Goal: Task Accomplishment & Management: Manage account settings

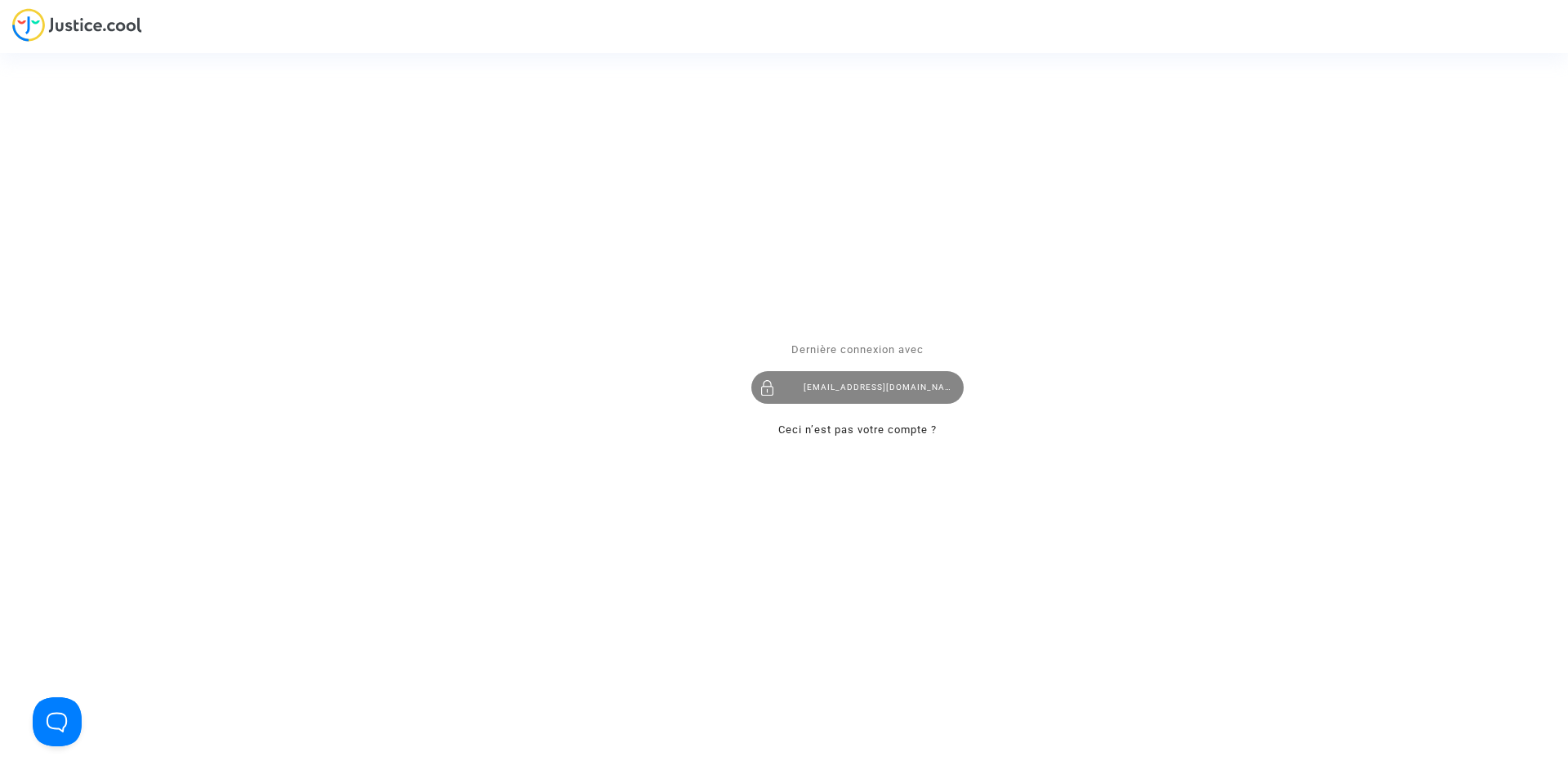
click at [819, 393] on div "[EMAIL_ADDRESS][DOMAIN_NAME]" at bounding box center [858, 386] width 213 height 32
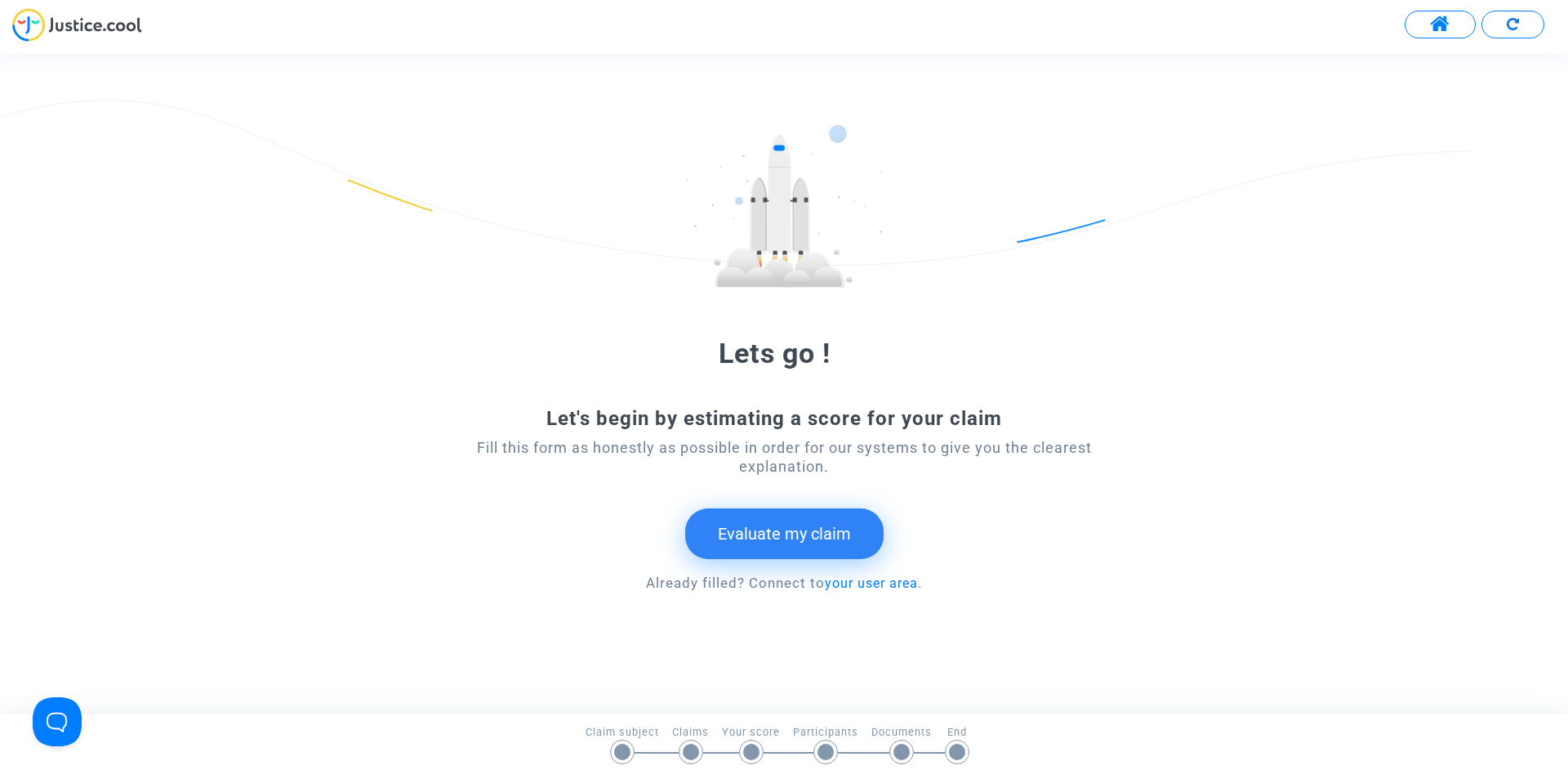
click at [1492, 24] on button at bounding box center [1513, 24] width 63 height 28
click at [1428, 37] on button at bounding box center [1440, 24] width 71 height 28
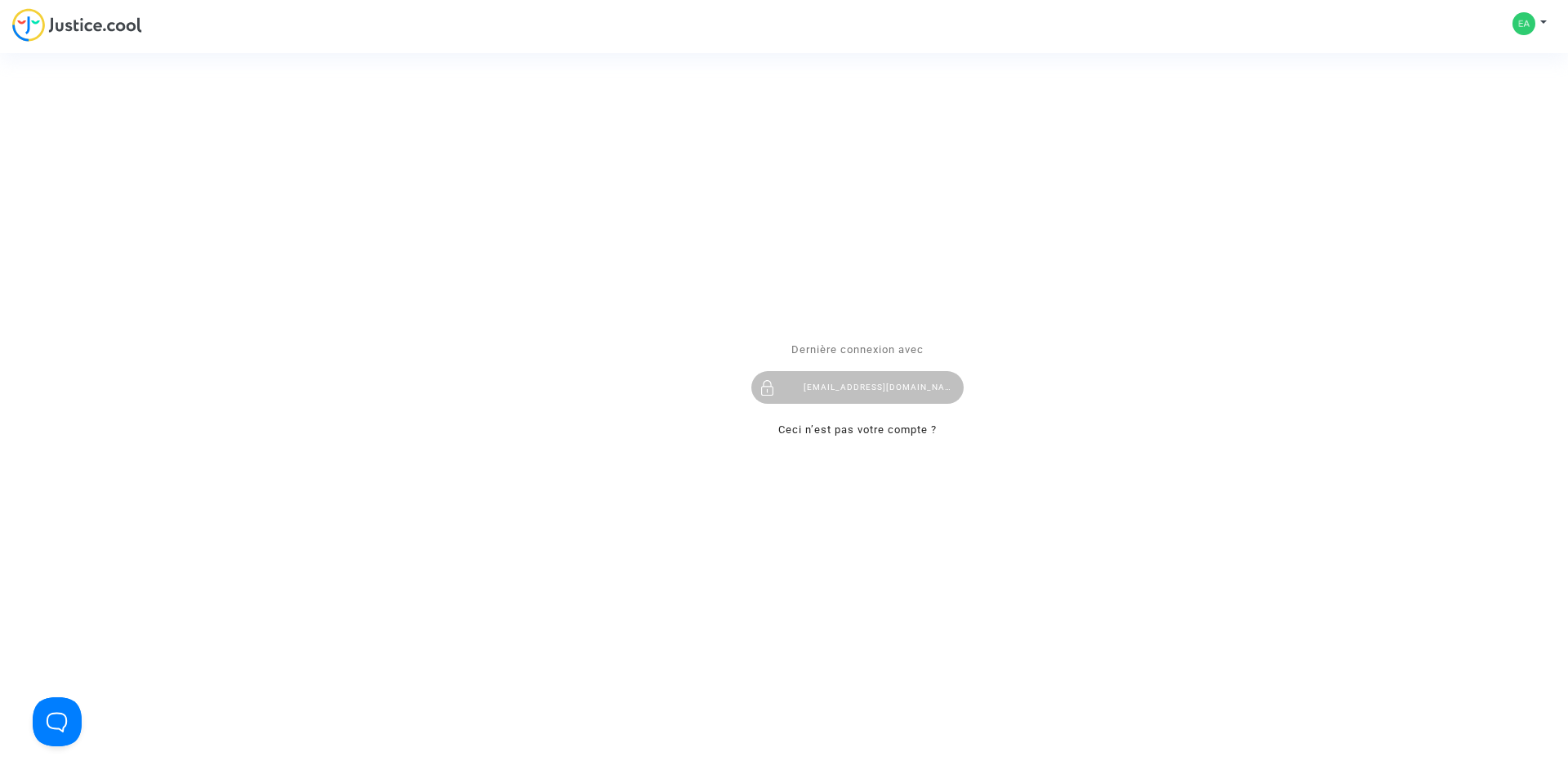
click at [1522, 24] on div "Se connecter Dernière connexion avec ealvarez@reclamaciondevuelos.com Ceci n’es…" at bounding box center [784, 389] width 1568 height 779
click at [1542, 24] on div "Se connecter Dernière connexion avec ealvarez@reclamaciondevuelos.com Ceci n’es…" at bounding box center [784, 389] width 1568 height 779
click at [1540, 25] on div "Se connecter Dernière connexion avec ealvarez@reclamaciondevuelos.com Ceci n’es…" at bounding box center [784, 389] width 1568 height 779
click at [1544, 22] on div "Se connecter Dernière connexion avec ealvarez@reclamaciondevuelos.com Ceci n’es…" at bounding box center [784, 389] width 1568 height 779
click at [1542, 18] on div "Se connecter Dernière connexion avec ealvarez@reclamaciondevuelos.com Ceci n’es…" at bounding box center [784, 389] width 1568 height 779
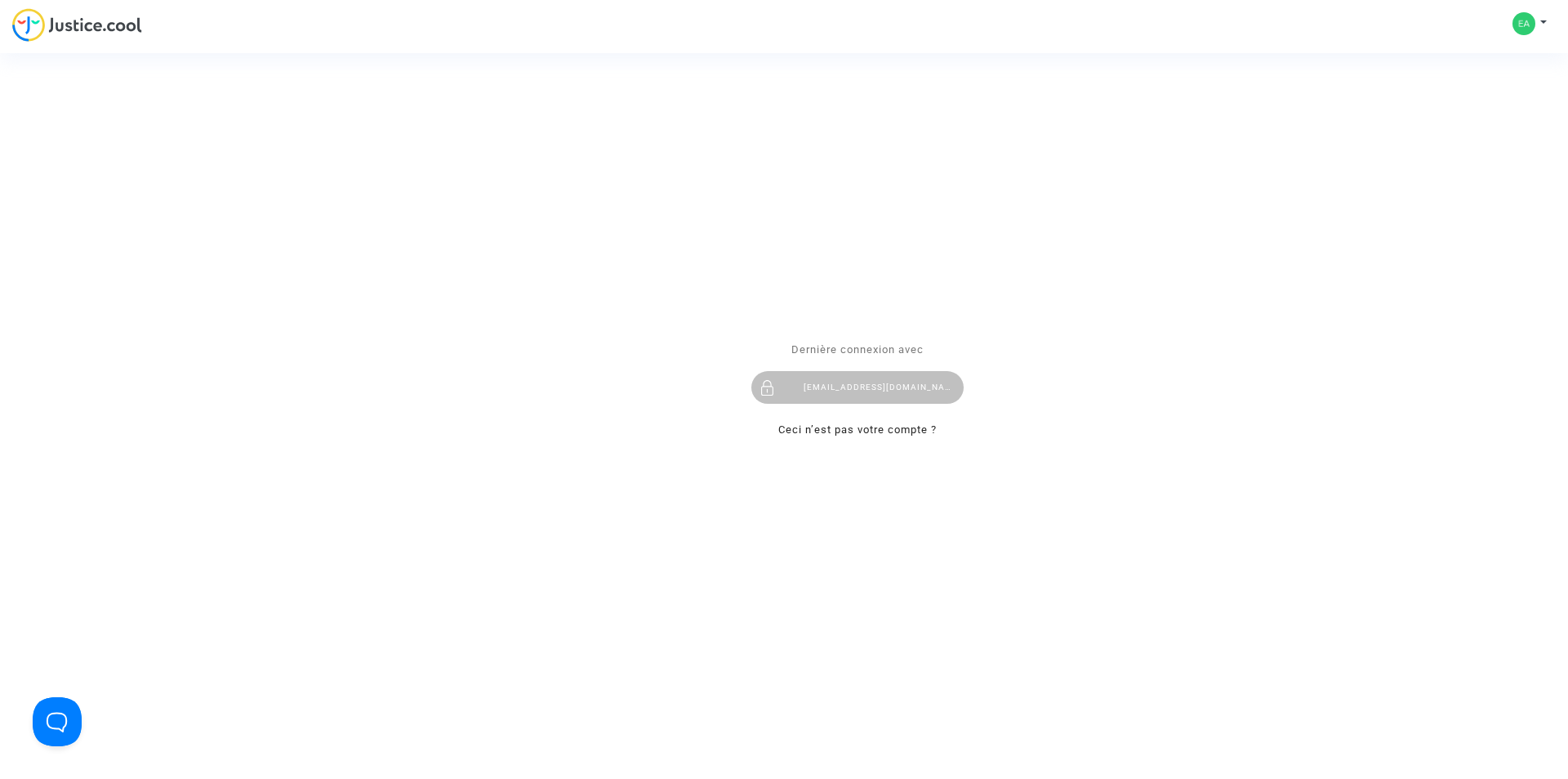
click at [1525, 20] on div "Se connecter Dernière connexion avec ealvarez@reclamaciondevuelos.com Ceci n’es…" at bounding box center [784, 389] width 1568 height 779
click at [830, 358] on p "Dernière connexion avec" at bounding box center [858, 350] width 213 height 19
click at [835, 343] on span "Dernière connexion avec" at bounding box center [858, 349] width 133 height 12
click at [838, 375] on div "ealvarez@reclamaciondevuelos.com" at bounding box center [858, 386] width 213 height 32
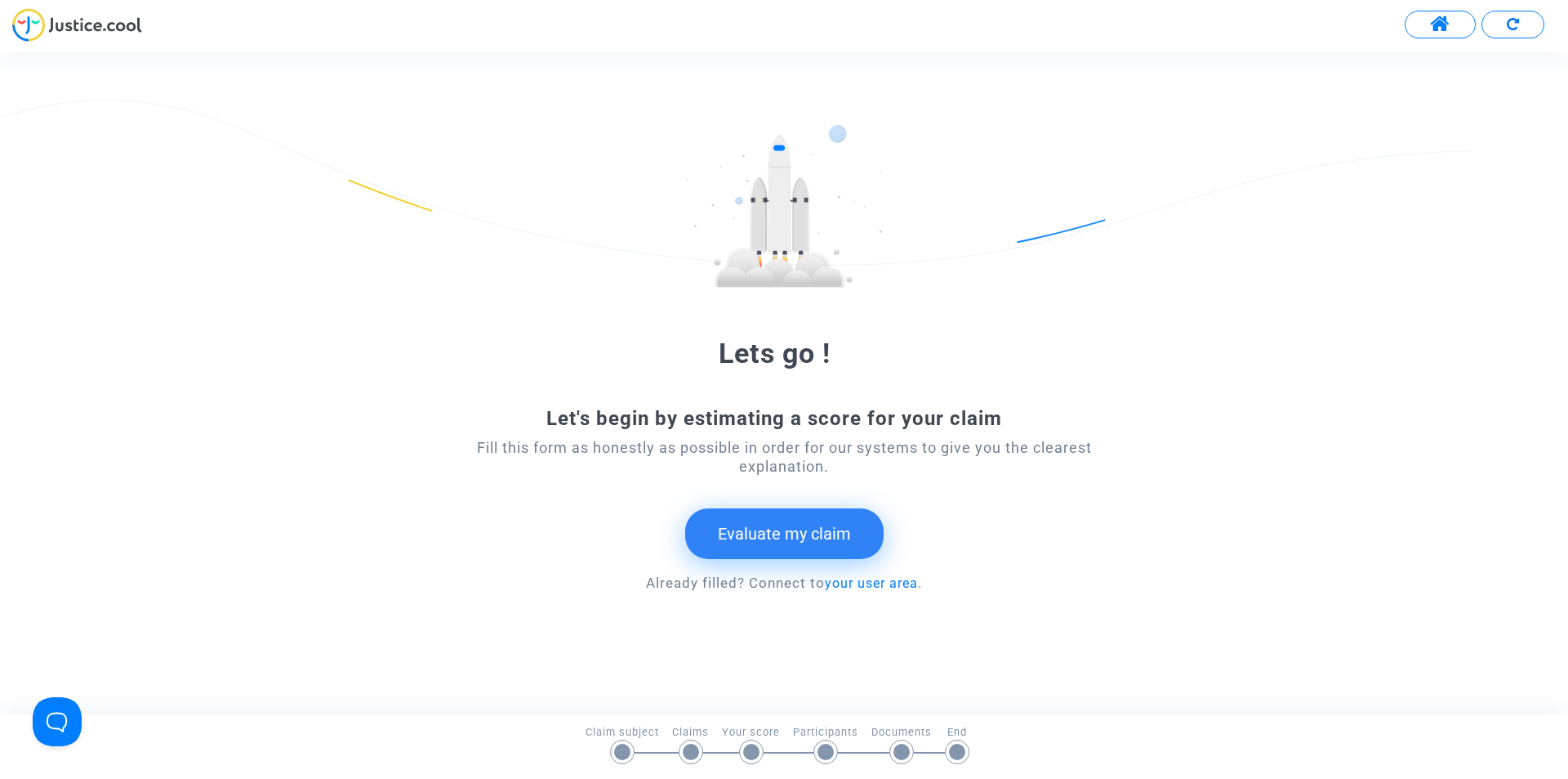
click at [80, 24] on img at bounding box center [77, 24] width 130 height 33
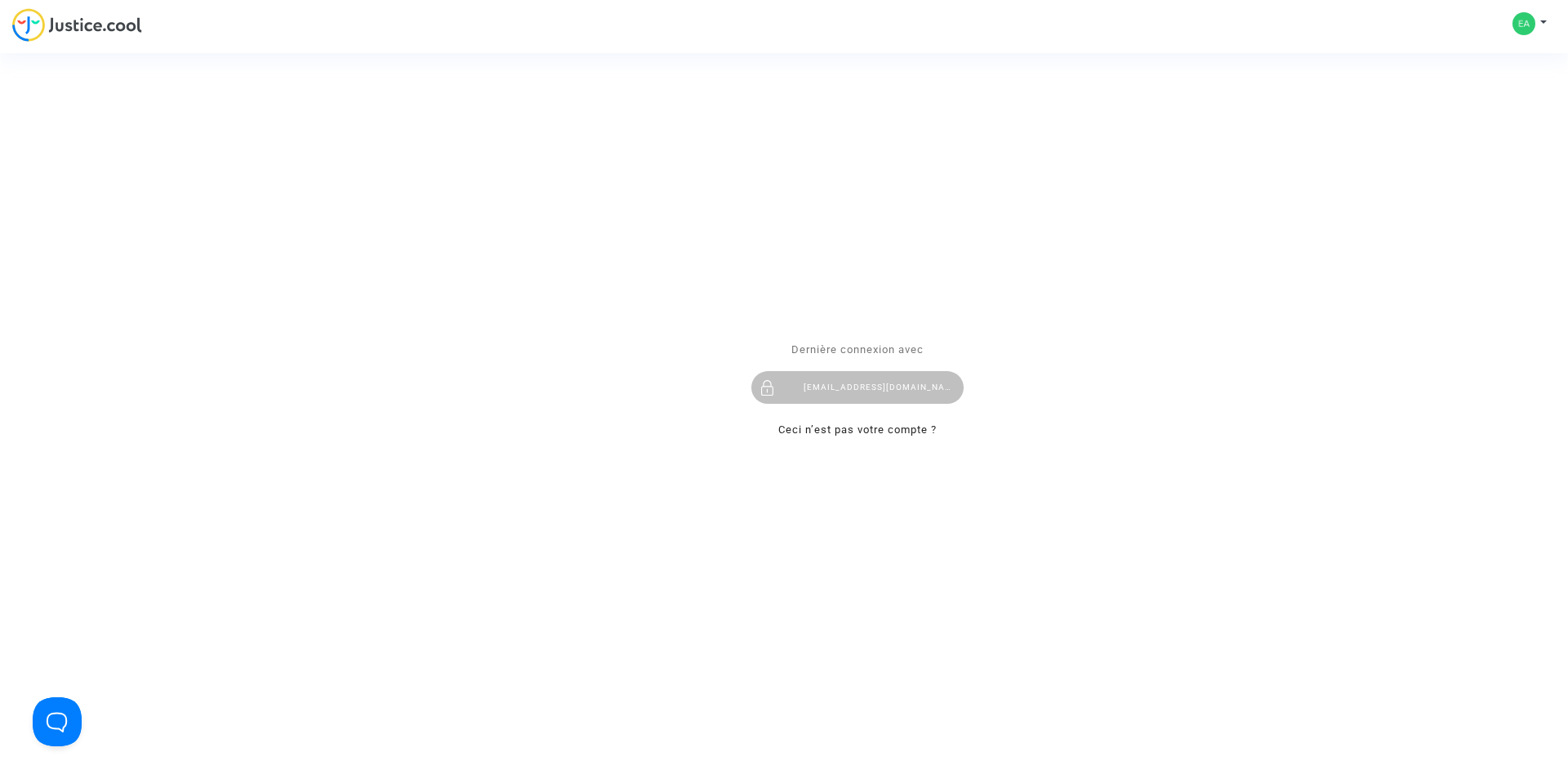
click at [1529, 19] on div "Se connecter Dernière connexion avec ealvarez@reclamaciondevuelos.com Ceci n’es…" at bounding box center [784, 389] width 1568 height 779
drag, startPoint x: 1553, startPoint y: 20, endPoint x: 1544, endPoint y: 18, distance: 9.2
click at [1551, 19] on div "Se connecter Dernière connexion avec ealvarez@reclamaciondevuelos.com Ceci n’es…" at bounding box center [784, 389] width 1568 height 779
click at [1544, 18] on div "Se connecter Dernière connexion avec ealvarez@reclamaciondevuelos.com Ceci n’es…" at bounding box center [784, 389] width 1568 height 779
click at [843, 355] on span "Dernière connexion avec" at bounding box center [858, 349] width 133 height 12
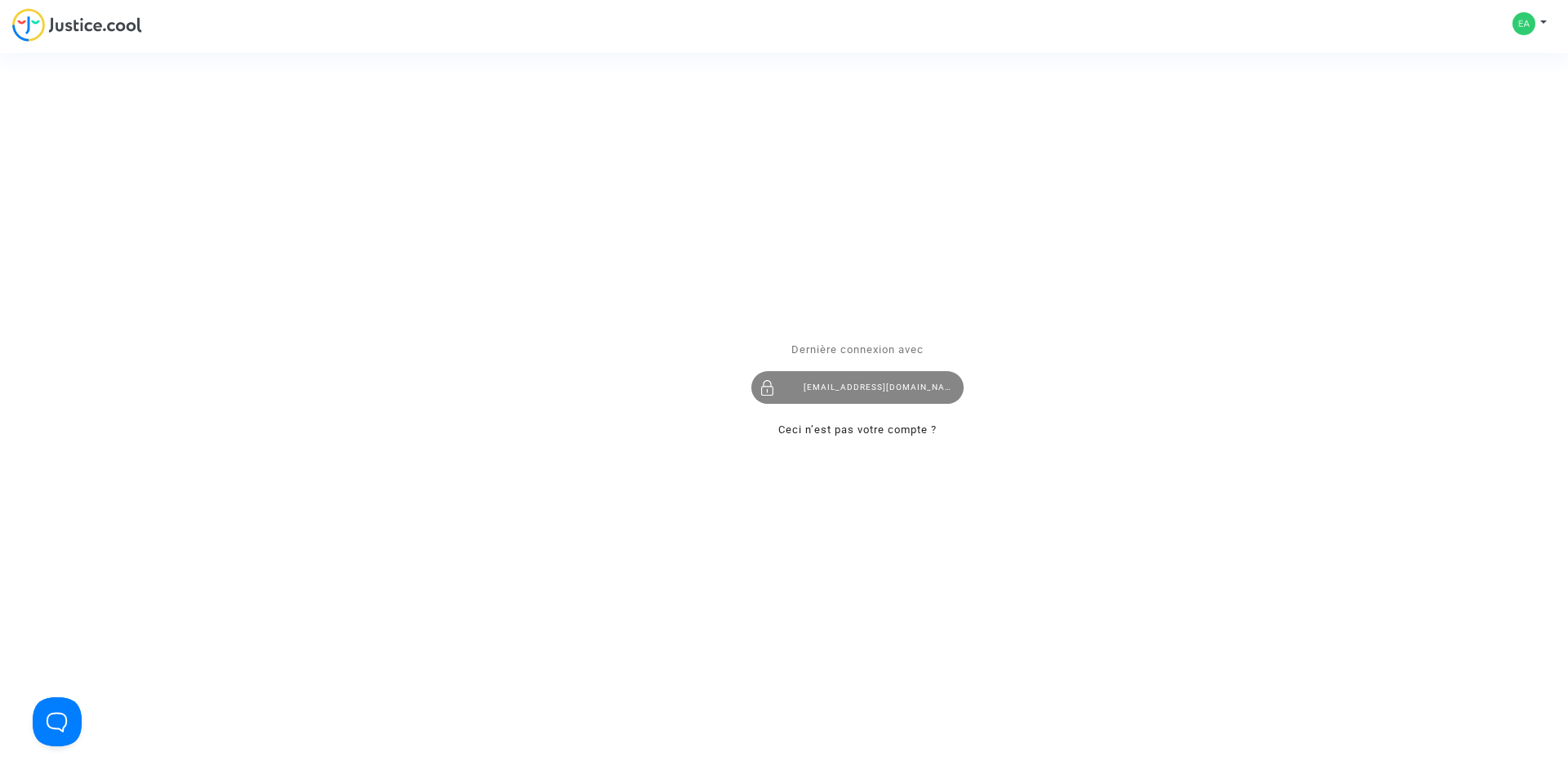
click at [855, 387] on div "[EMAIL_ADDRESS][DOMAIN_NAME]" at bounding box center [858, 386] width 213 height 32
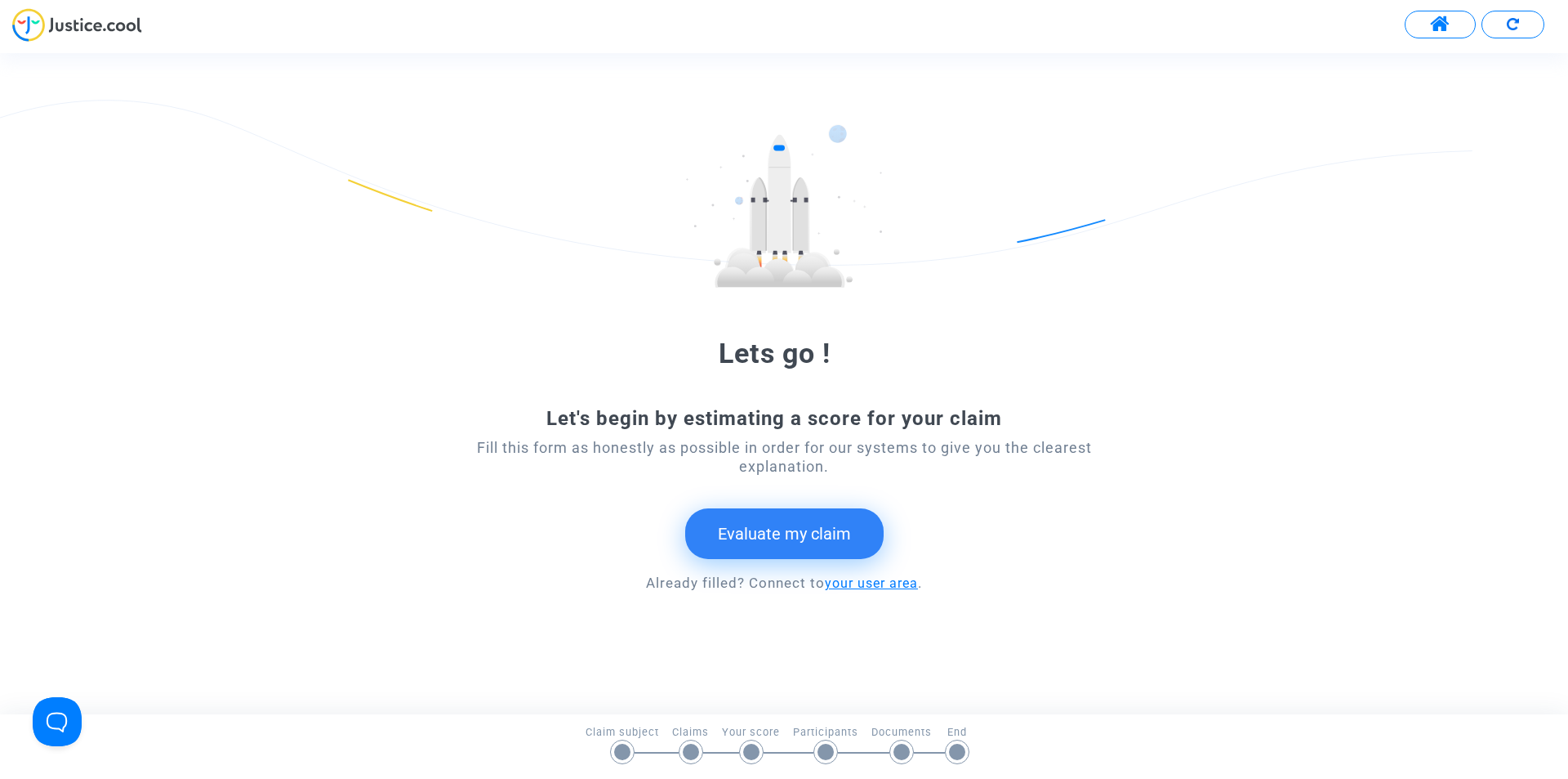
click at [863, 589] on link "your user area" at bounding box center [871, 583] width 93 height 16
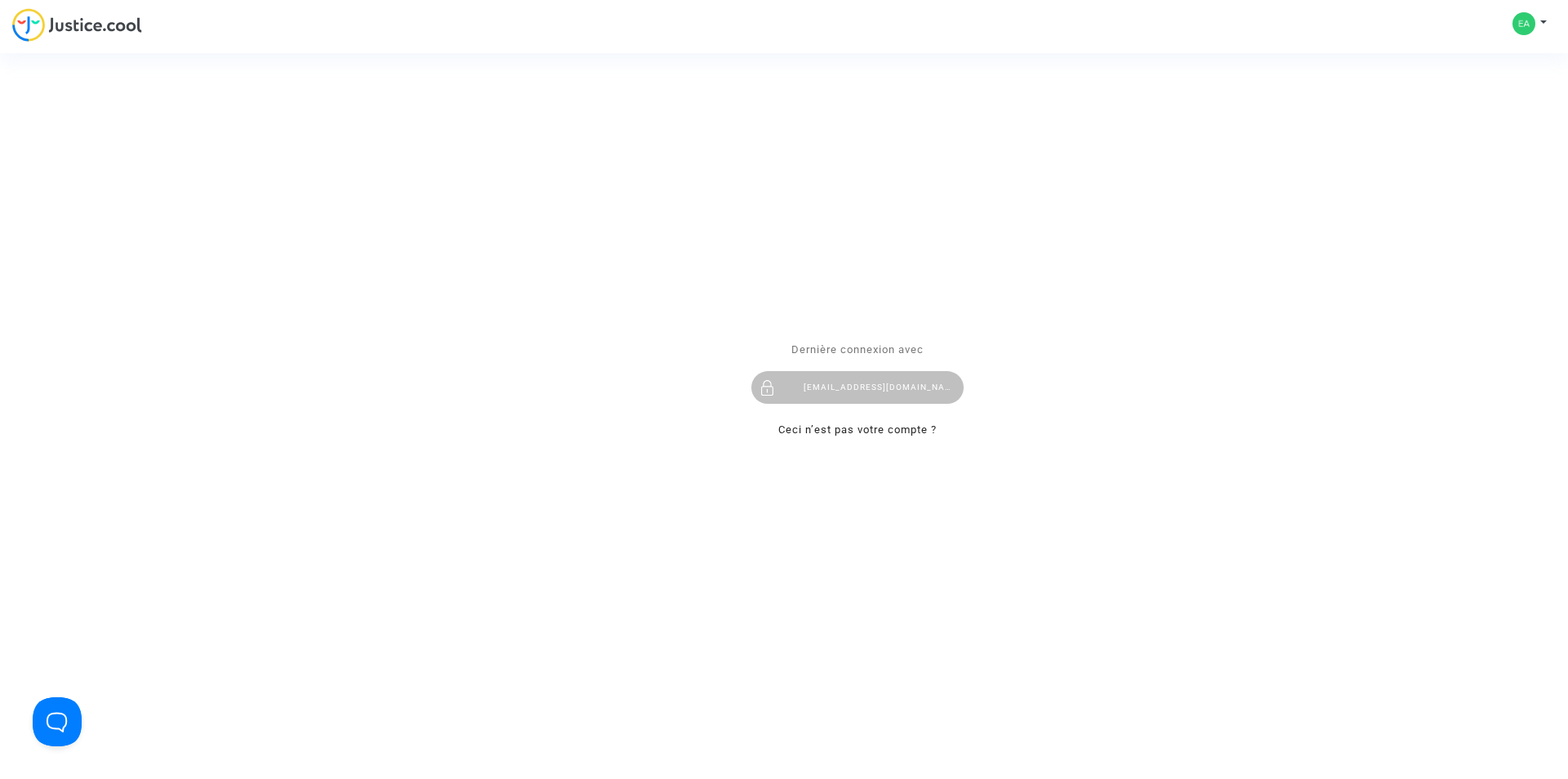
click at [888, 353] on span "Dernière connexion avec" at bounding box center [858, 349] width 133 height 12
click at [857, 573] on div "Se connecter Dernière connexion avec [PERSON_NAME][EMAIL_ADDRESS][DOMAIN_NAME] …" at bounding box center [784, 389] width 1568 height 779
click at [851, 390] on div "[EMAIL_ADDRESS][DOMAIN_NAME]" at bounding box center [858, 386] width 213 height 32
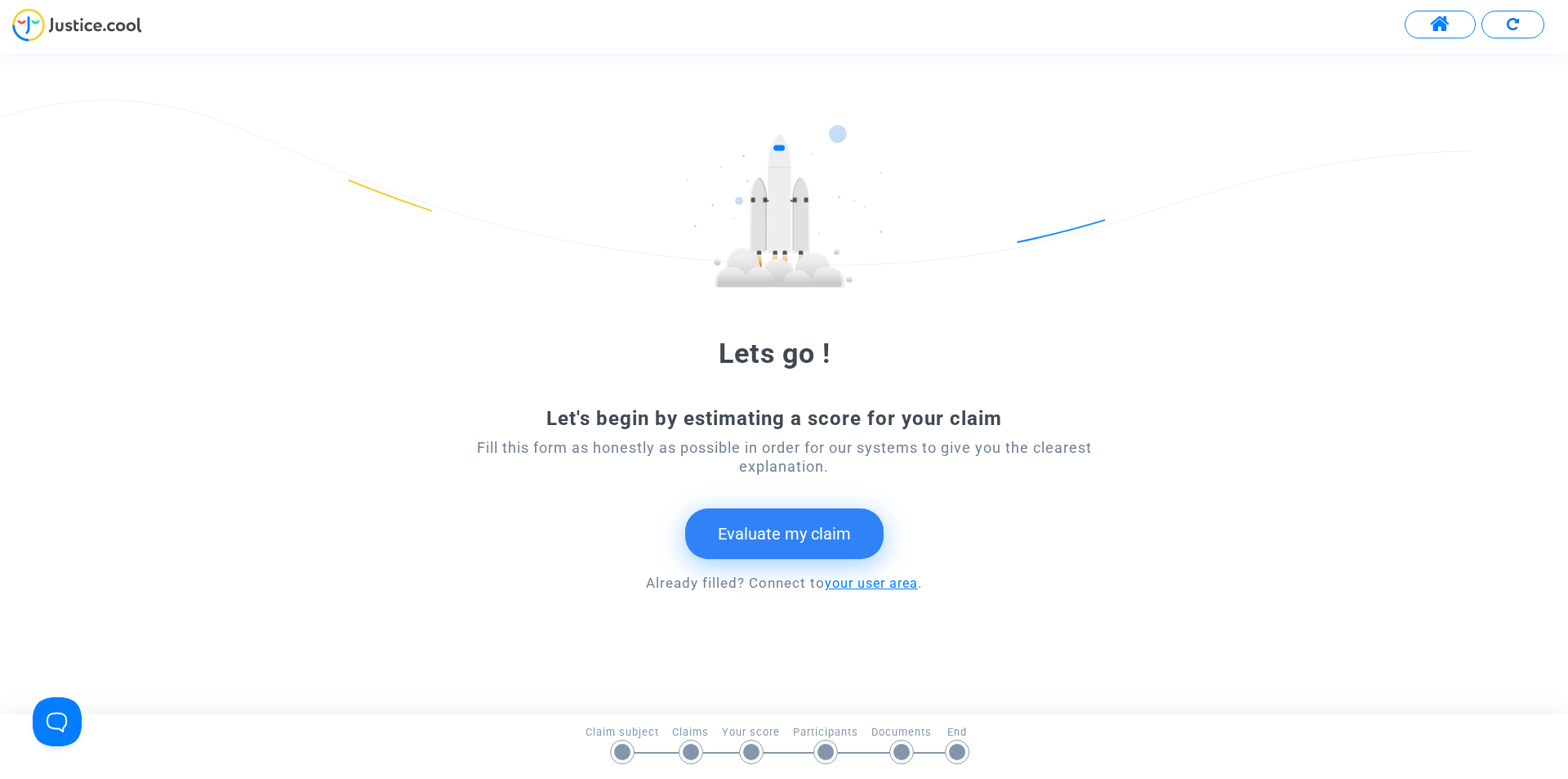
click at [881, 587] on link "your user area" at bounding box center [871, 583] width 93 height 16
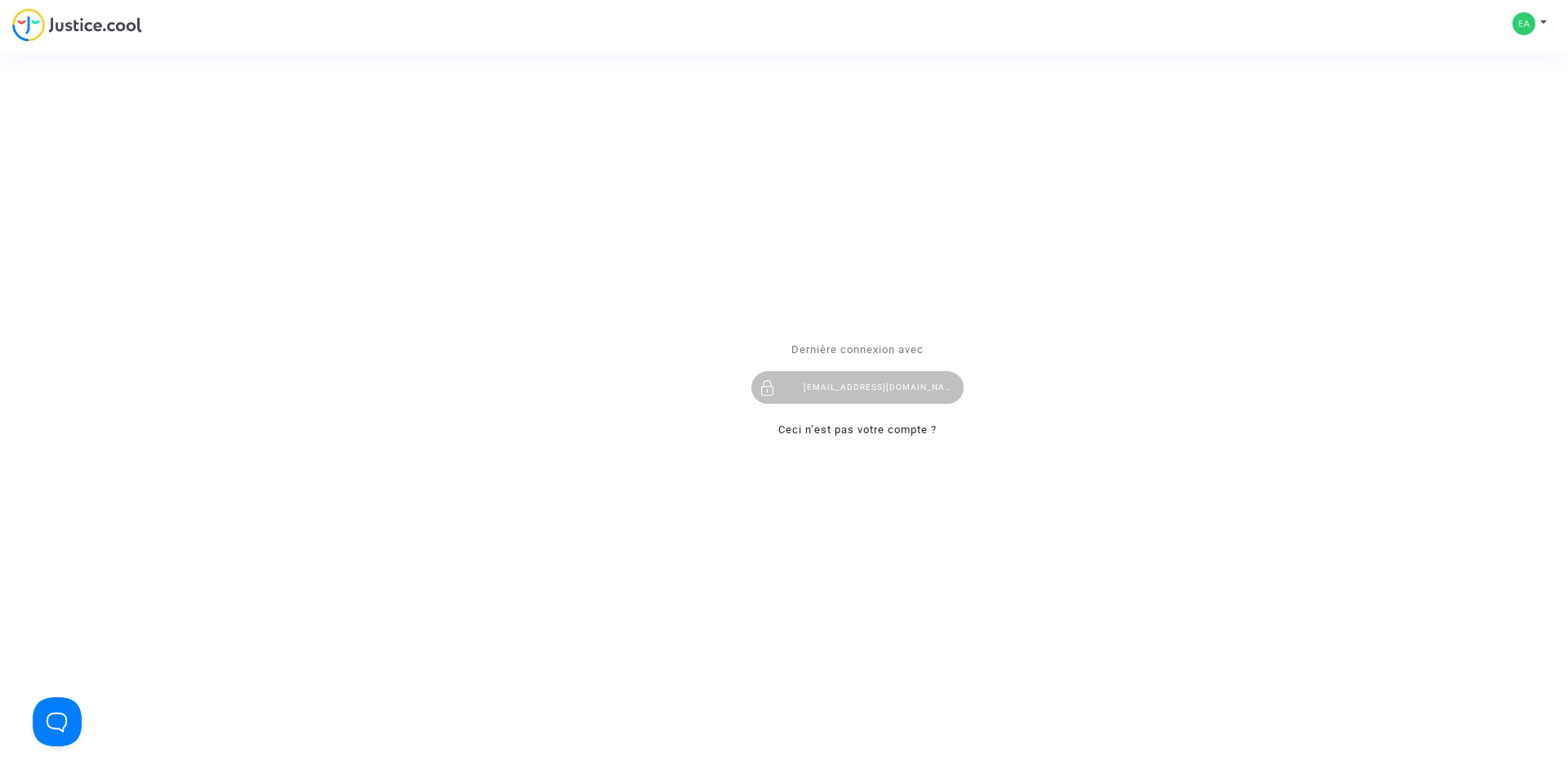
click at [34, 21] on div "Se connecter Dernière connexion avec [PERSON_NAME][EMAIL_ADDRESS][DOMAIN_NAME] …" at bounding box center [784, 389] width 1568 height 779
click at [863, 431] on link "Ceci n’est pas votre compte ?" at bounding box center [858, 429] width 159 height 12
type input "ealvarez@reclamaciondevuelos.com"
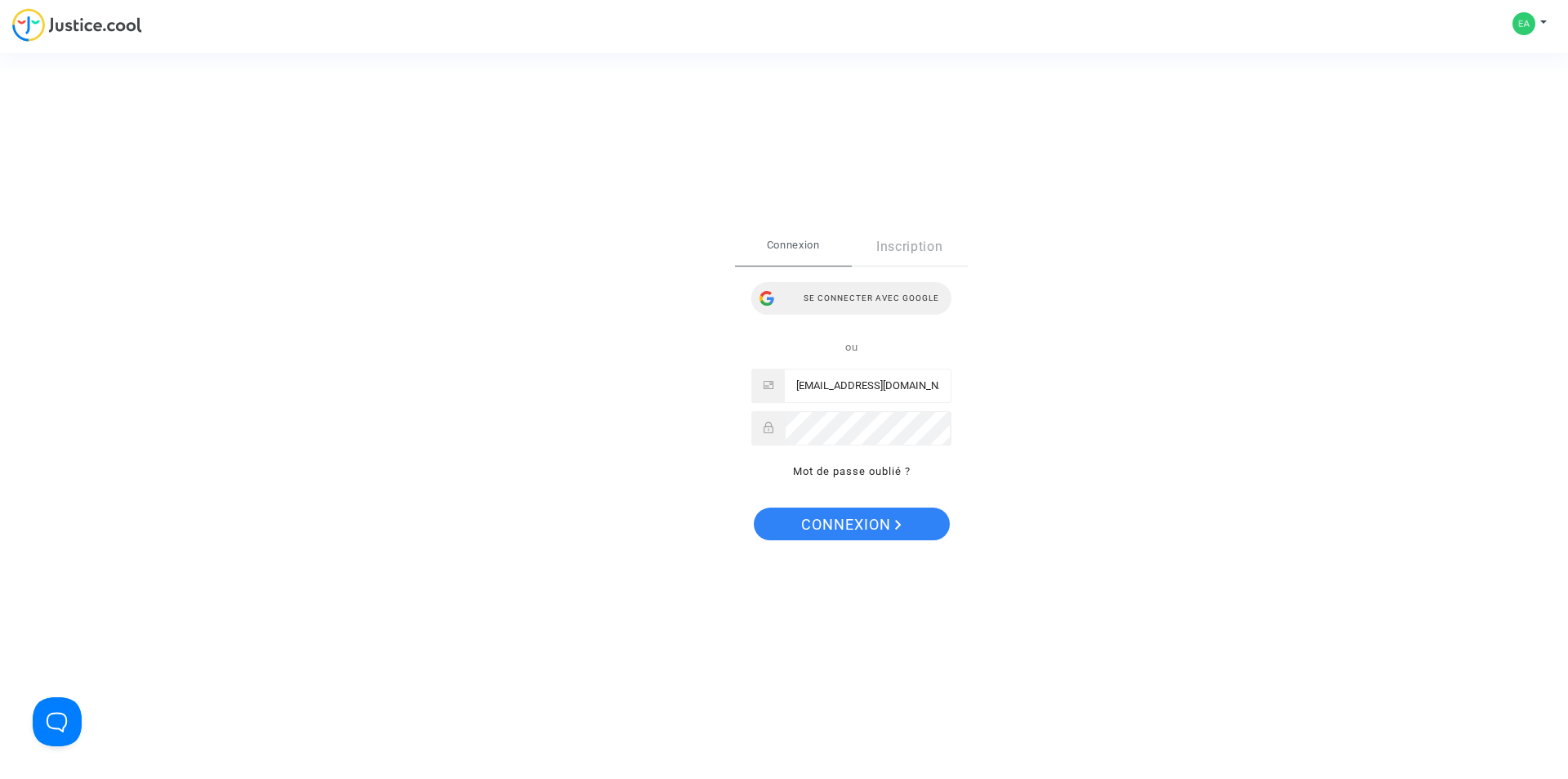
click at [864, 304] on div "Se connecter avec Google" at bounding box center [851, 297] width 200 height 32
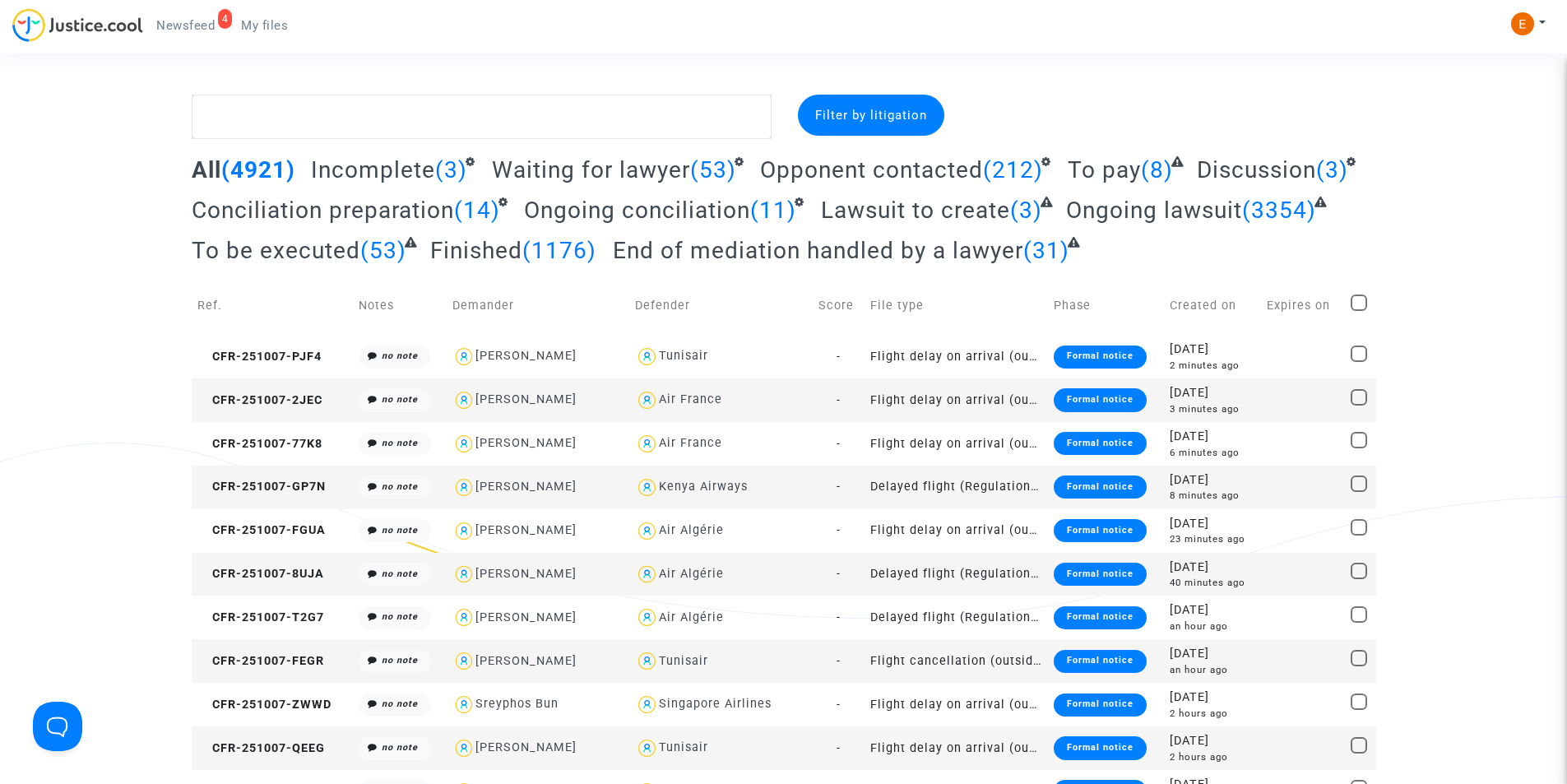
click at [252, 30] on span "My files" at bounding box center [264, 25] width 47 height 15
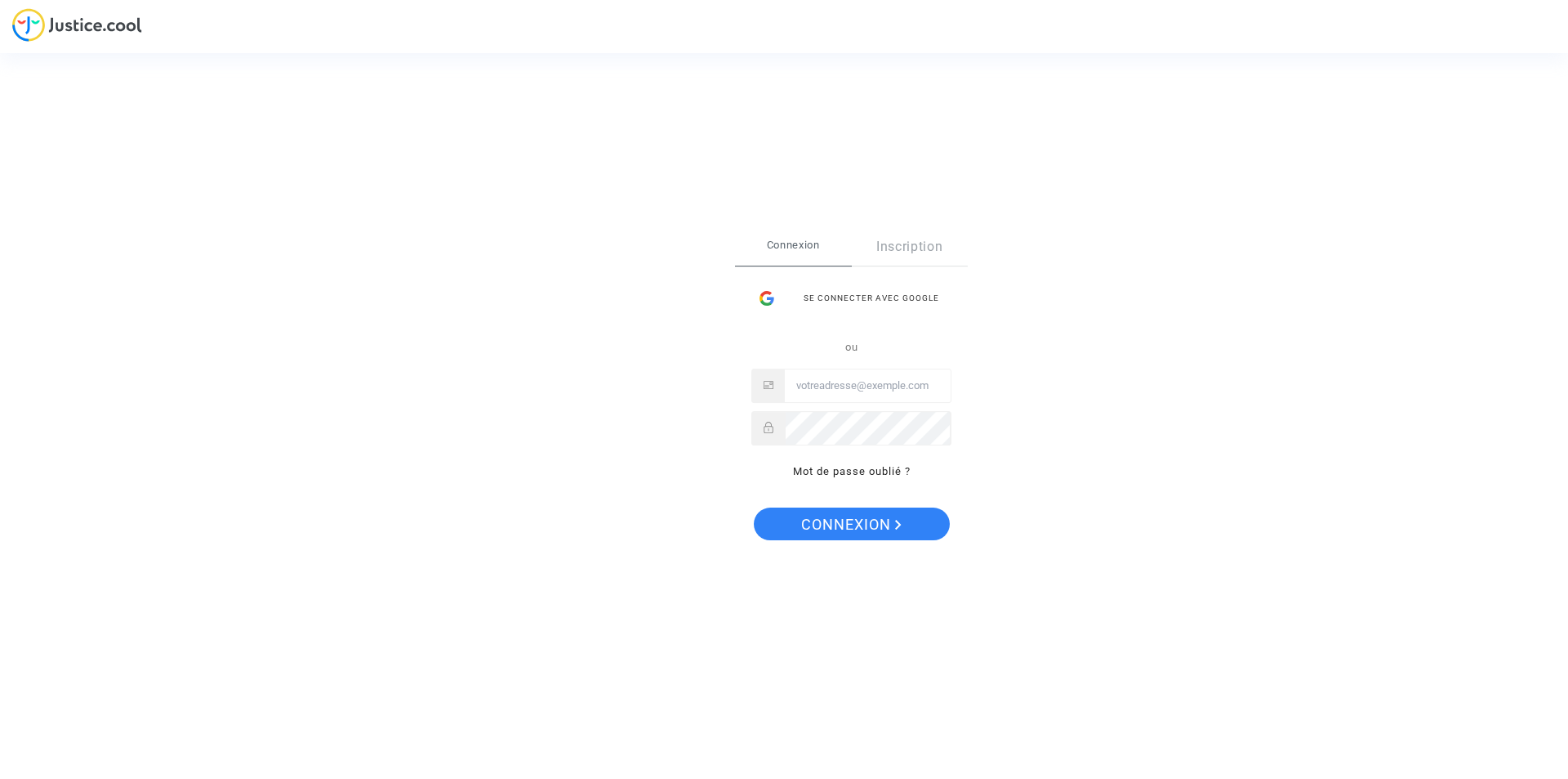
click at [875, 298] on div "Se connecter avec Google" at bounding box center [851, 297] width 200 height 32
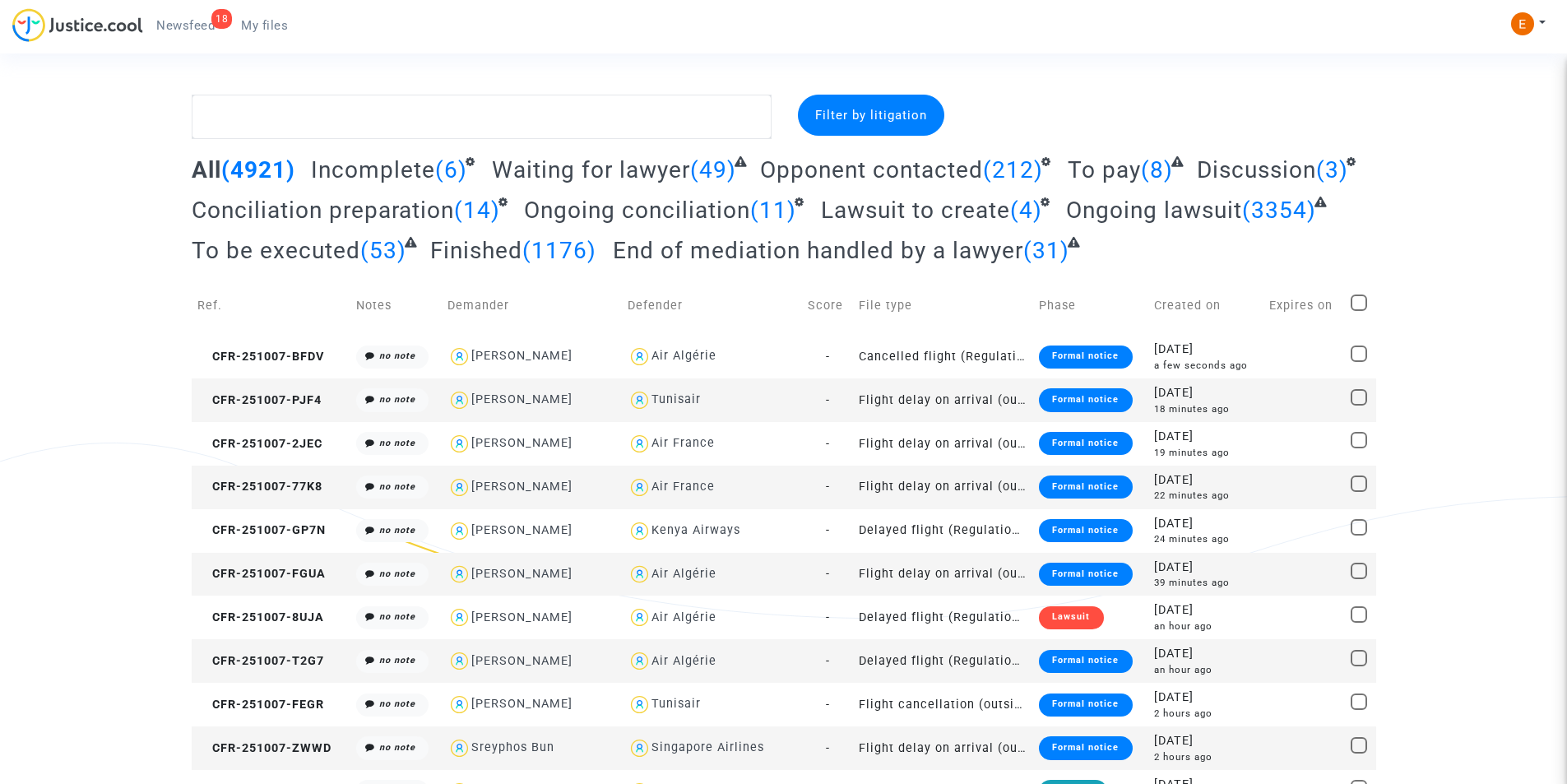
click at [258, 32] on span "My files" at bounding box center [264, 25] width 47 height 15
click at [277, 24] on span "My files" at bounding box center [264, 25] width 47 height 15
click at [252, 37] on link "My files" at bounding box center [264, 25] width 73 height 25
click at [253, 31] on span "My files" at bounding box center [264, 25] width 47 height 15
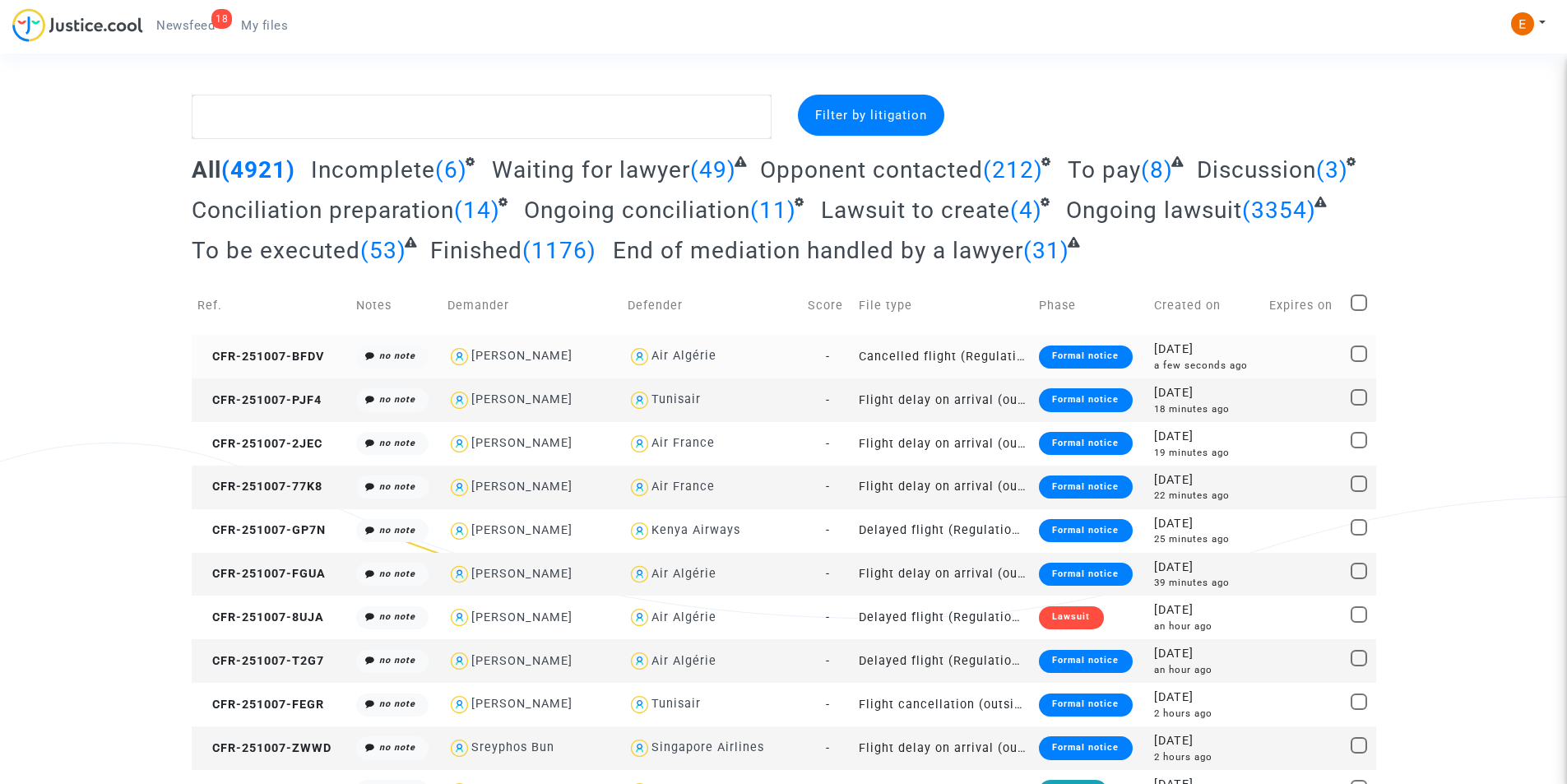
click at [523, 349] on div "Lucas Chevalier" at bounding box center [522, 356] width 101 height 14
type textarea "@"Lucas Chevalier" @"Pitcher Avocat""
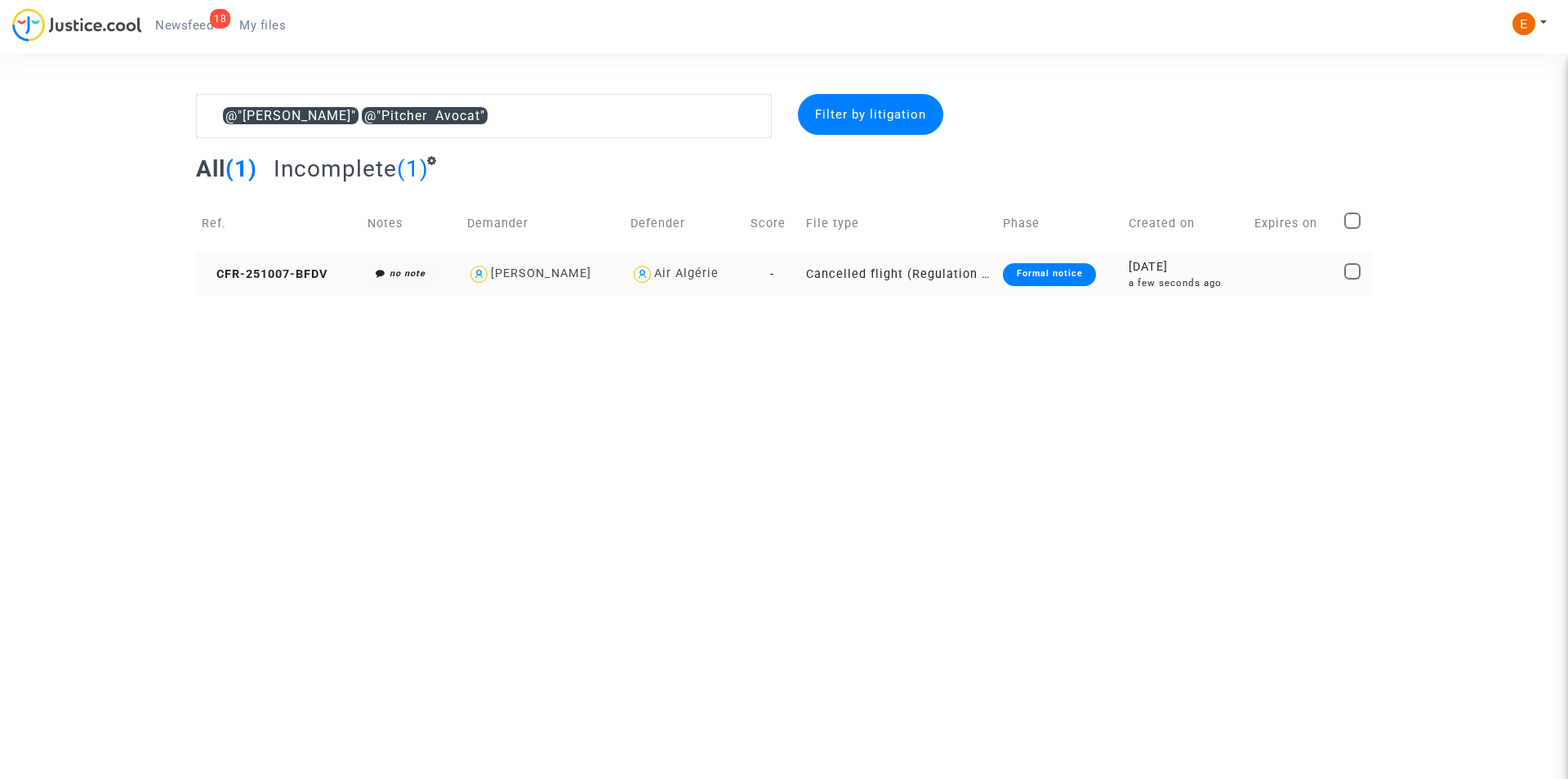
click at [552, 283] on div "Lucas Chevalier" at bounding box center [543, 274] width 152 height 24
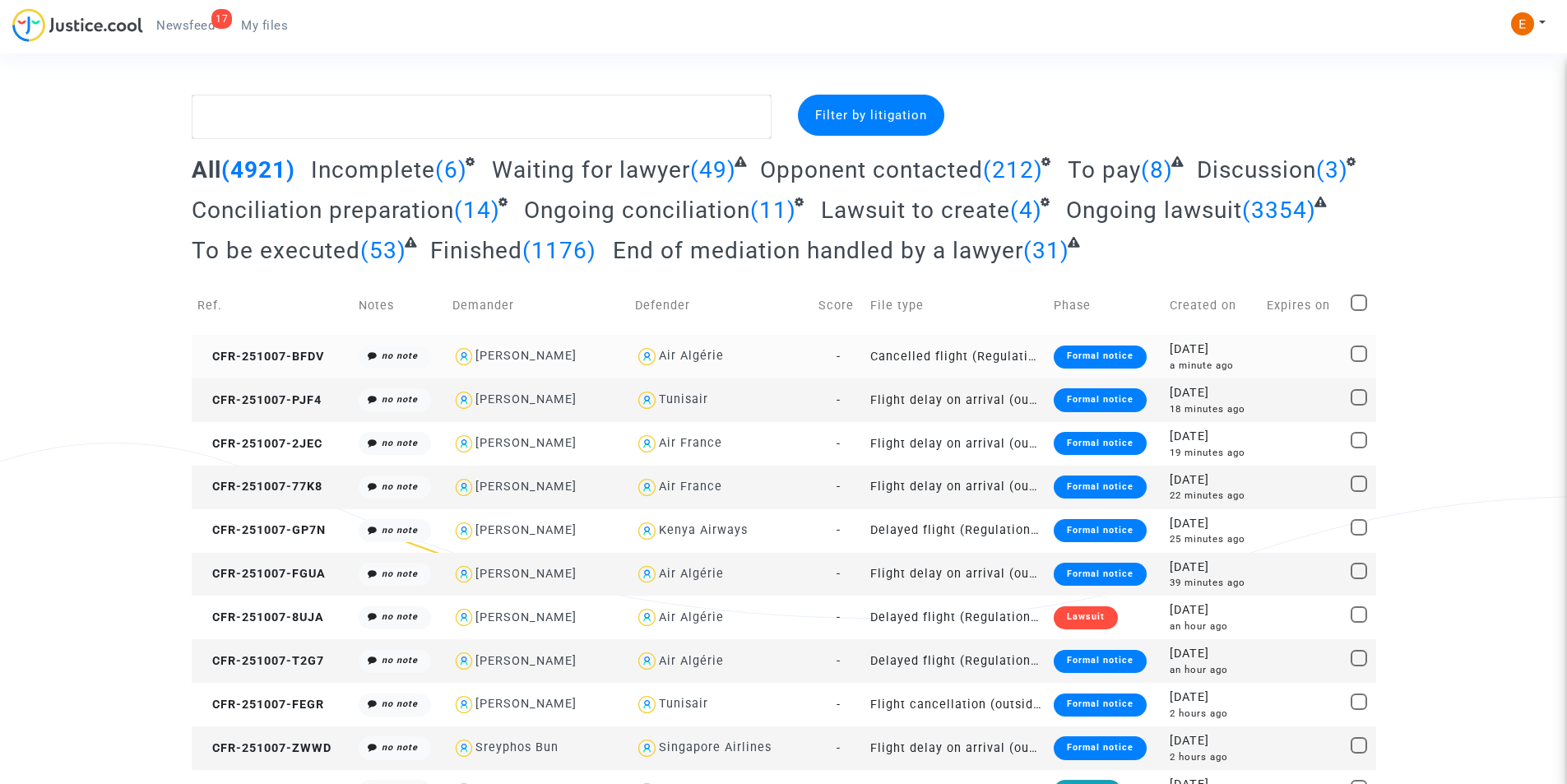
click at [559, 353] on div "Lucas Chevalier" at bounding box center [525, 356] width 101 height 14
type textarea "@"Lucas Chevalier" @"Pitcher Avocat""
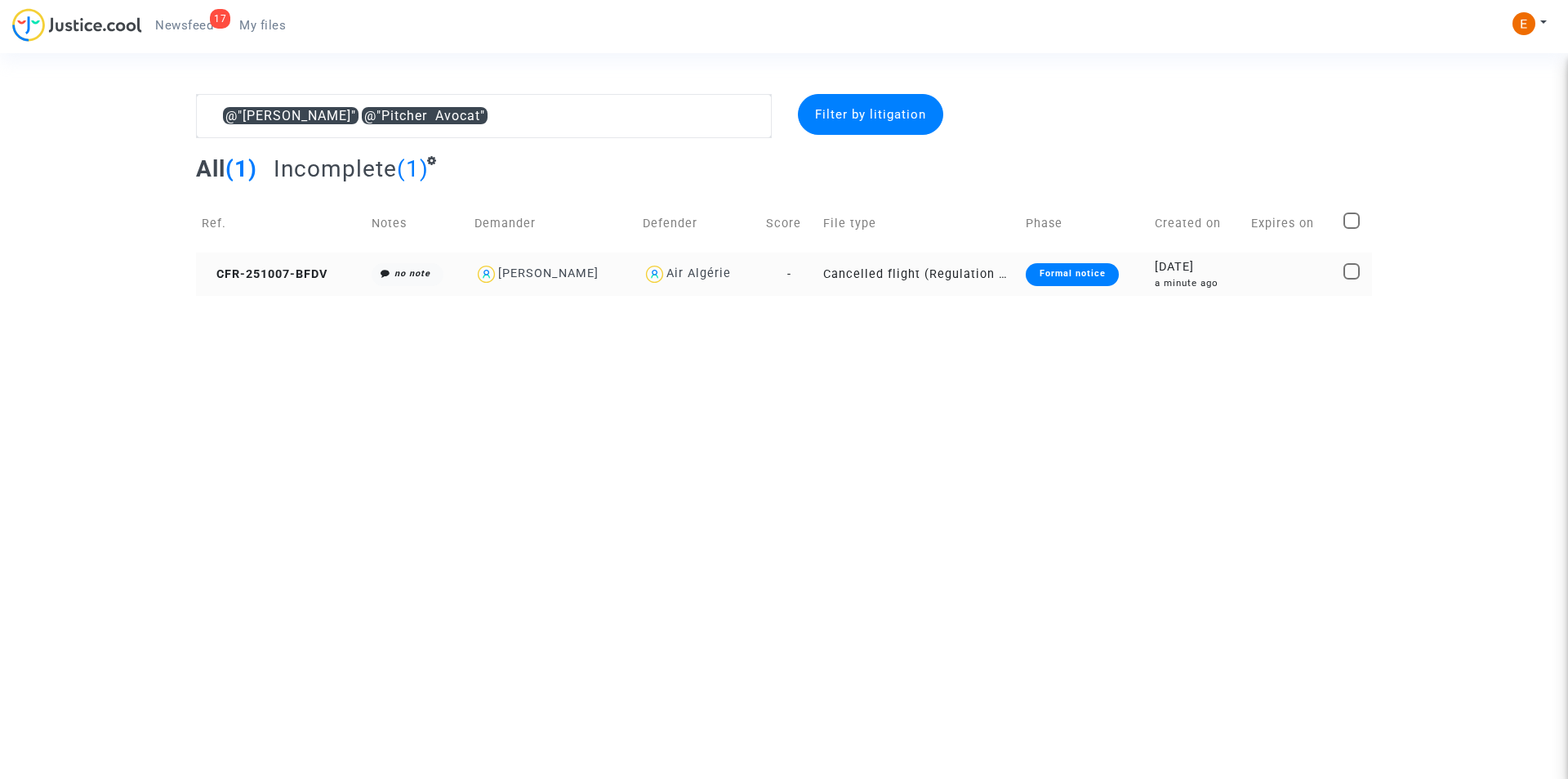
click at [1080, 282] on div "Formal notice" at bounding box center [1072, 275] width 92 height 23
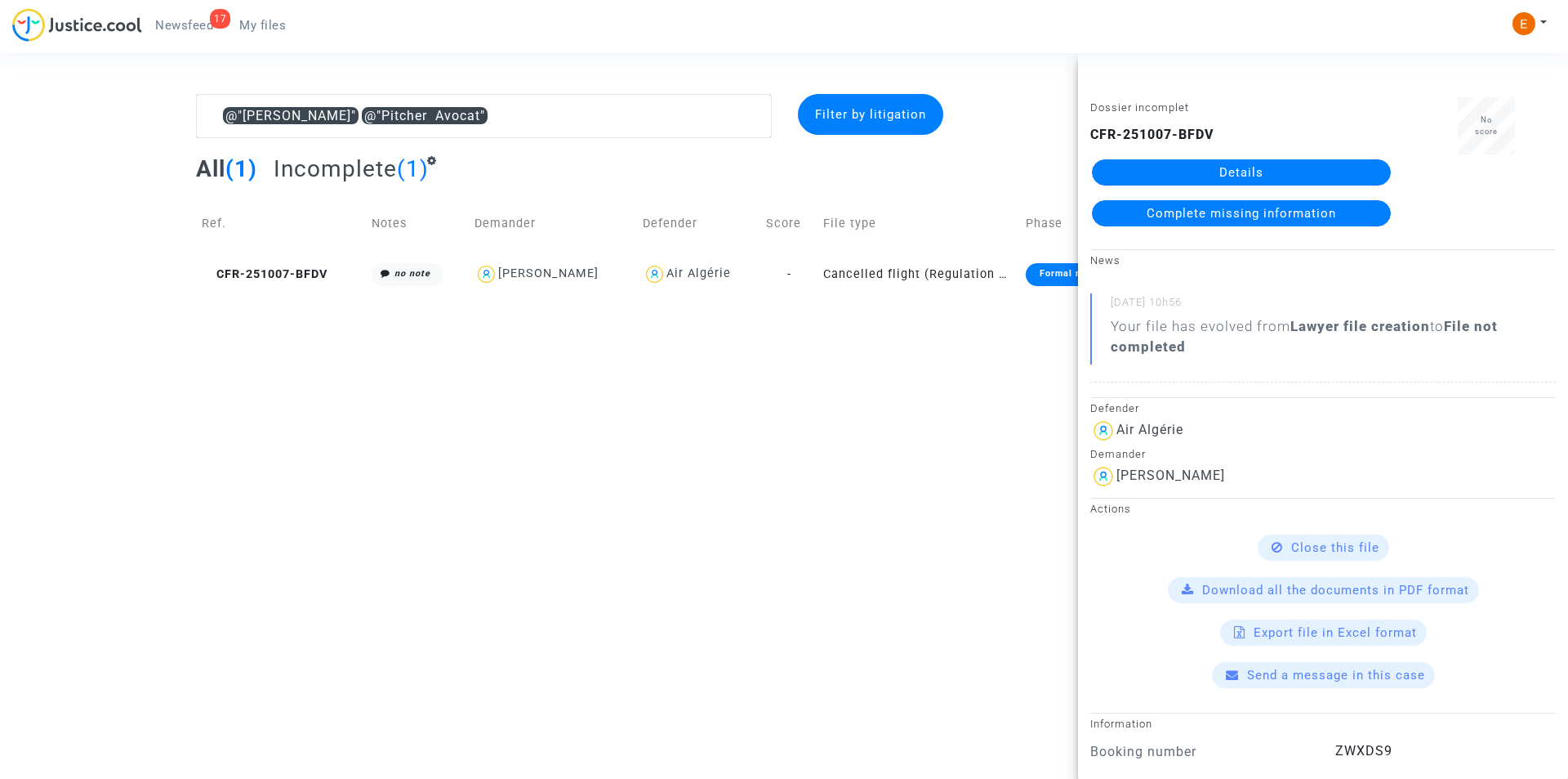
click at [1244, 215] on span "Complete missing information" at bounding box center [1241, 213] width 189 height 15
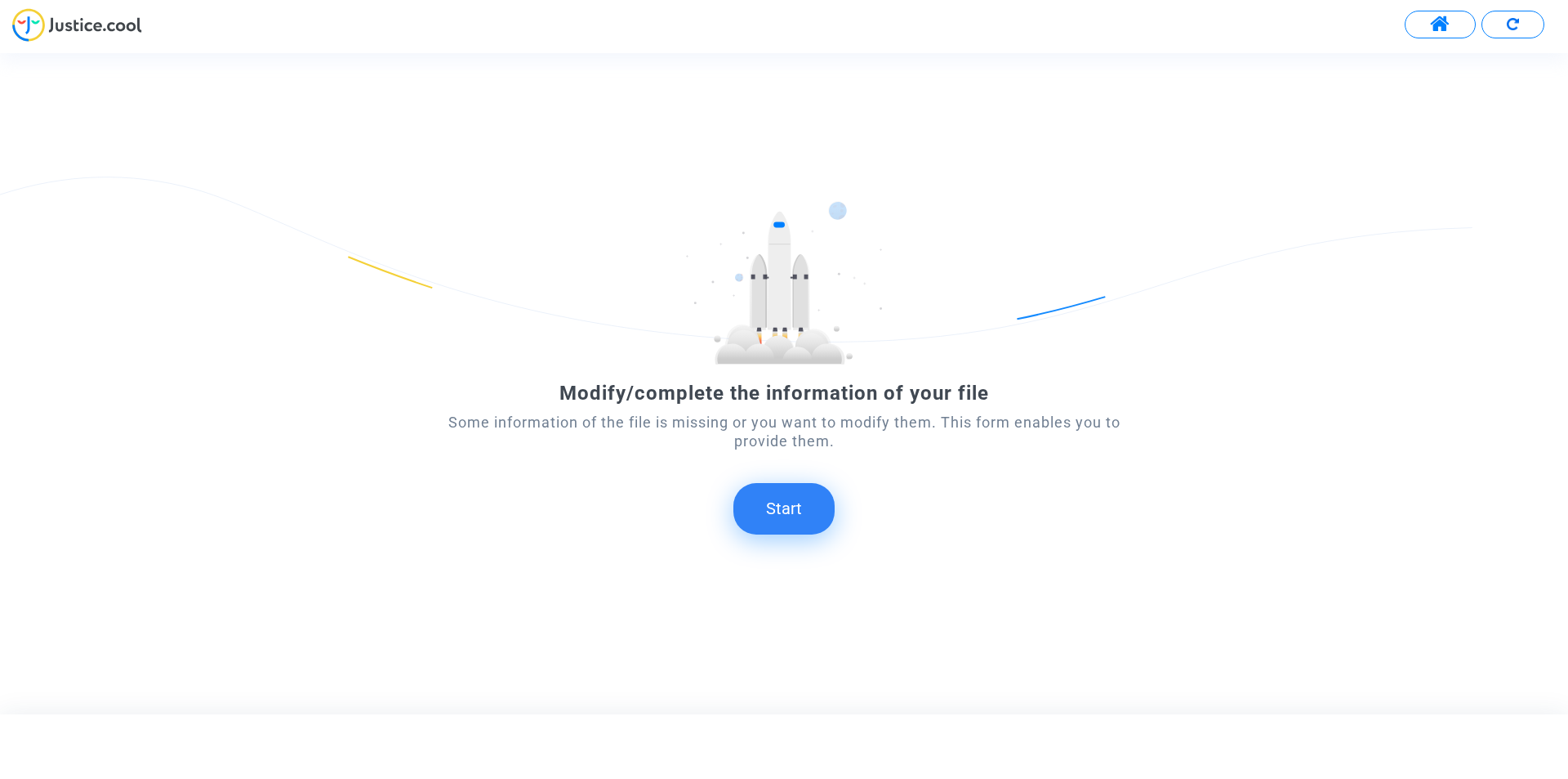
click at [784, 523] on button "Start" at bounding box center [784, 509] width 101 height 51
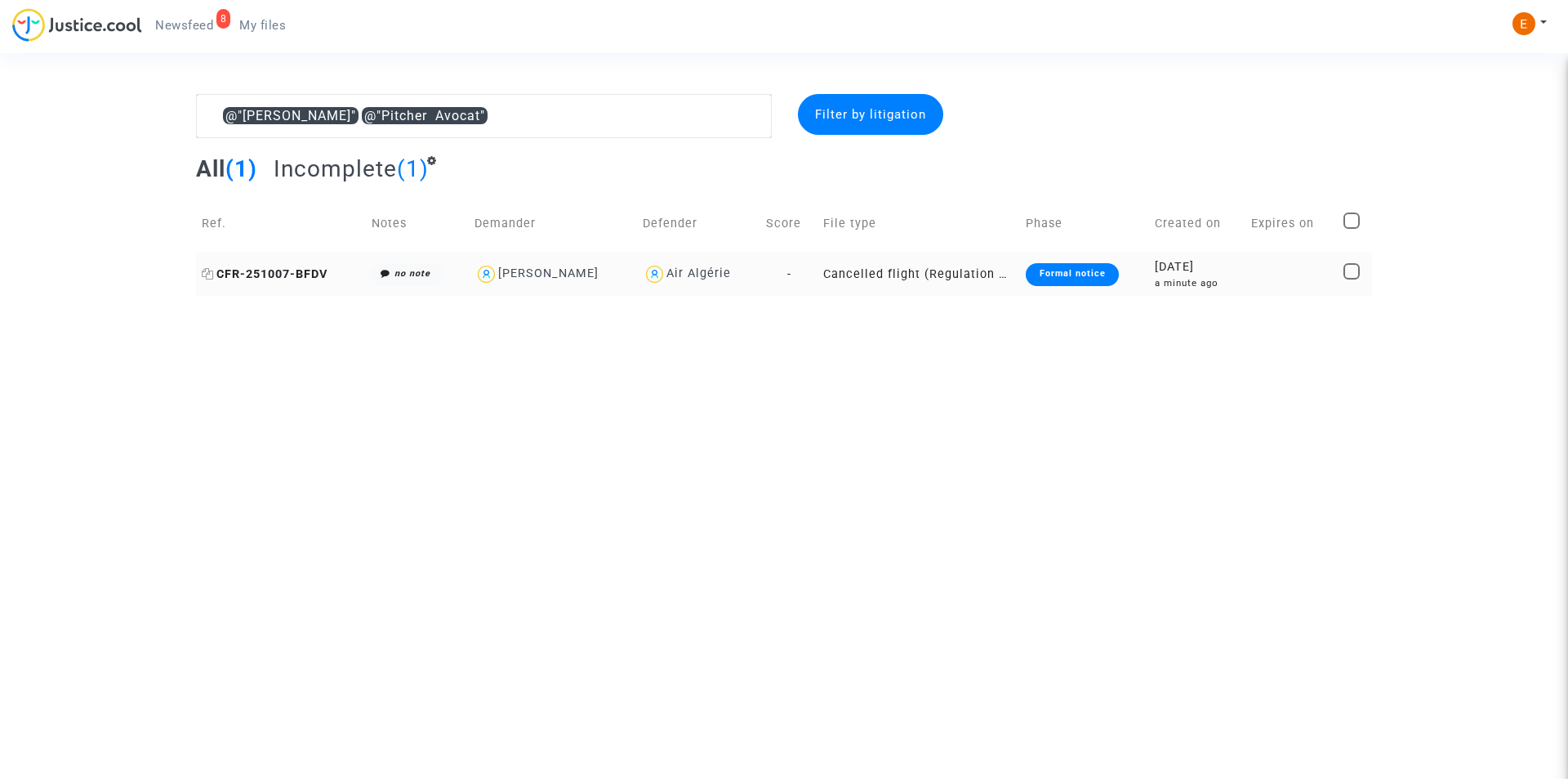
click at [276, 270] on span "CFR-251007-BFDV" at bounding box center [264, 274] width 126 height 14
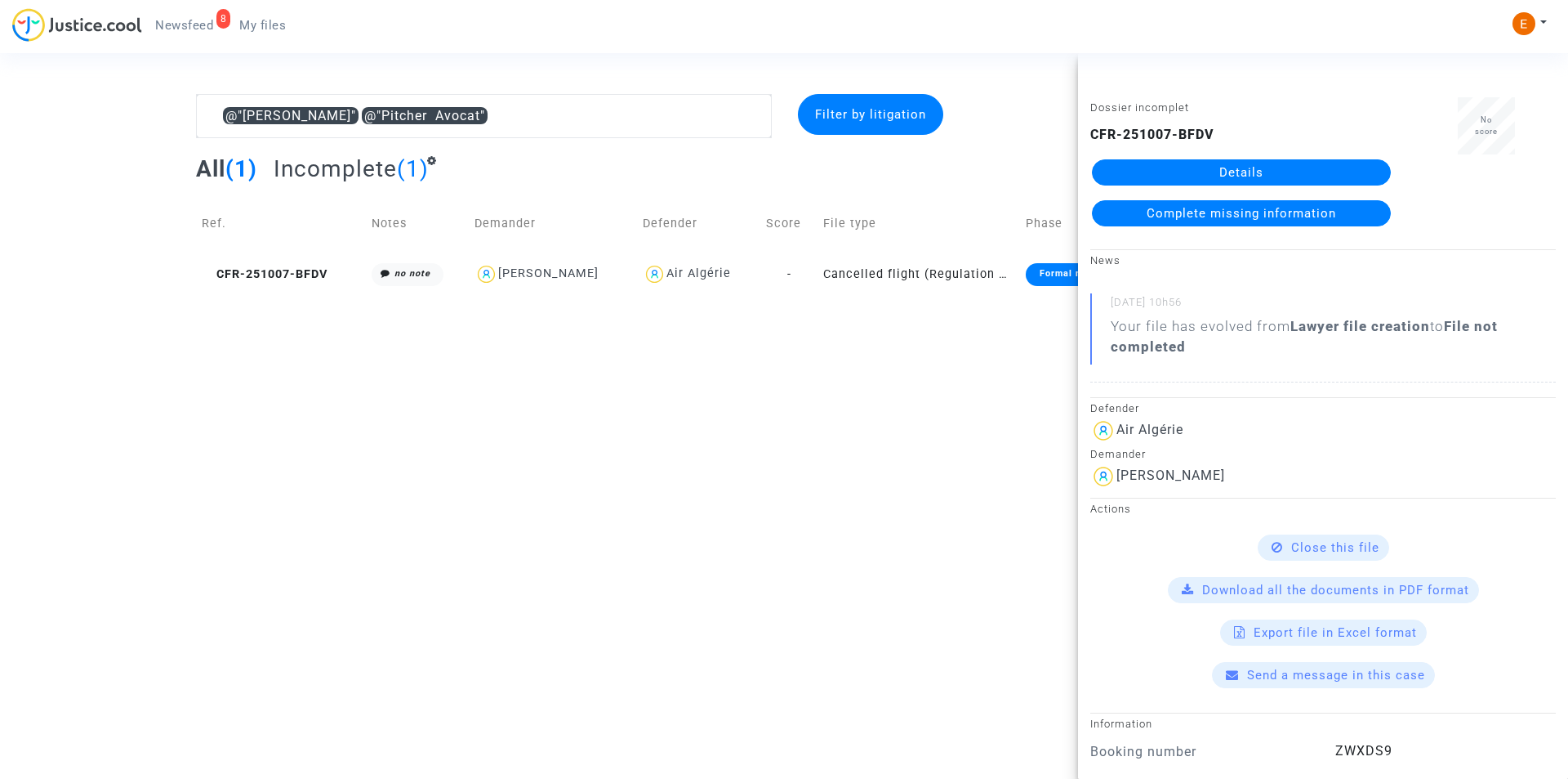
click at [1211, 171] on link "Details" at bounding box center [1241, 173] width 299 height 26
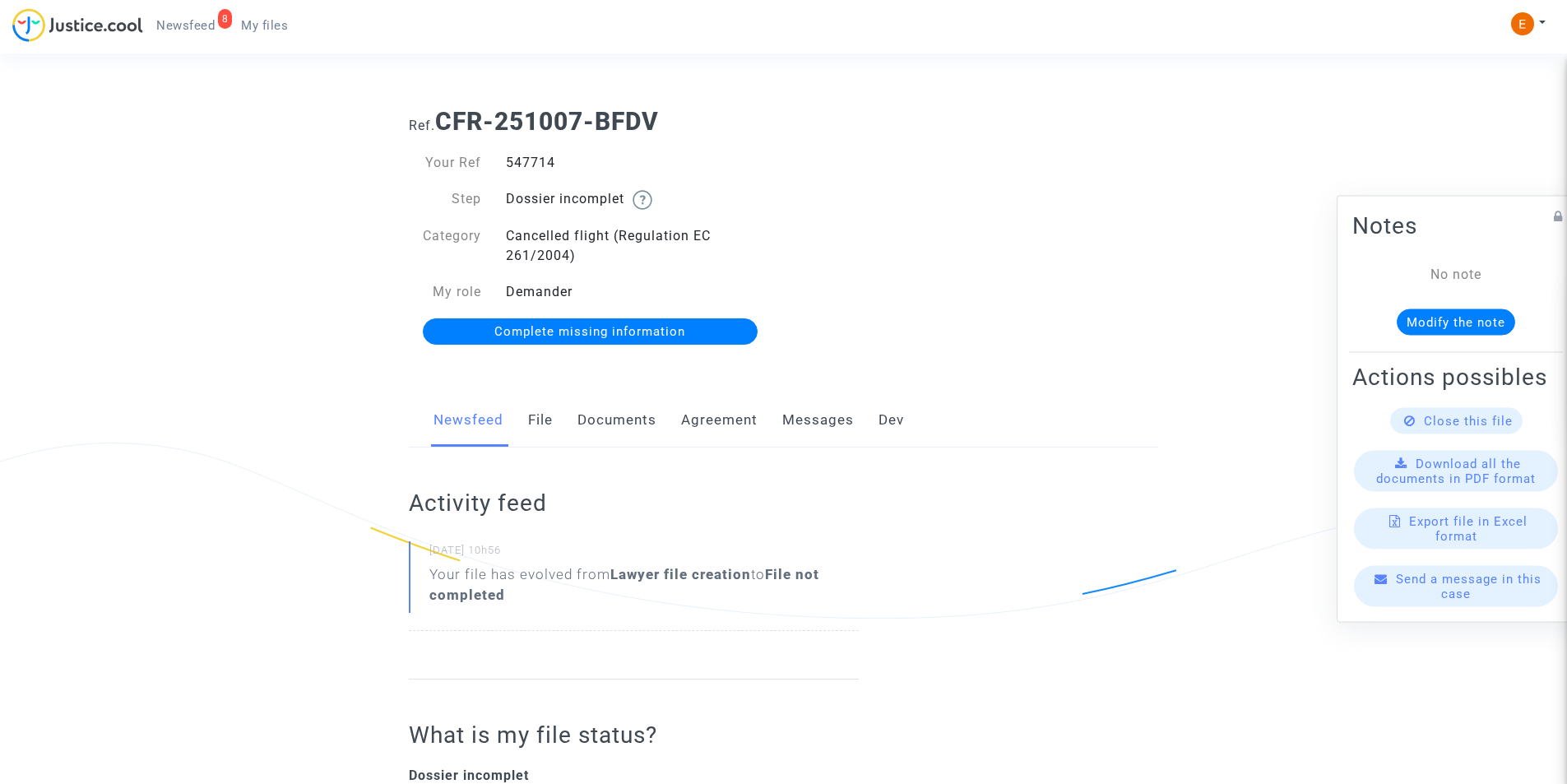
click at [545, 427] on link "File" at bounding box center [540, 421] width 25 height 54
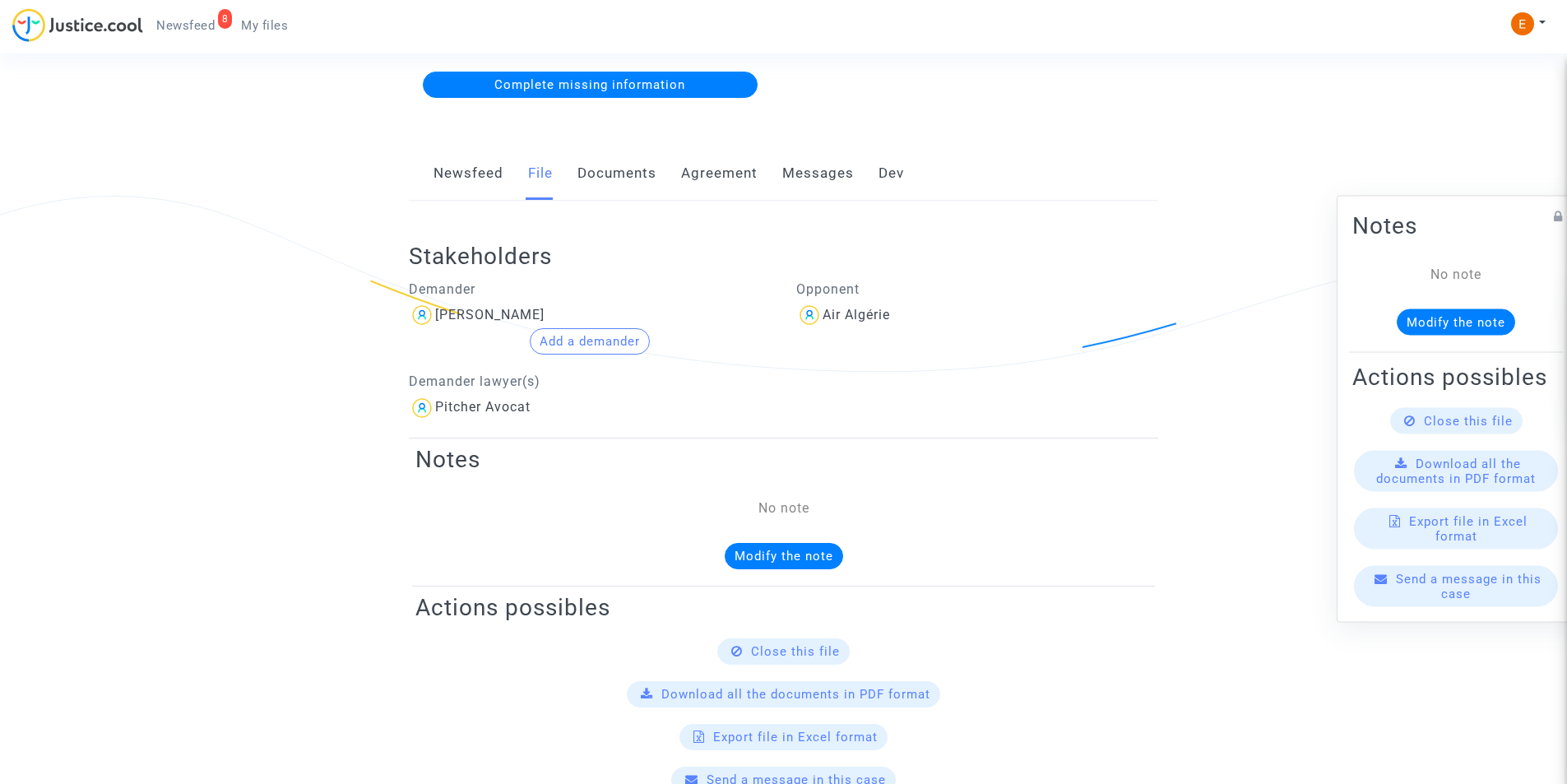
scroll to position [329, 0]
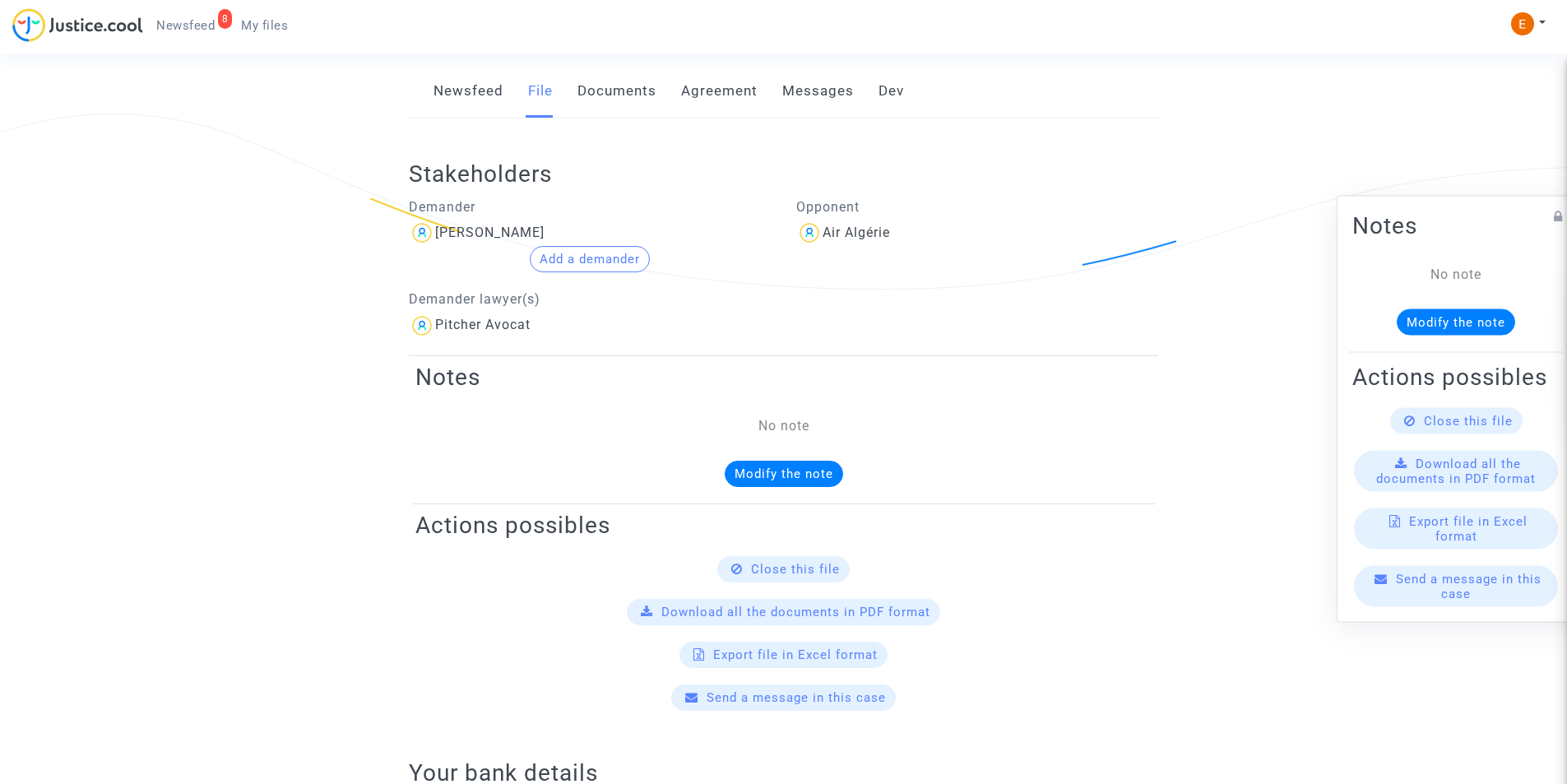
click at [628, 96] on link "Documents" at bounding box center [617, 91] width 79 height 54
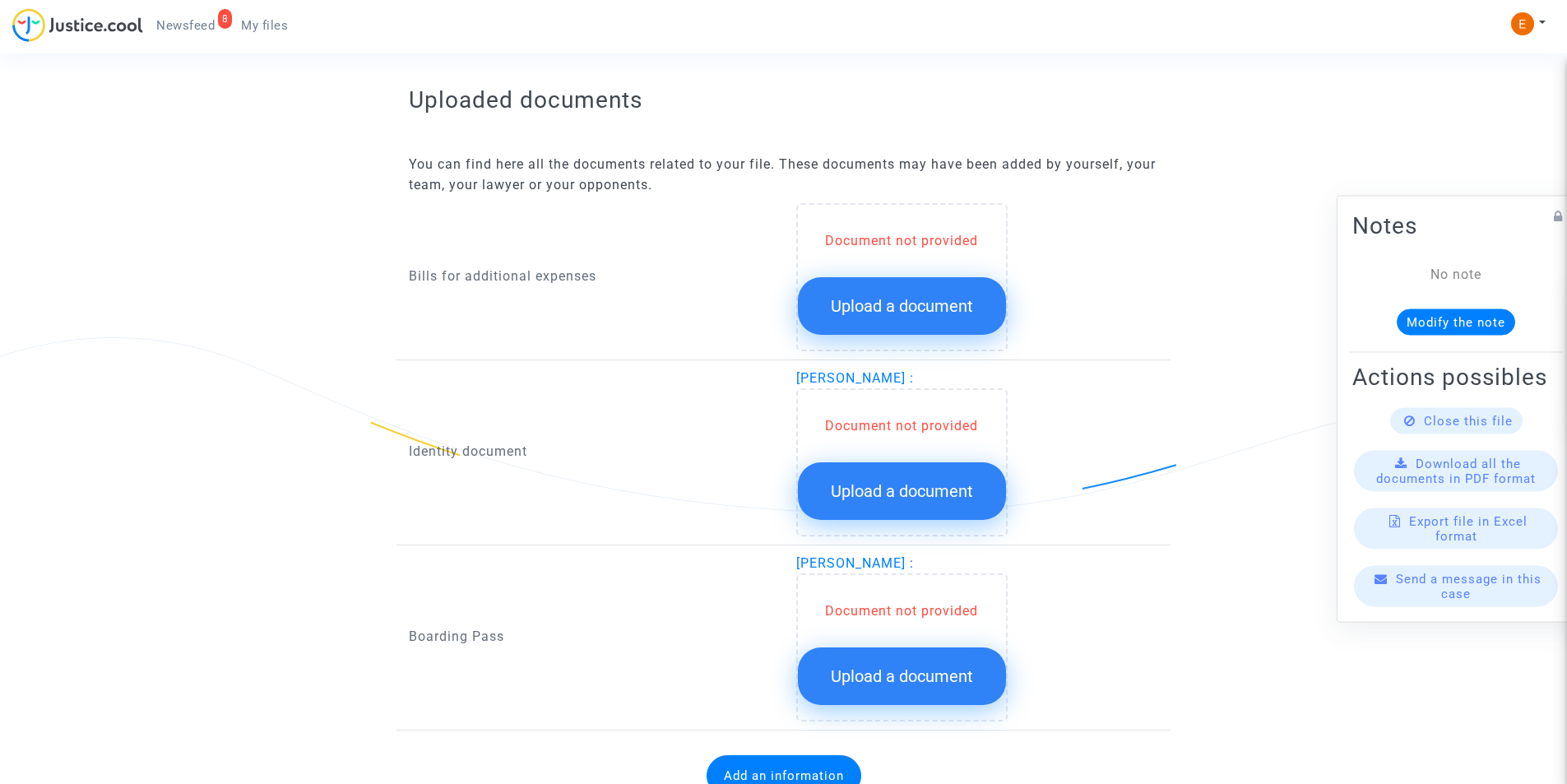
scroll to position [987, 0]
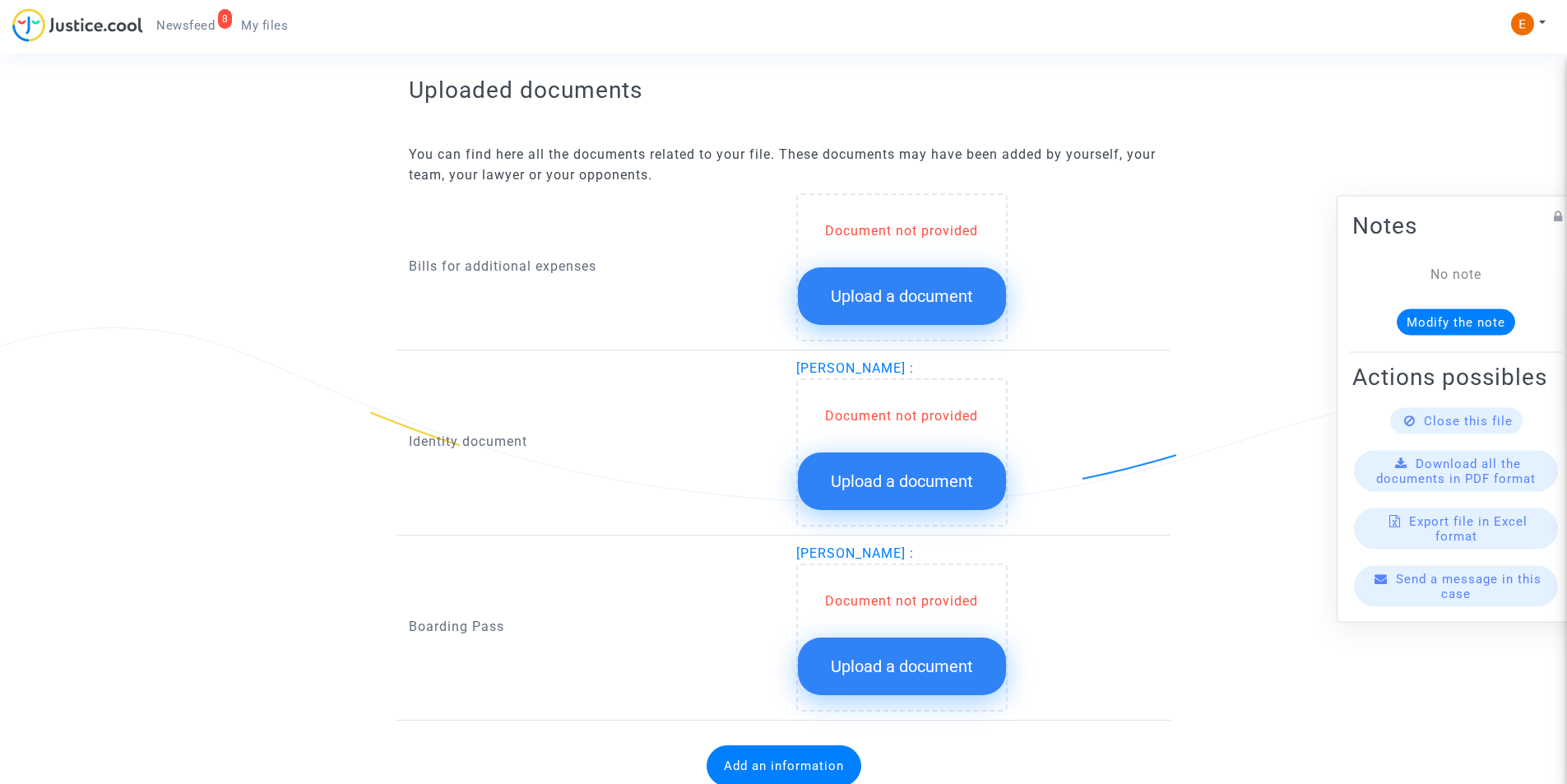
click at [858, 292] on span "Upload a document" at bounding box center [902, 296] width 142 height 19
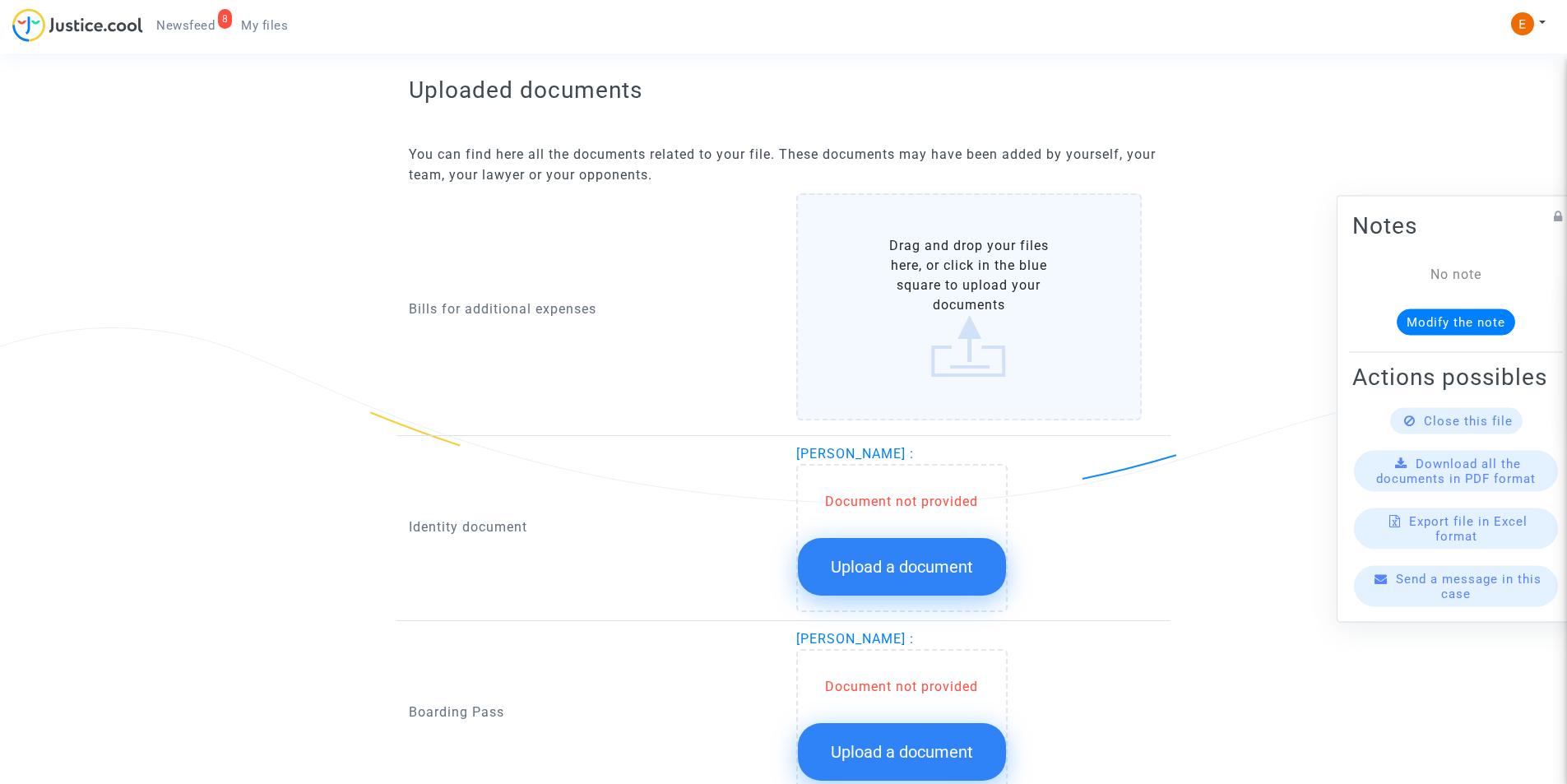
click at [965, 344] on label "Drag and drop your files here, or click in the blue square to upload your docum…" at bounding box center [970, 306] width 346 height 227
click at [0, 0] on input "Drag and drop your files here, or click in the blue square to upload your docum…" at bounding box center [0, 0] width 0 height 0
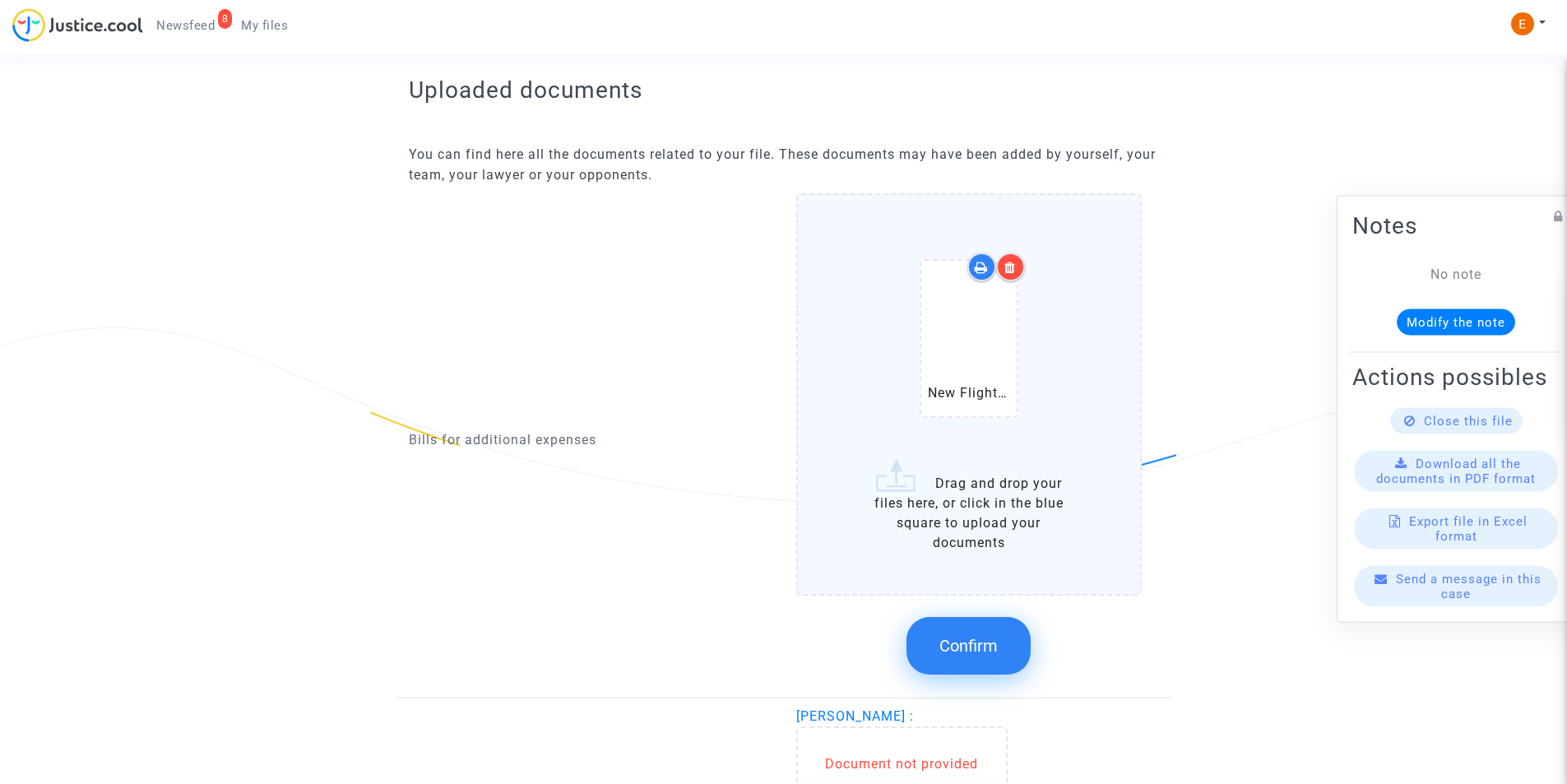
scroll to position [1069, 0]
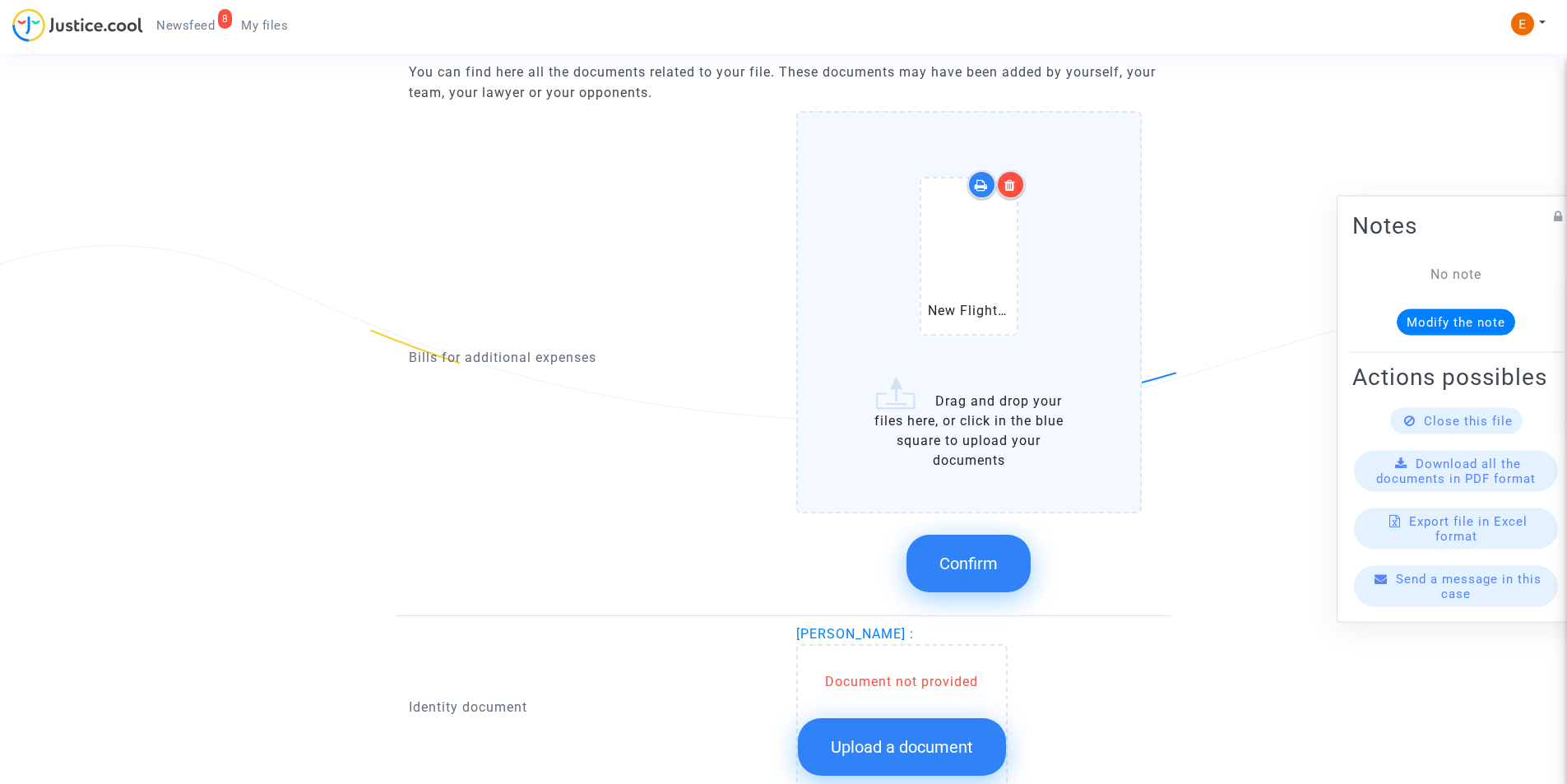
click at [942, 549] on button "Confirm" at bounding box center [968, 564] width 124 height 58
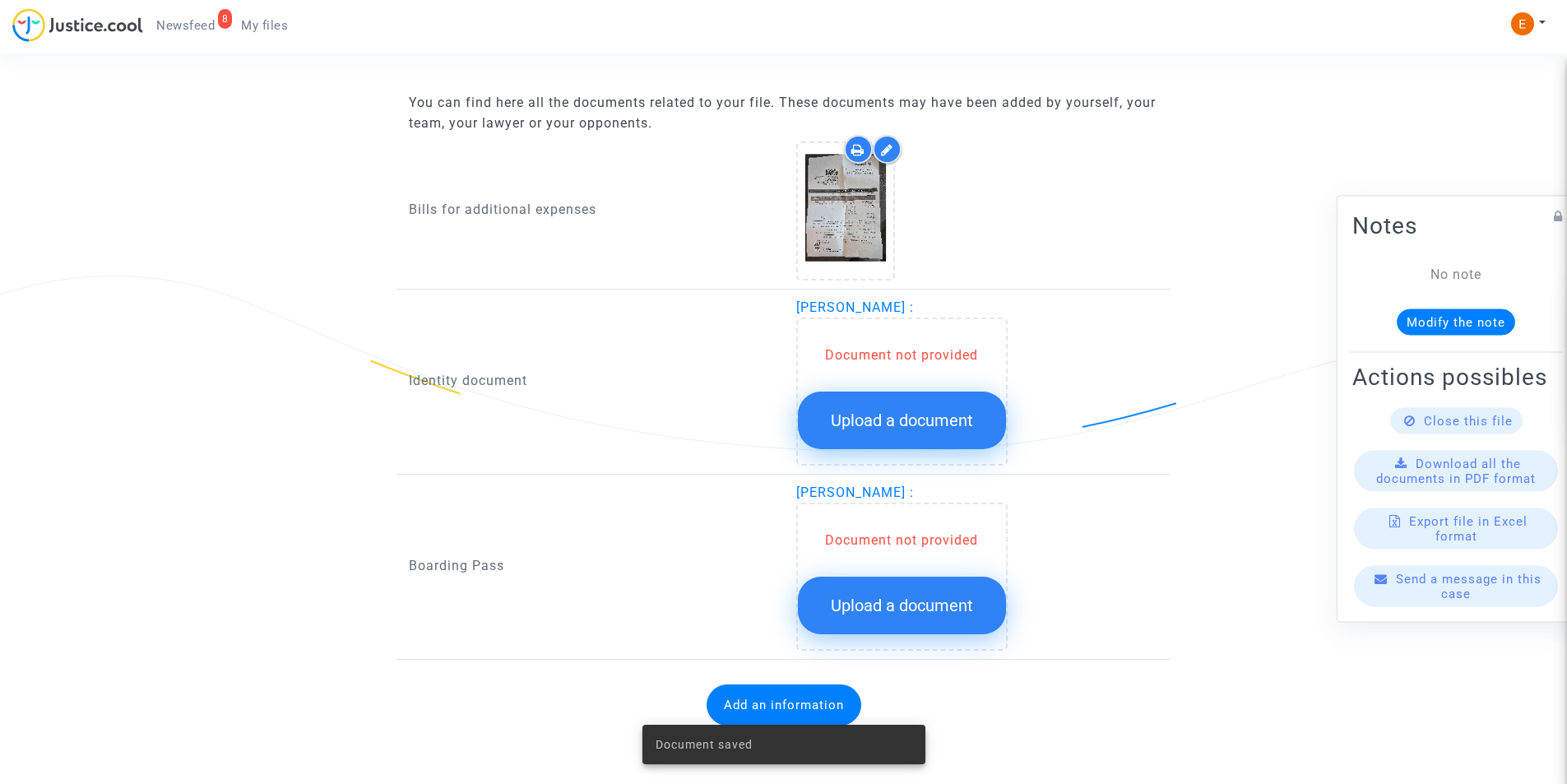
click at [877, 426] on span "Upload a document" at bounding box center [902, 420] width 142 height 19
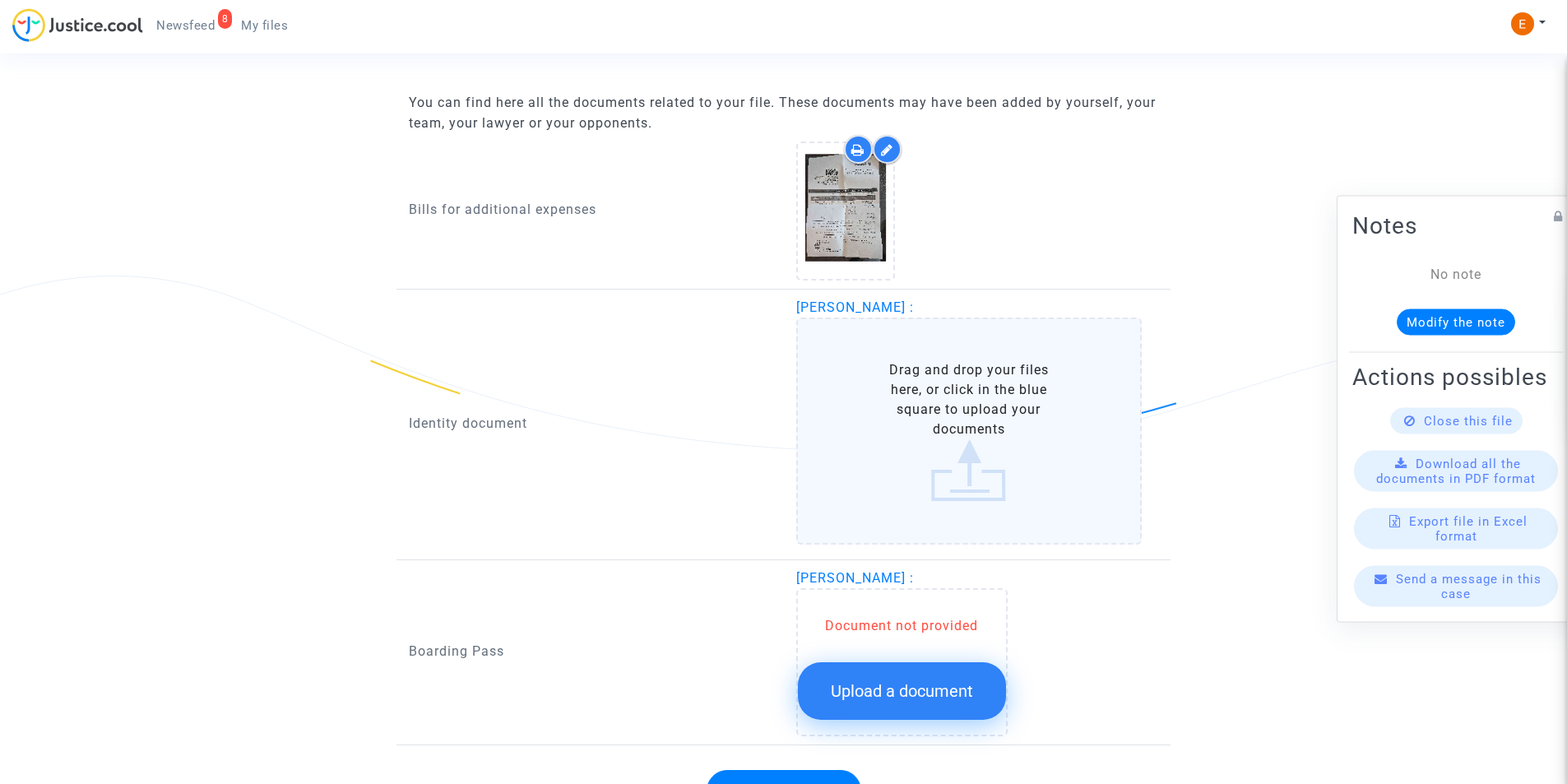
click at [973, 475] on label "Drag and drop your files here, or click in the blue square to upload your docum…" at bounding box center [970, 431] width 346 height 227
click at [0, 0] on input "Drag and drop your files here, or click in the blue square to upload your docum…" at bounding box center [0, 0] width 0 height 0
click at [959, 462] on label "Drag and drop your files here, or click in the blue square to upload your docum…" at bounding box center [970, 431] width 346 height 227
click at [0, 0] on input "Drag and drop your files here, or click in the blue square to upload your docum…" at bounding box center [0, 0] width 0 height 0
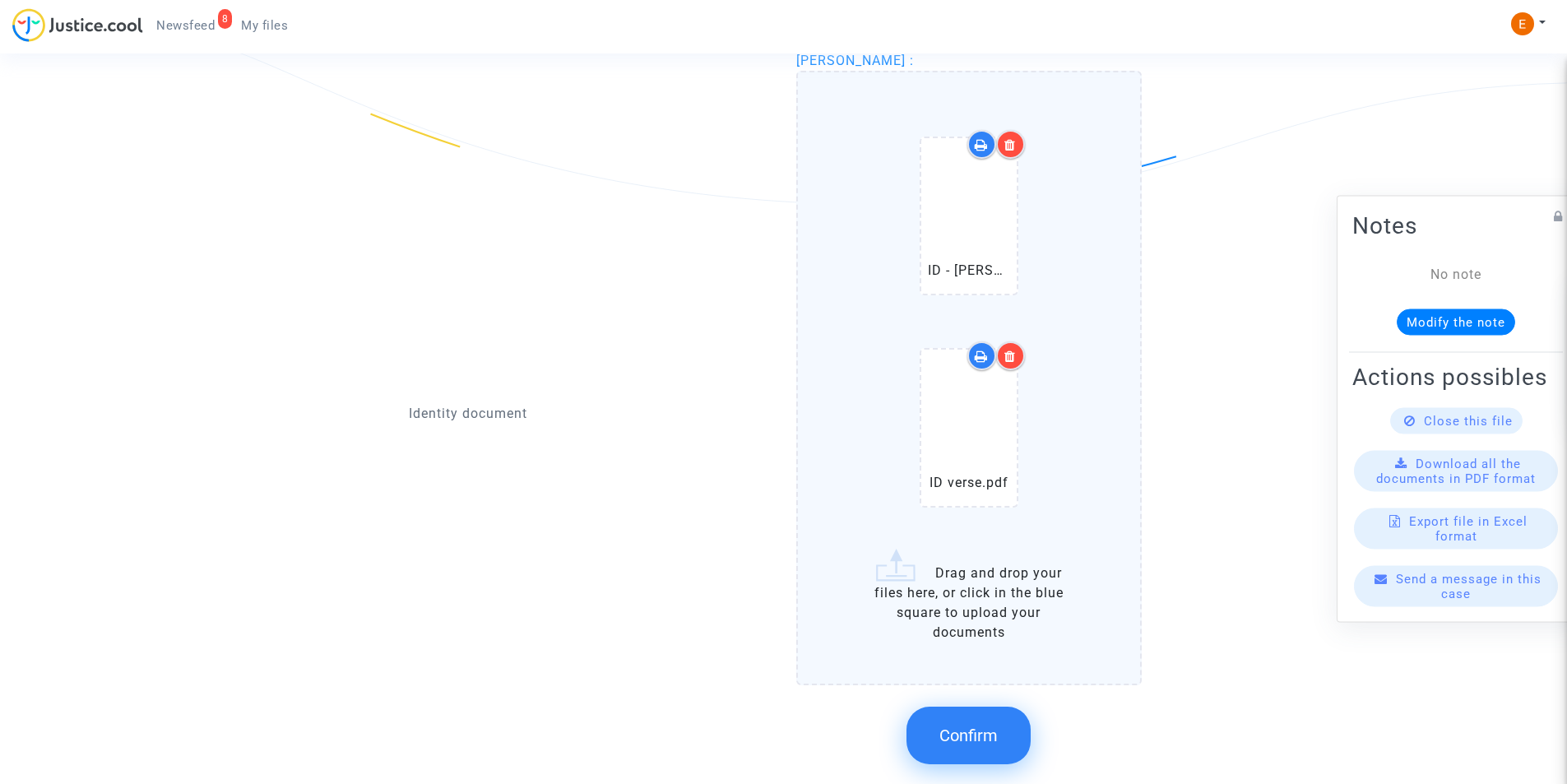
scroll to position [1449, 0]
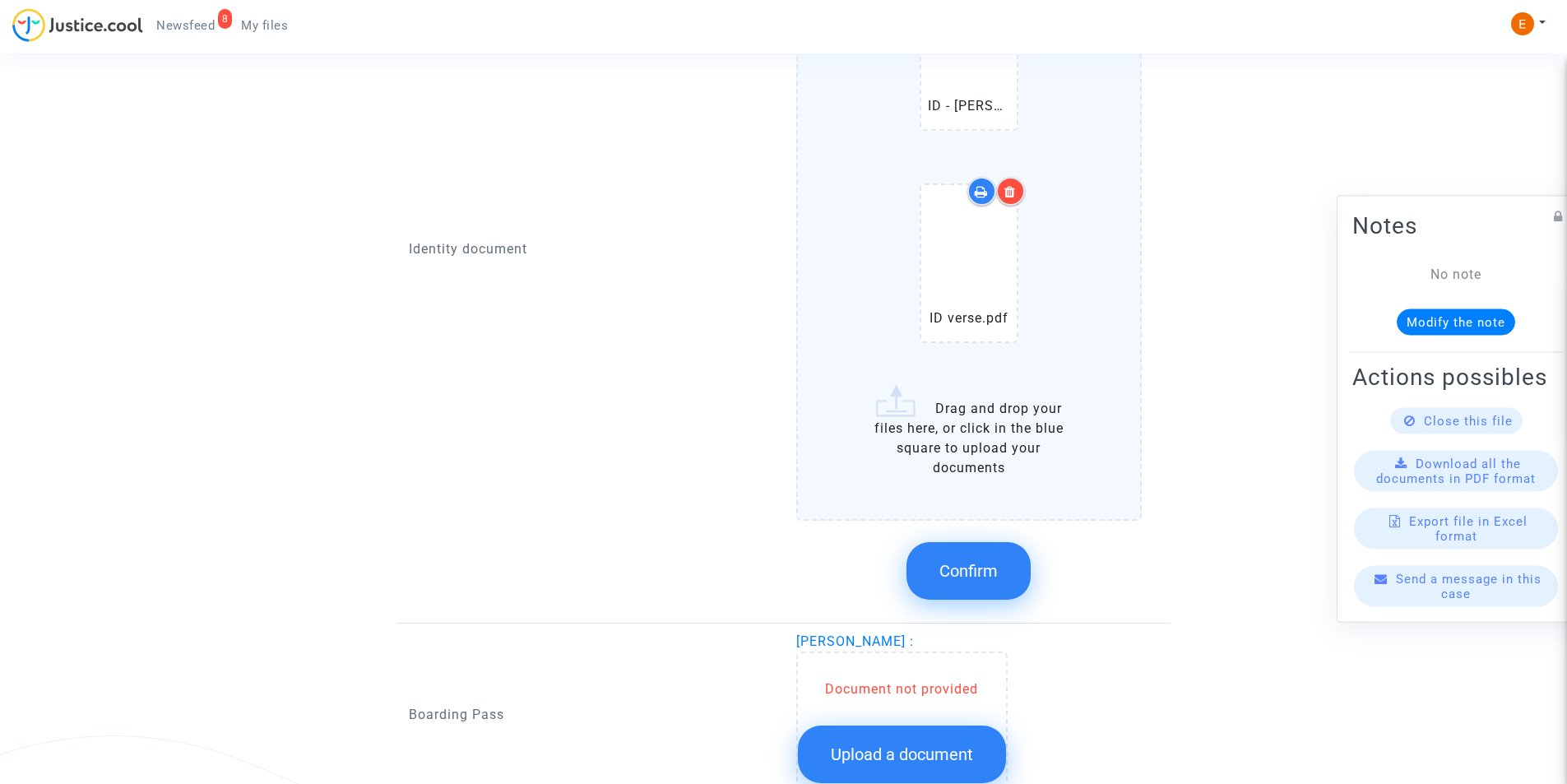
click at [982, 561] on span "Confirm" at bounding box center [969, 571] width 59 height 19
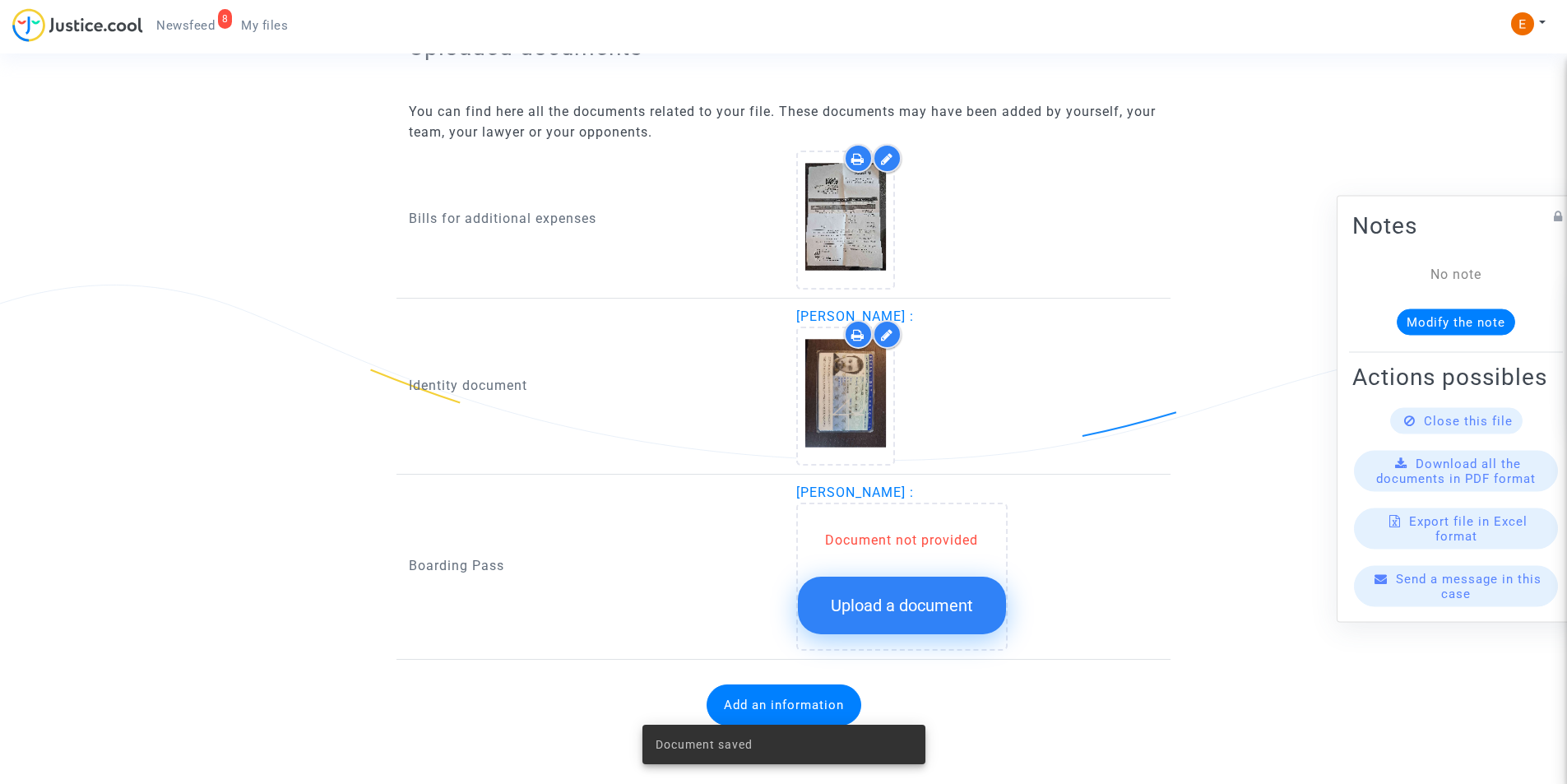
click at [898, 598] on span "Upload a document" at bounding box center [902, 605] width 142 height 19
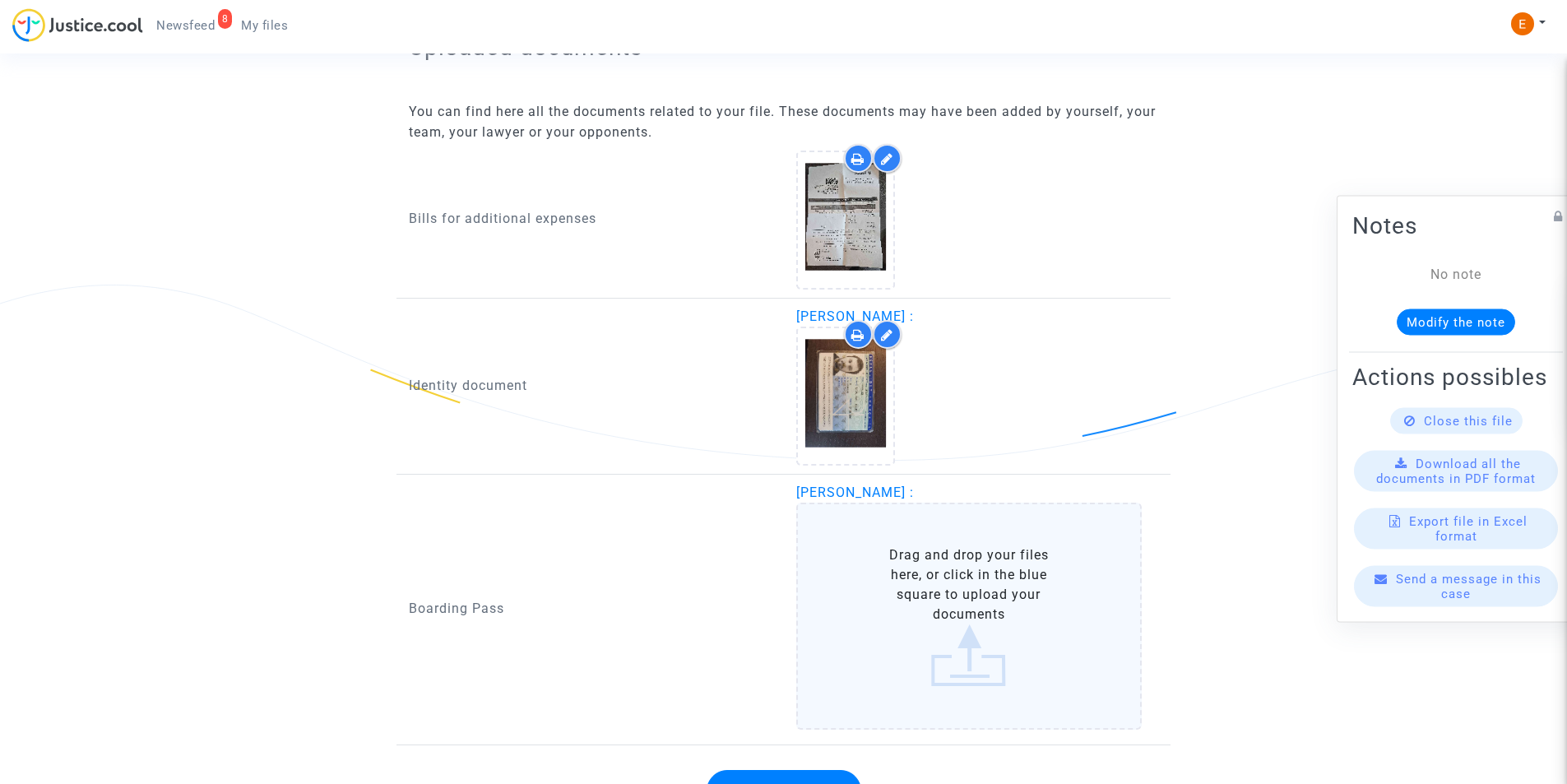
click at [974, 604] on label "Drag and drop your files here, or click in the blue square to upload your docum…" at bounding box center [970, 615] width 346 height 227
click at [0, 0] on input "Drag and drop your files here, or click in the blue square to upload your docum…" at bounding box center [0, 0] width 0 height 0
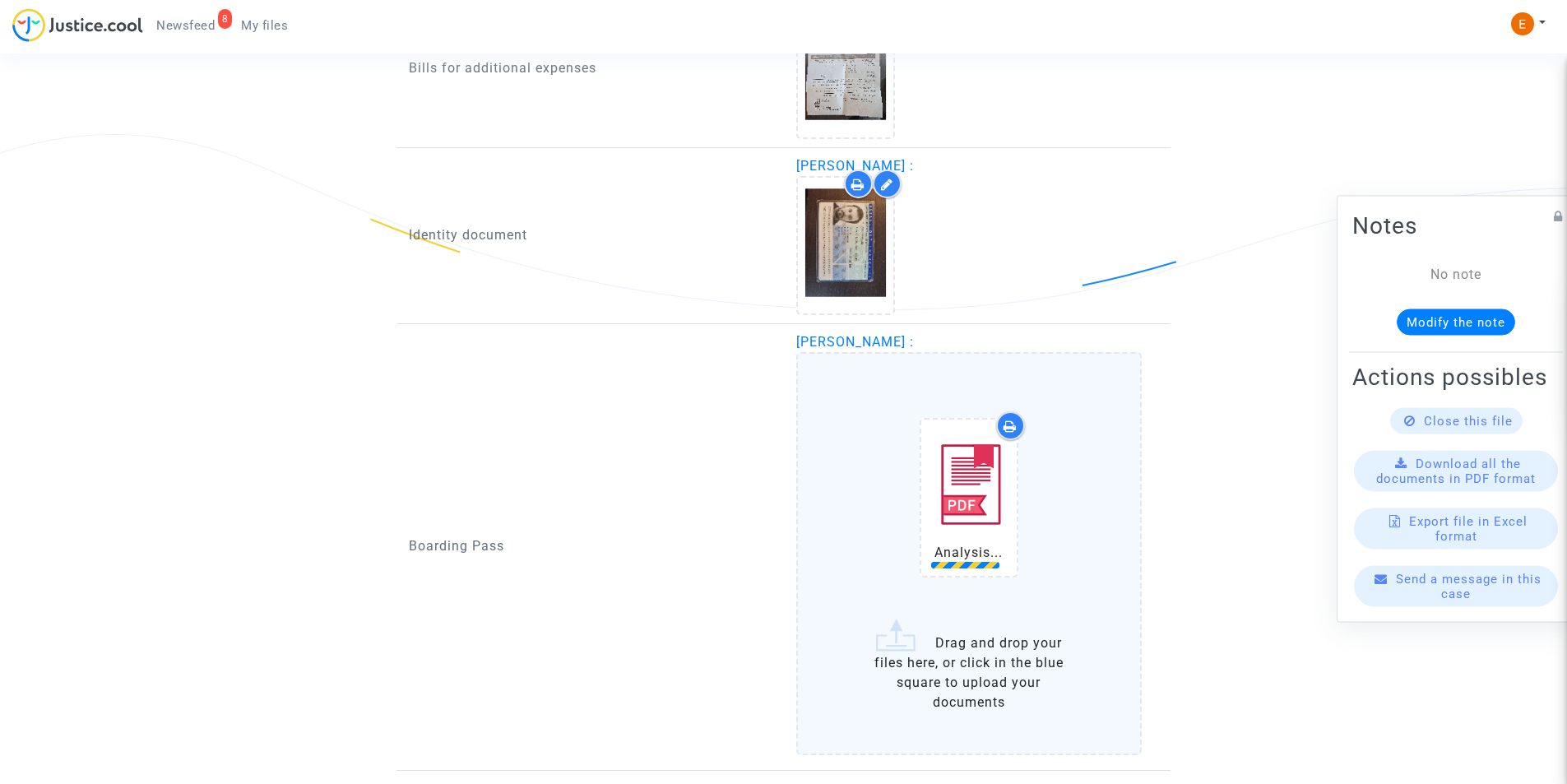
scroll to position [1291, 0]
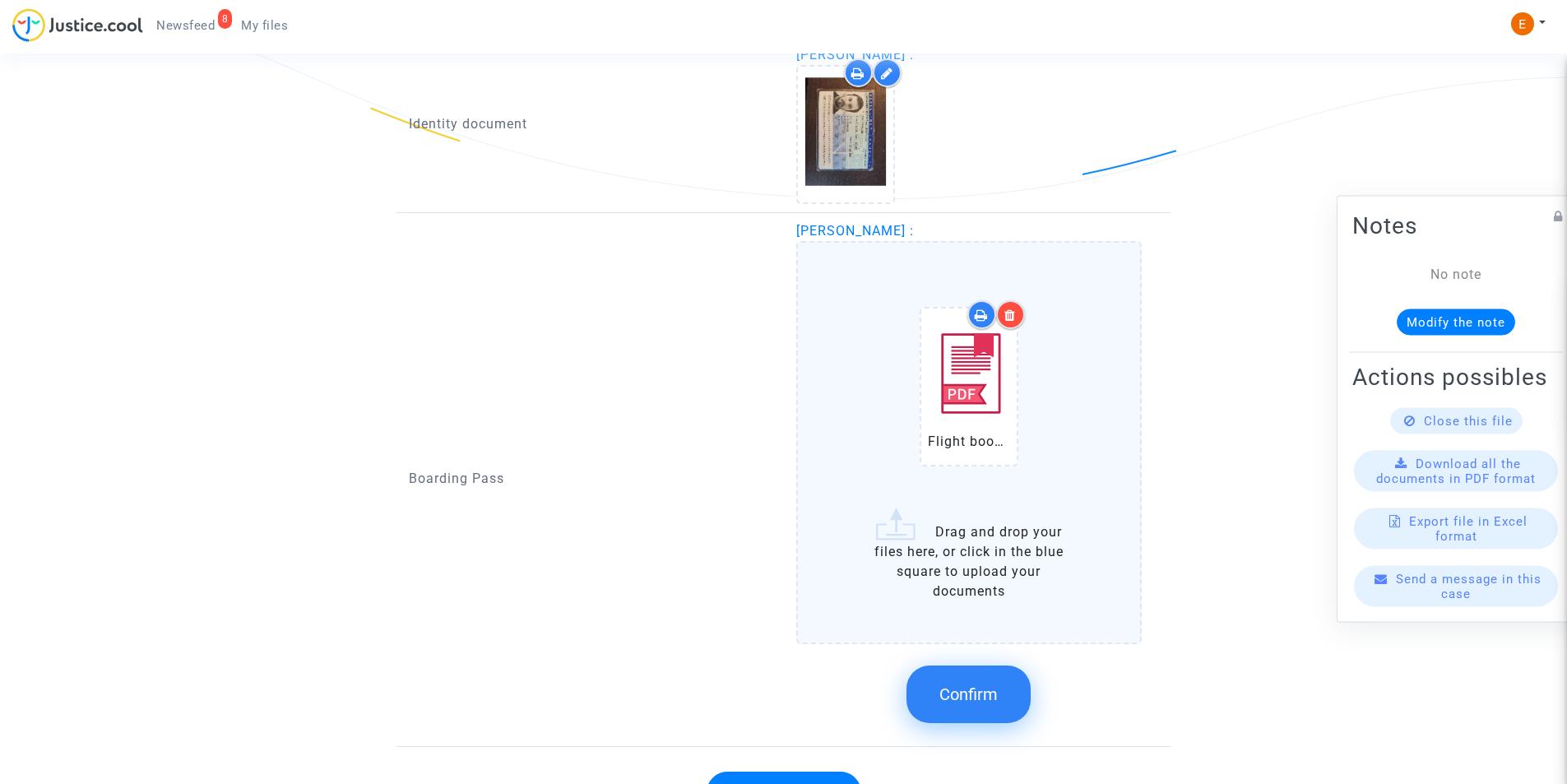
click at [999, 698] on button "Confirm" at bounding box center [968, 694] width 124 height 58
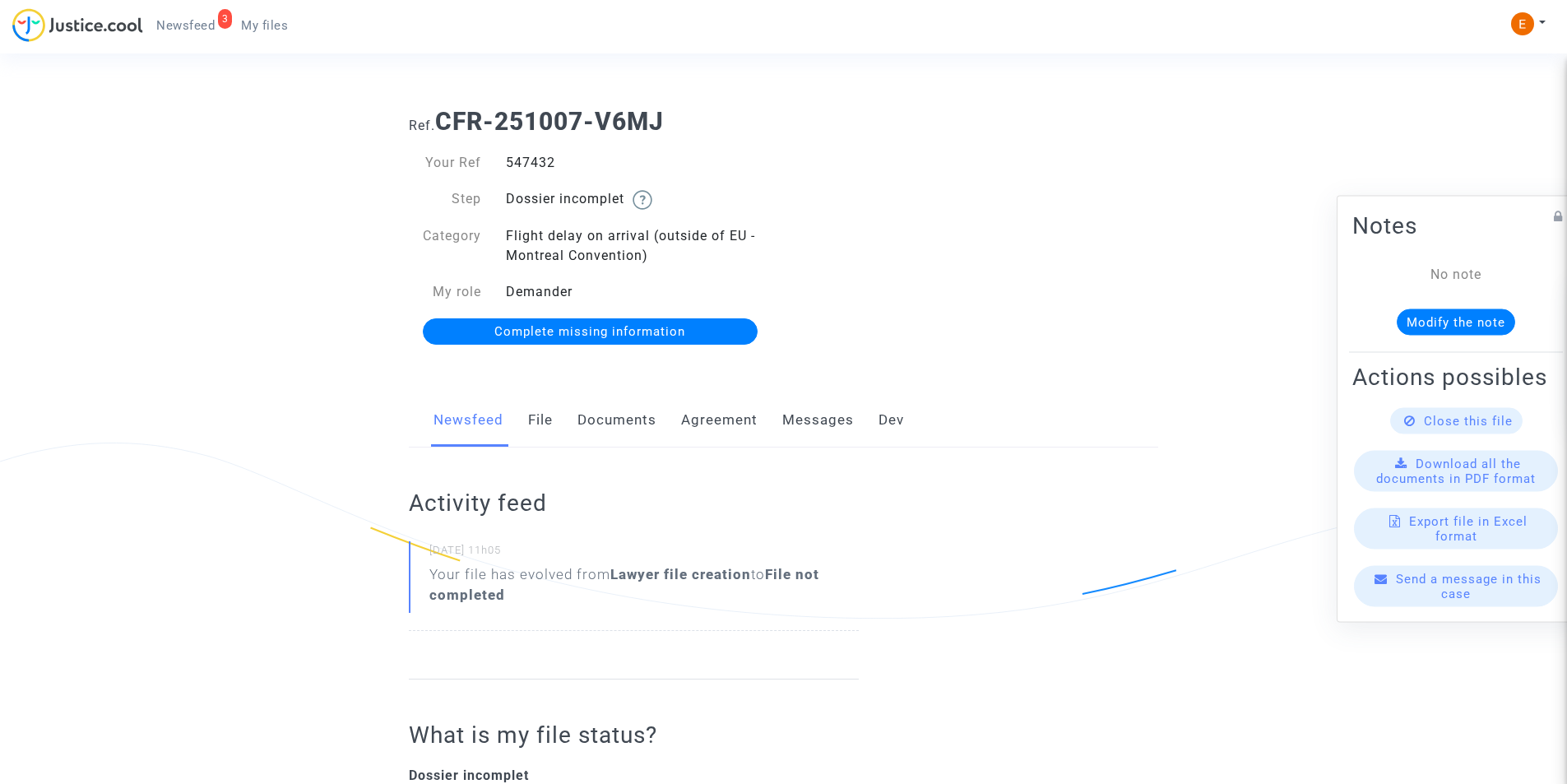
click at [628, 423] on link "Documents" at bounding box center [617, 421] width 79 height 54
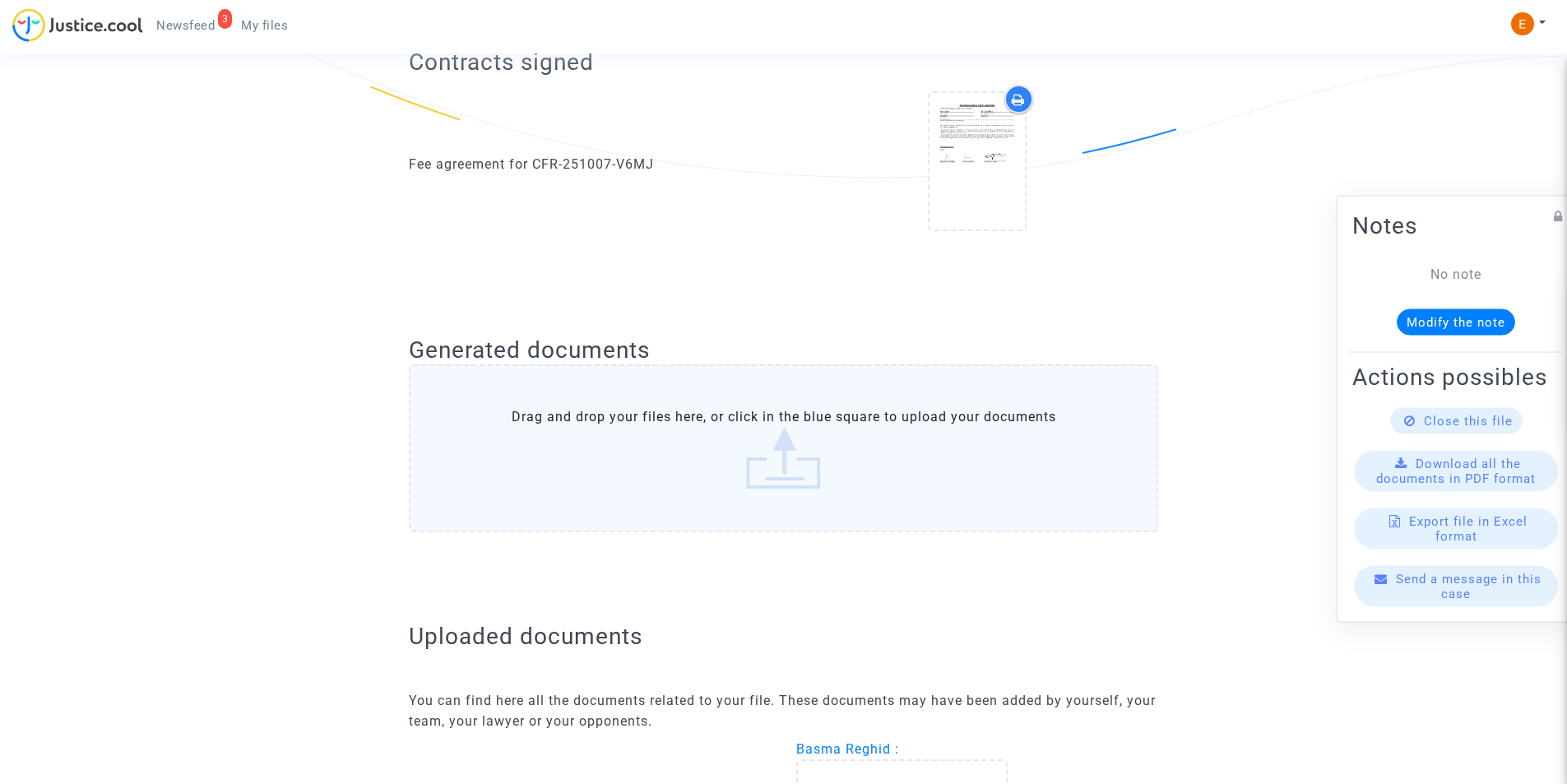
scroll to position [740, 0]
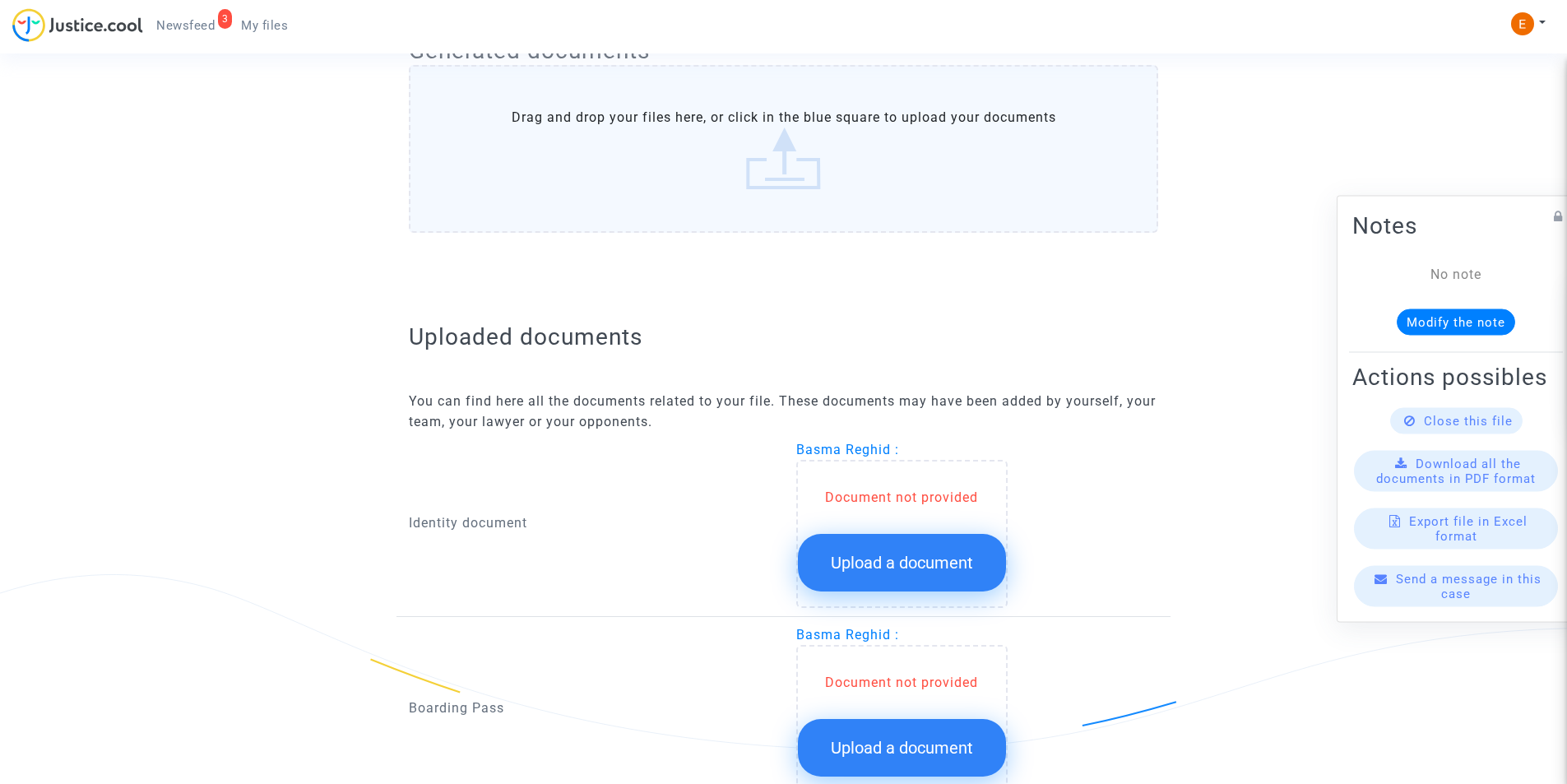
click at [889, 570] on span "Upload a document" at bounding box center [902, 562] width 142 height 19
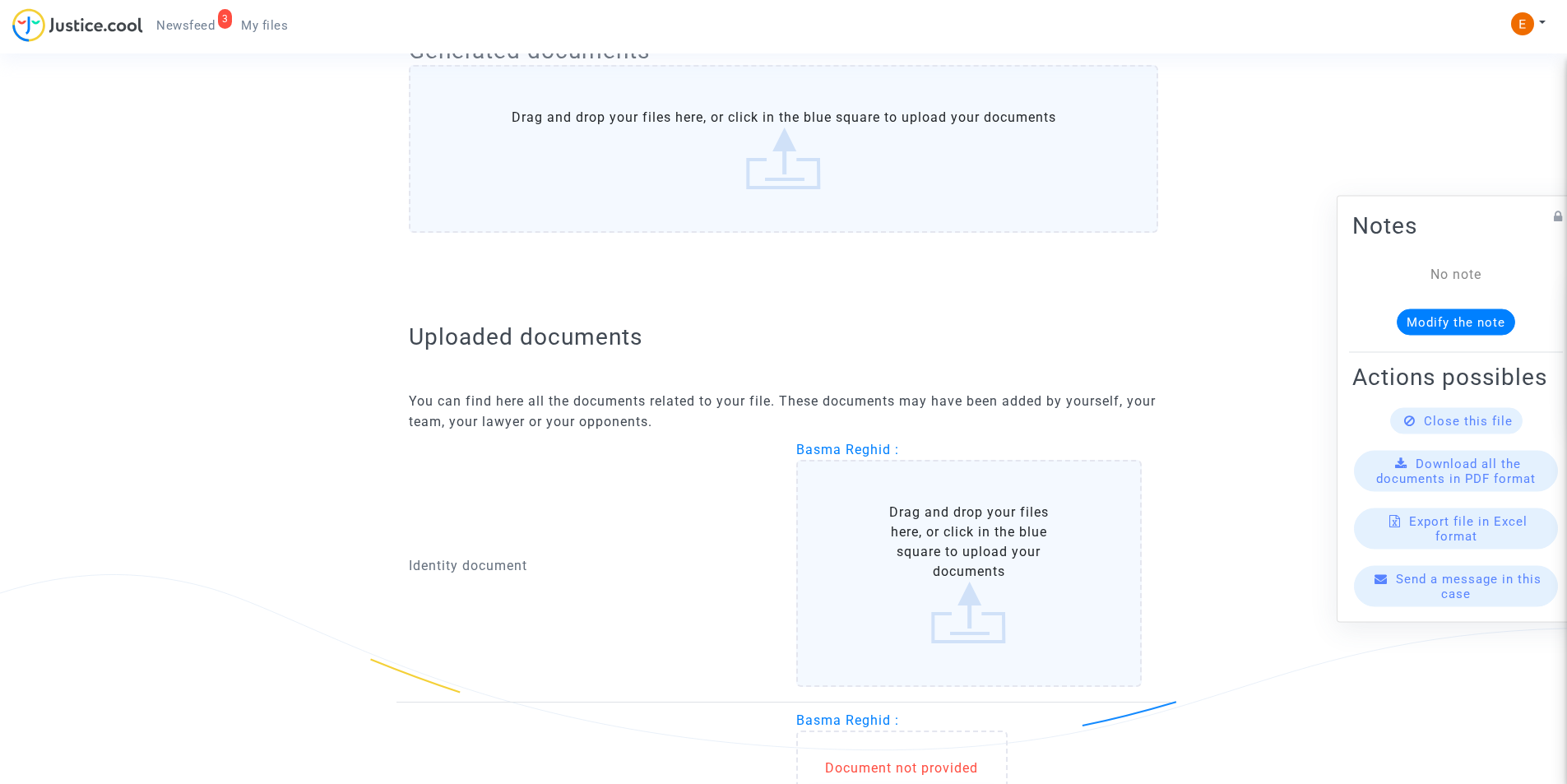
click at [975, 600] on label "Drag and drop your files here, or click in the blue square to upload your docum…" at bounding box center [970, 573] width 346 height 227
click at [0, 0] on input "Drag and drop your files here, or click in the blue square to upload your docum…" at bounding box center [0, 0] width 0 height 0
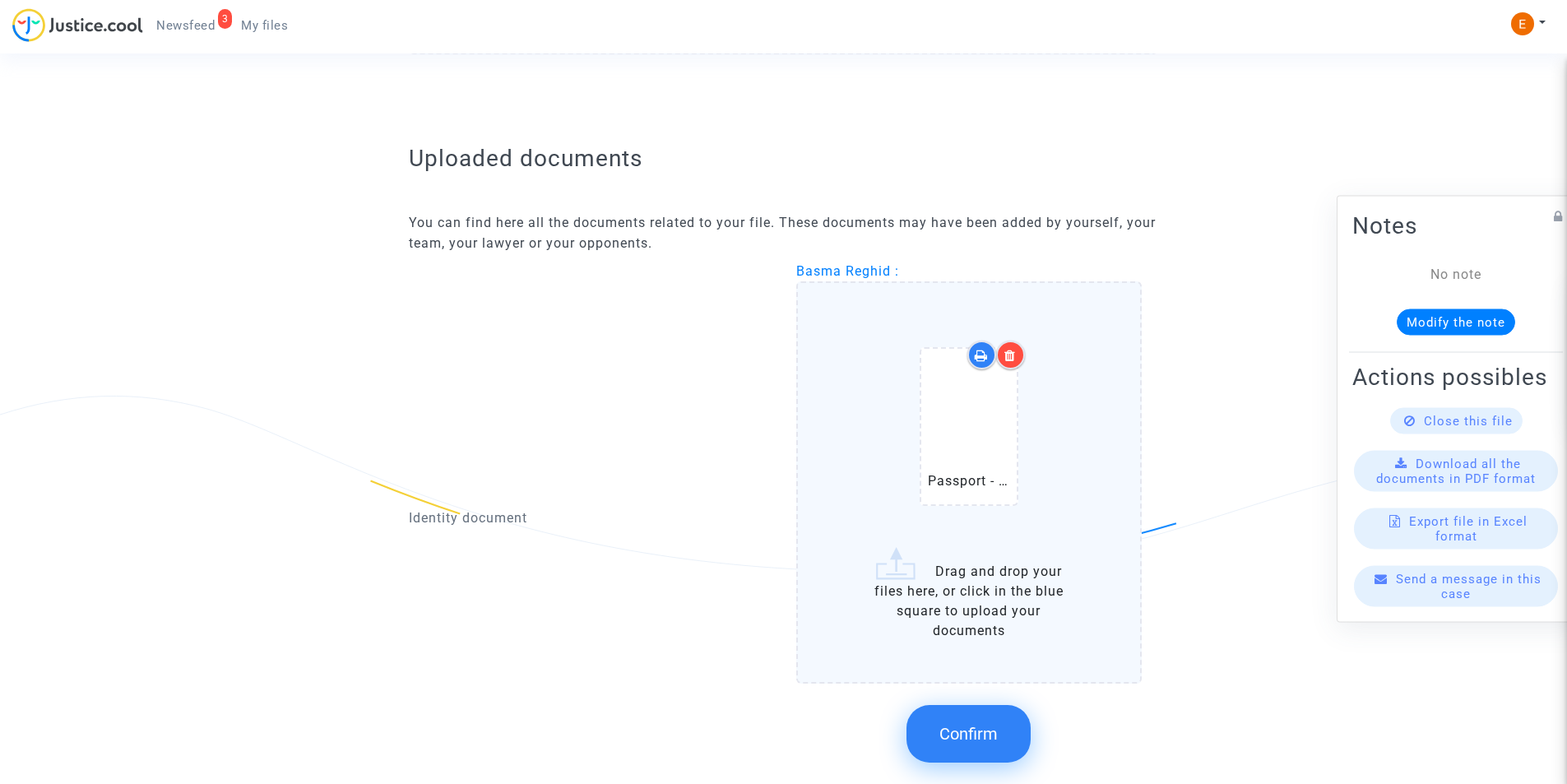
scroll to position [1151, 0]
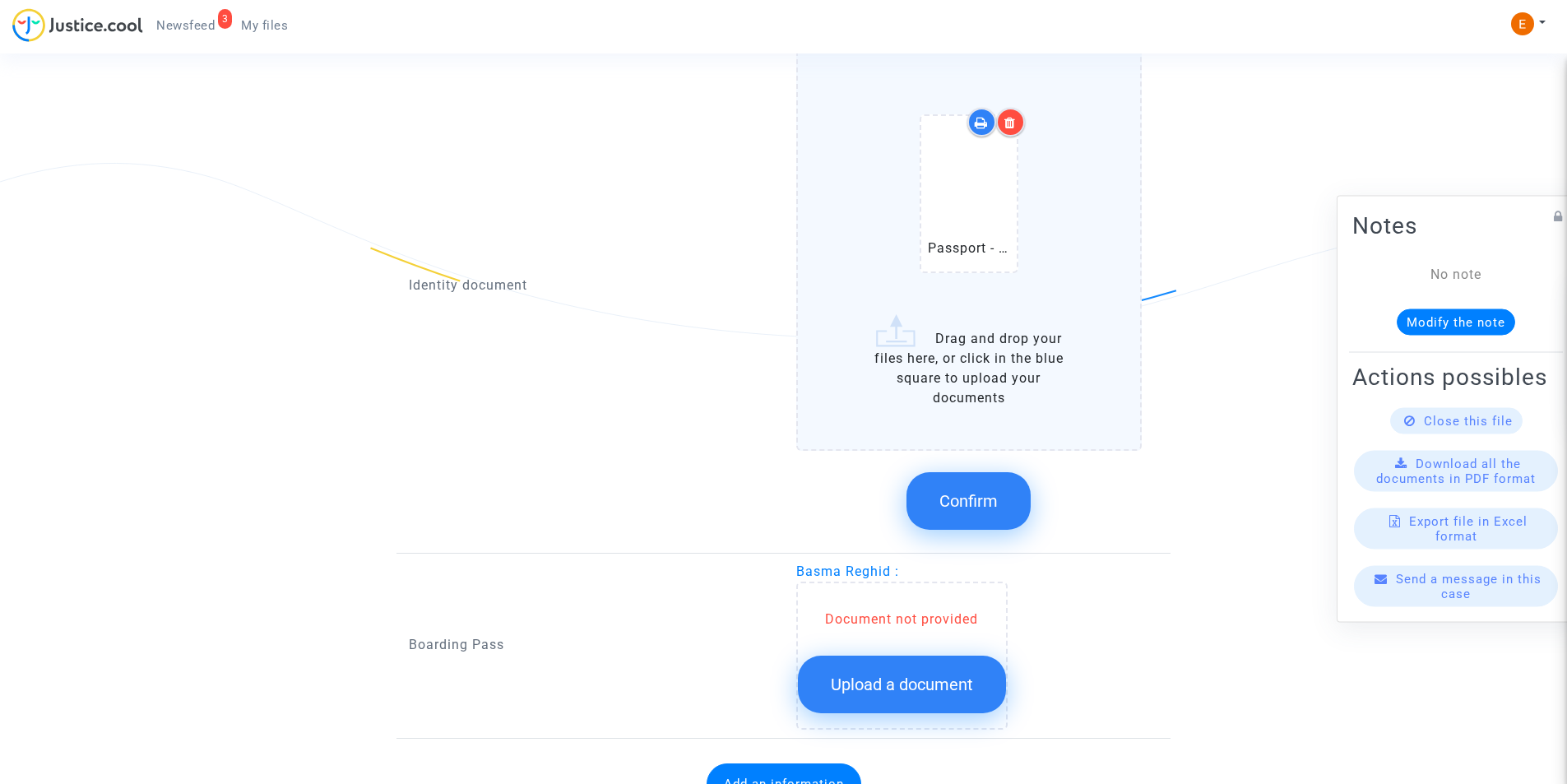
click at [979, 494] on span "Confirm" at bounding box center [969, 500] width 59 height 19
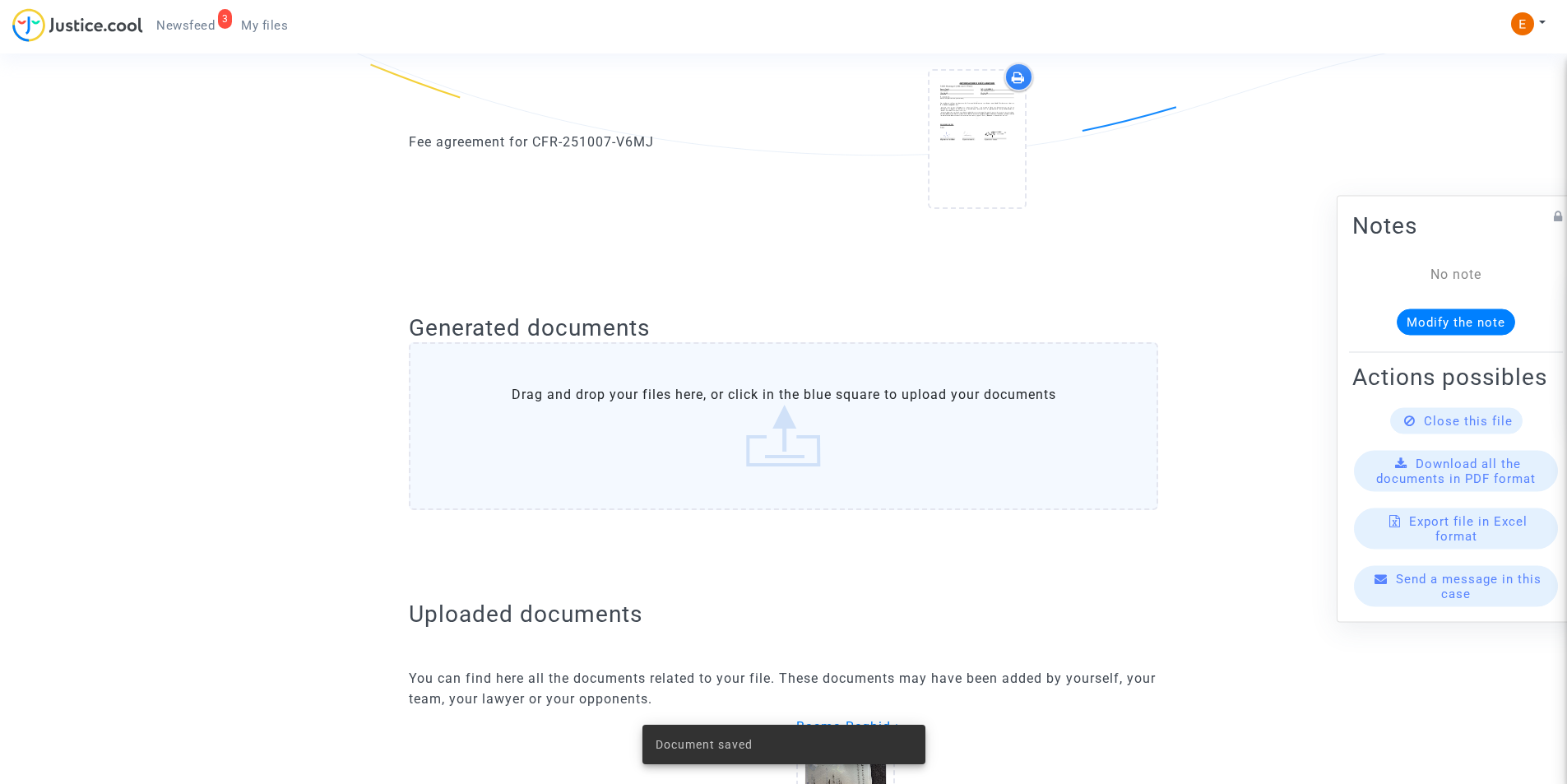
scroll to position [874, 0]
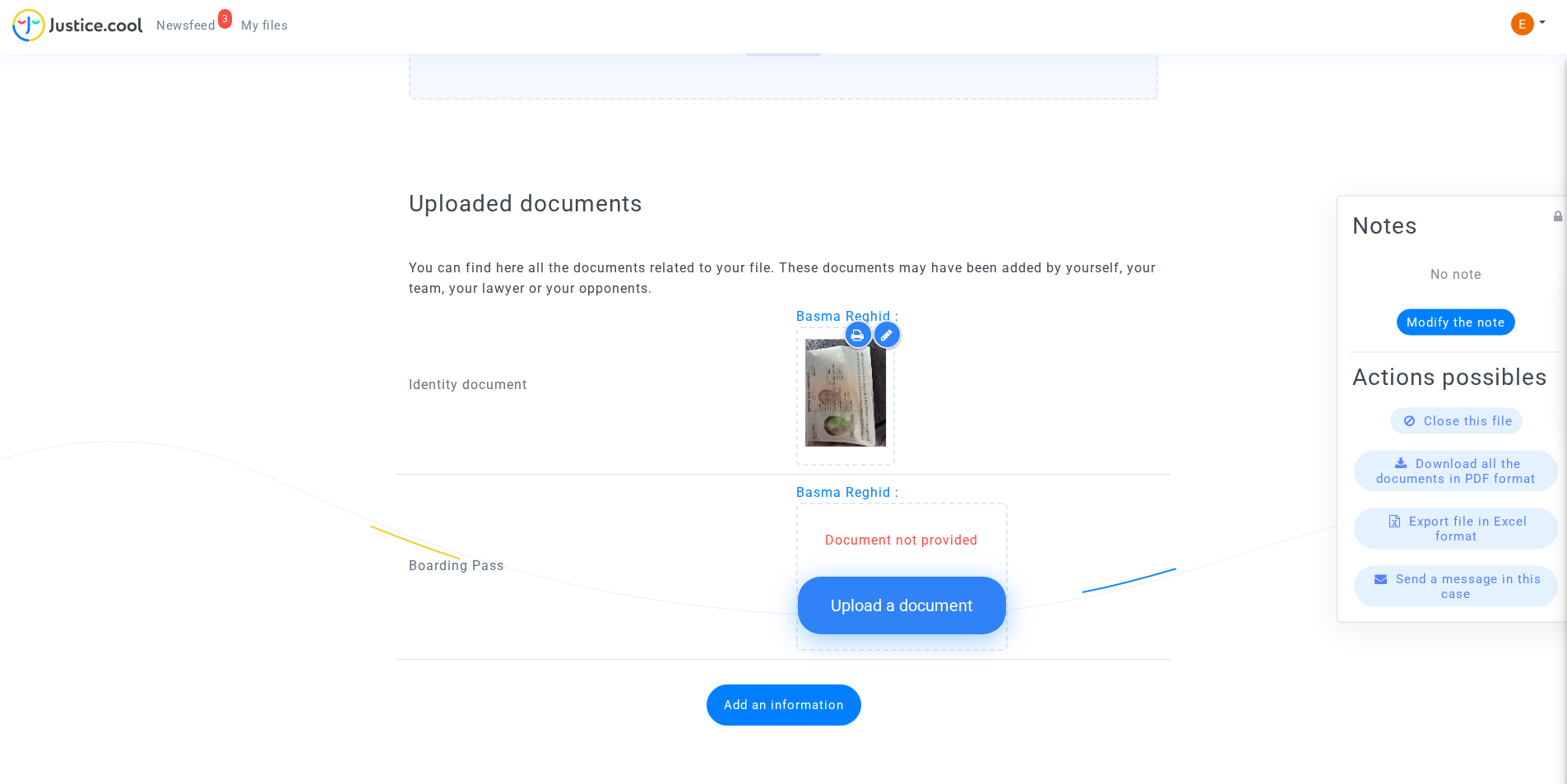
click at [879, 604] on span "Upload a document" at bounding box center [902, 605] width 142 height 19
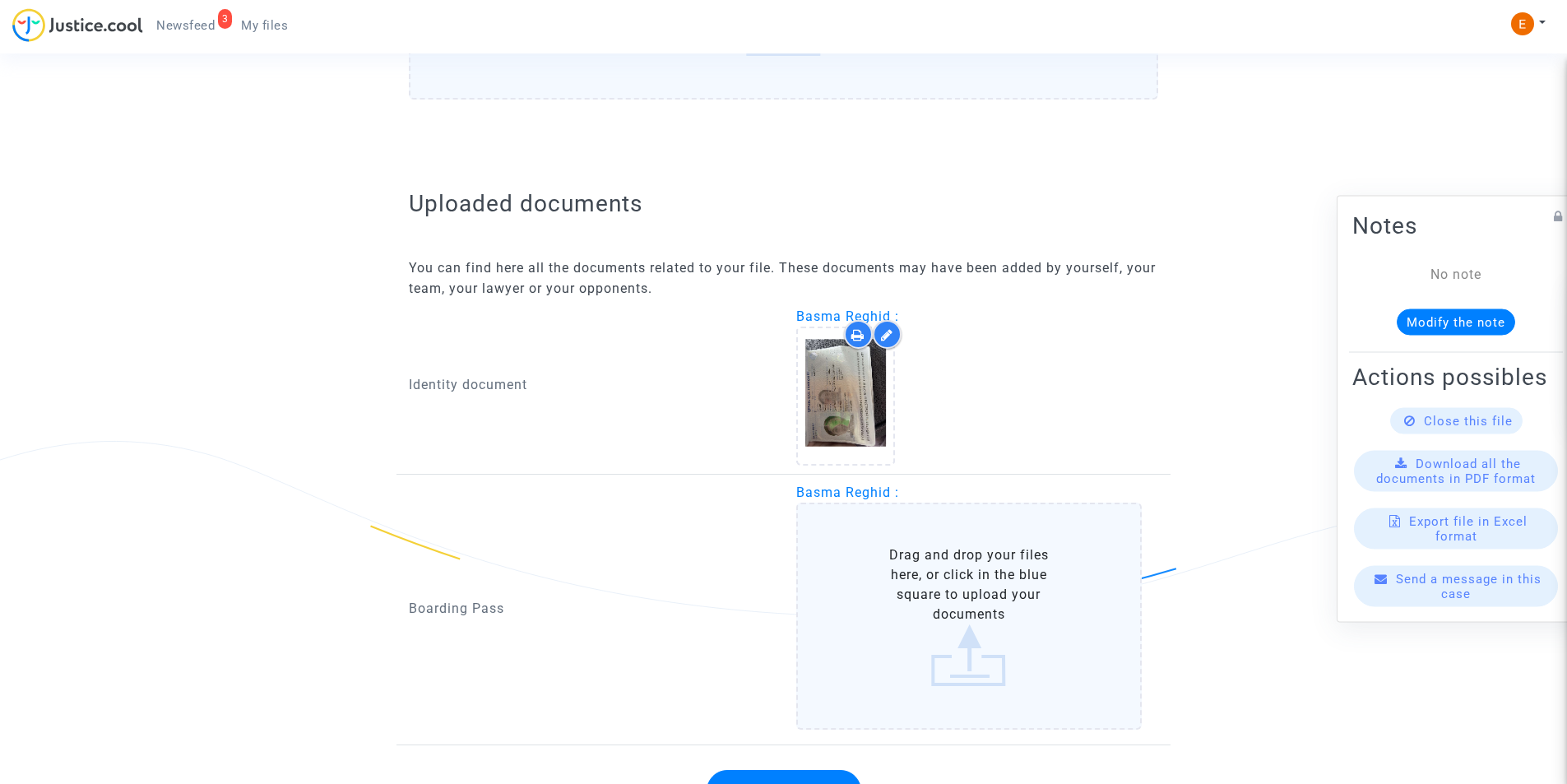
click at [967, 642] on label "Drag and drop your files here, or click in the blue square to upload your docum…" at bounding box center [970, 615] width 346 height 227
click at [0, 0] on input "Drag and drop your files here, or click in the blue square to upload your docum…" at bounding box center [0, 0] width 0 height 0
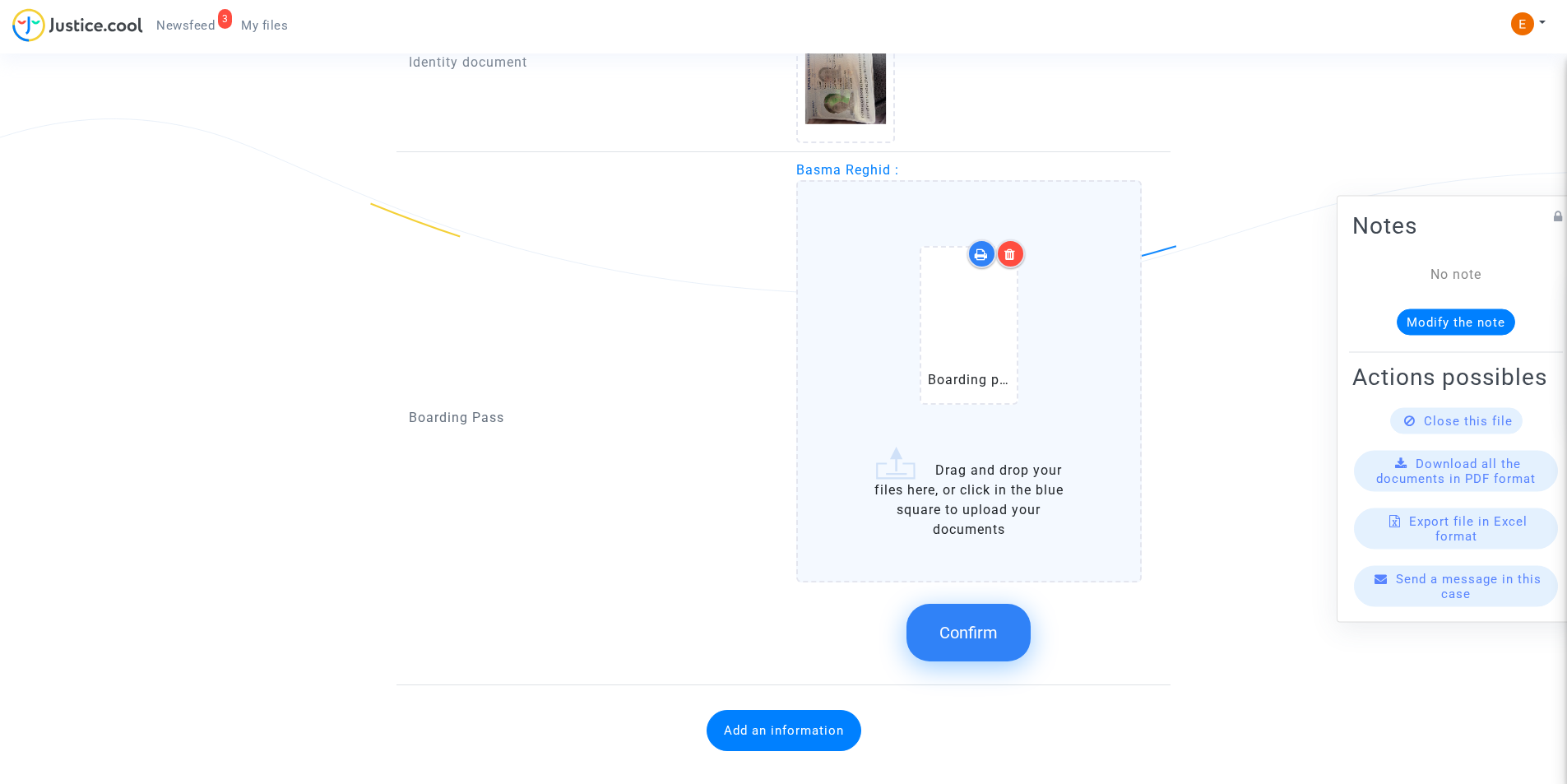
scroll to position [1202, 0]
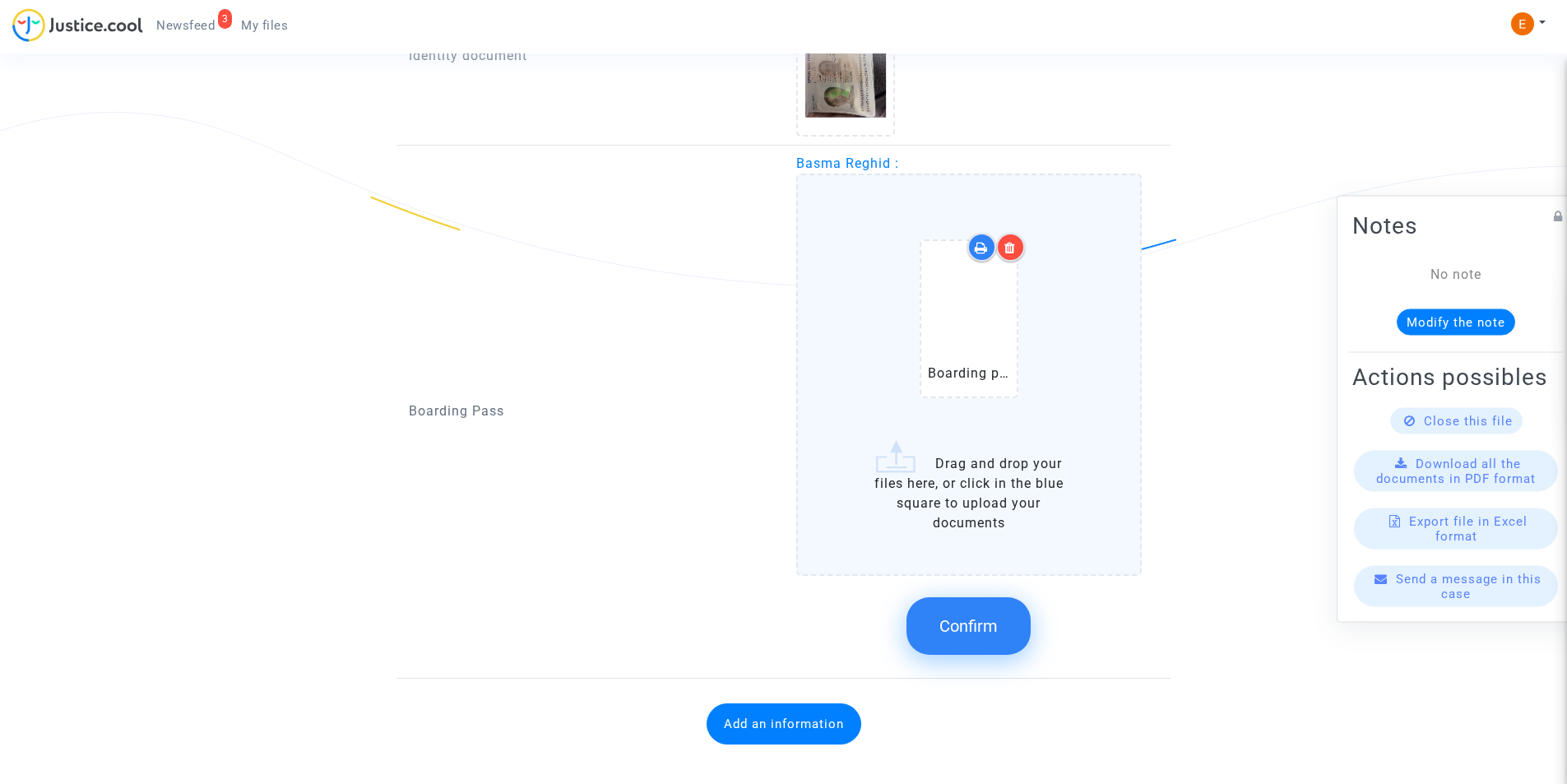
click at [898, 466] on label "Boarding pass.pdf Drag and drop your files here, or click in the blue square to…" at bounding box center [970, 375] width 346 height 402
click at [0, 0] on input "Boarding pass.pdf Drag and drop your files here, or click in the blue square to…" at bounding box center [0, 0] width 0 height 0
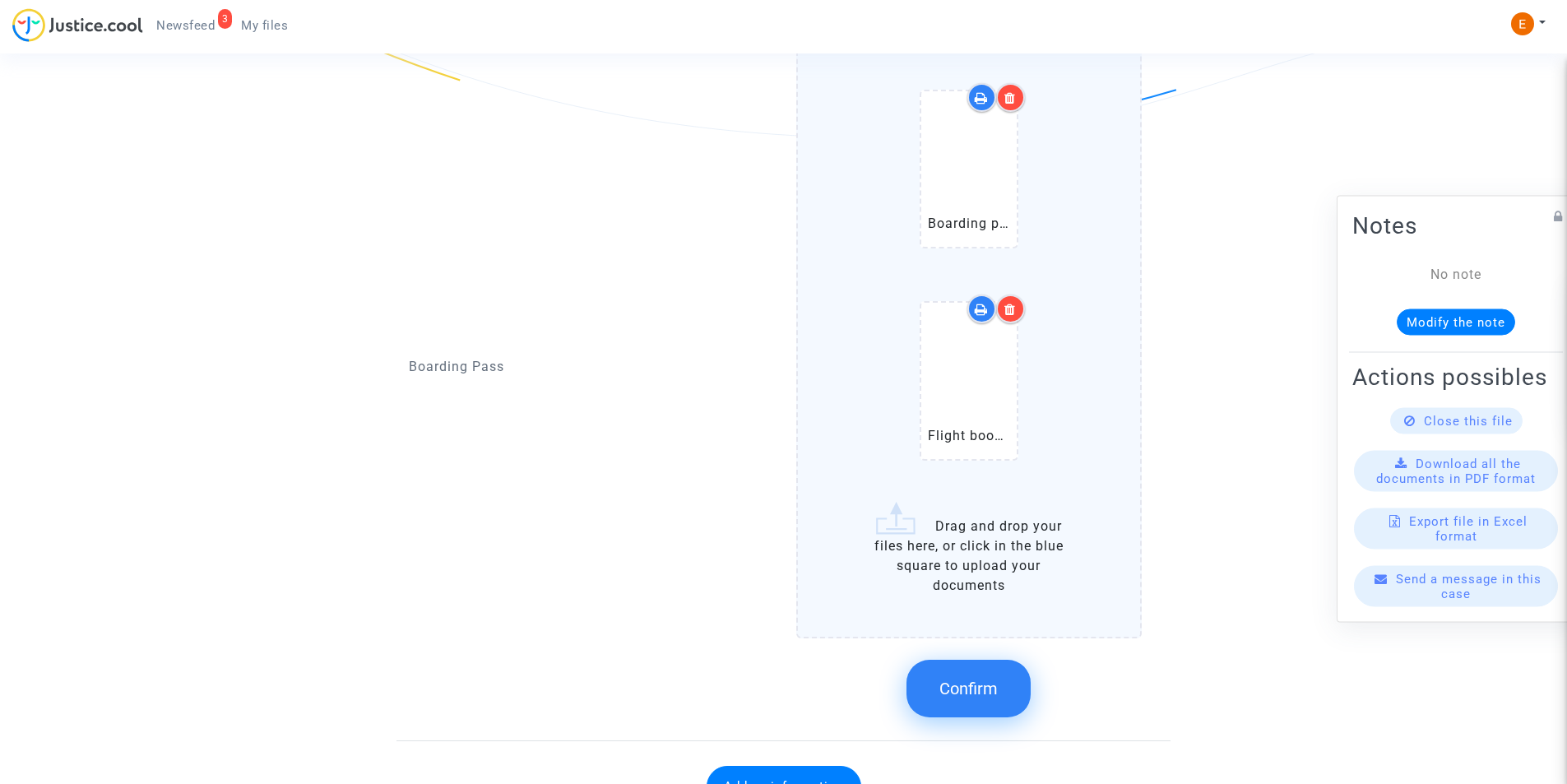
scroll to position [1434, 0]
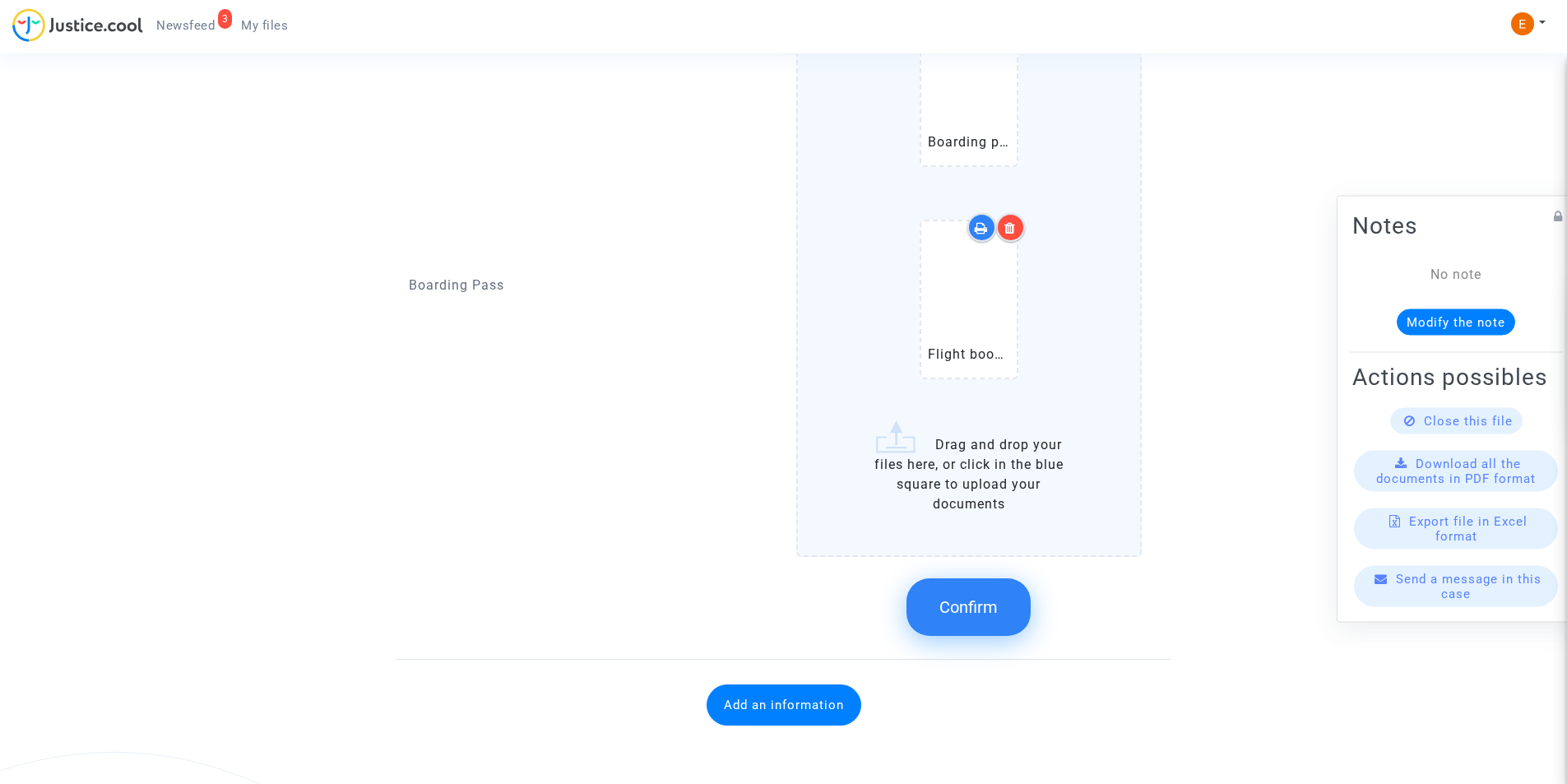
click at [985, 604] on span "Confirm" at bounding box center [969, 607] width 59 height 19
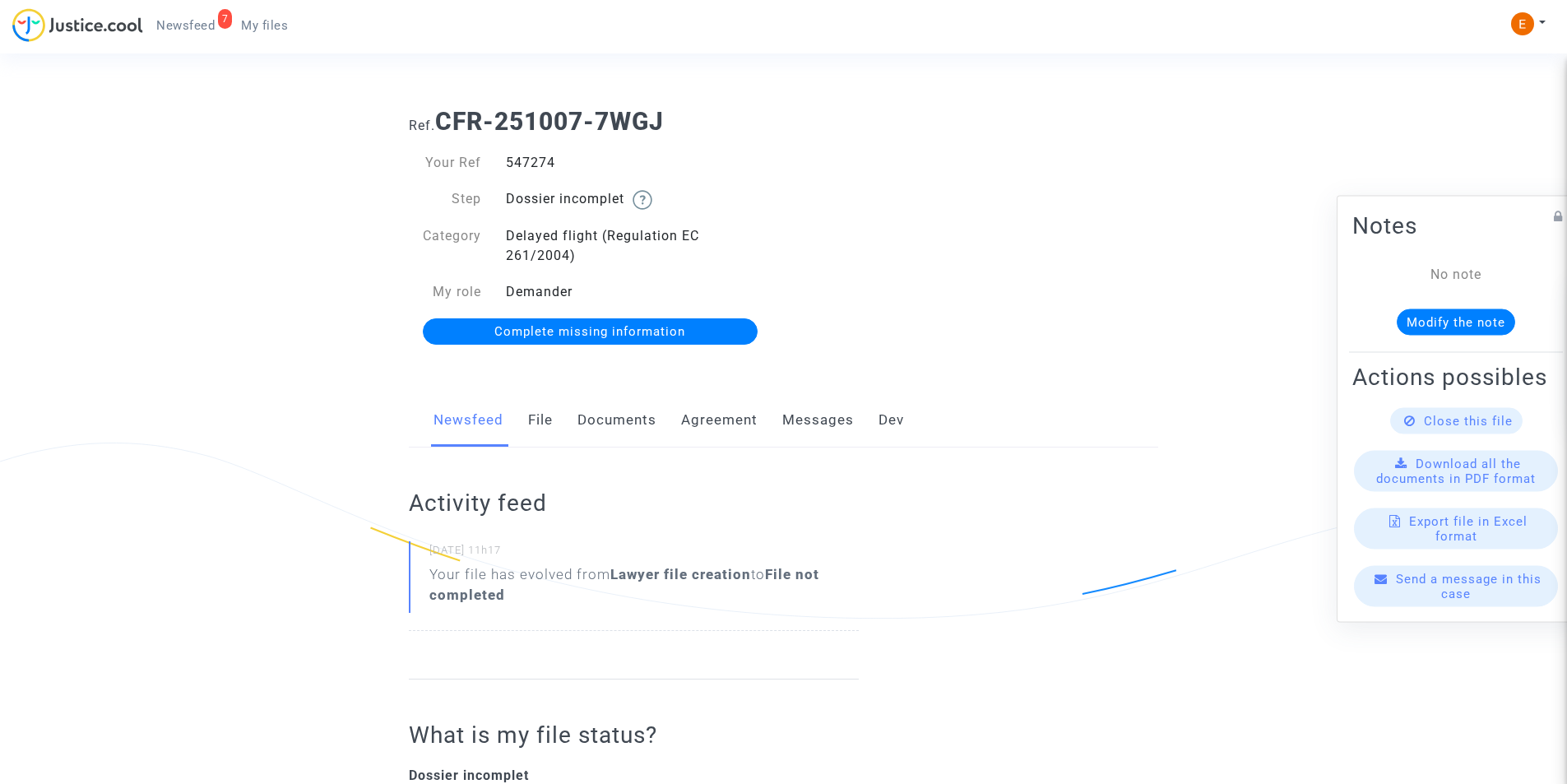
click at [639, 422] on link "Documents" at bounding box center [617, 421] width 79 height 54
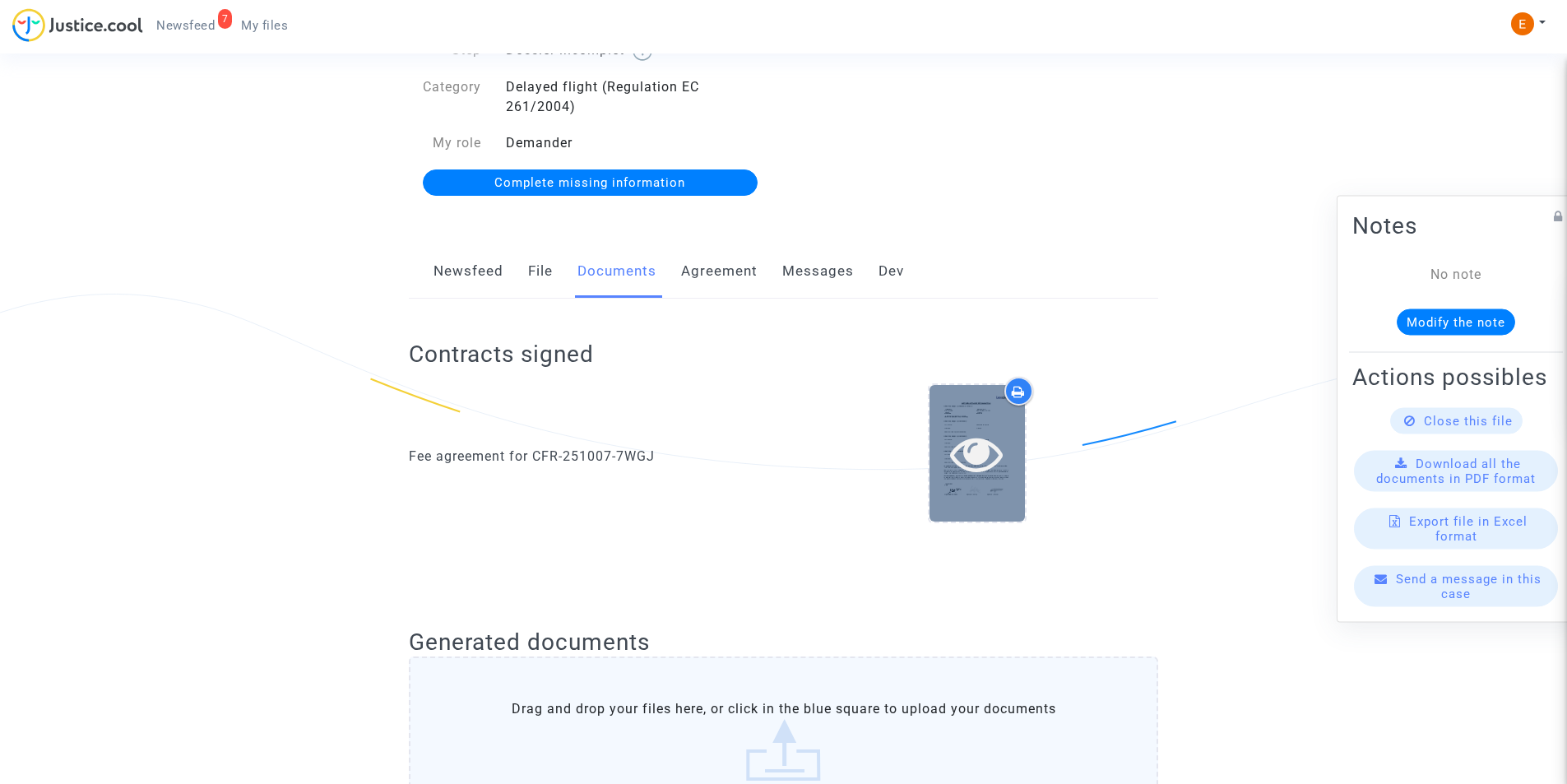
scroll to position [411, 0]
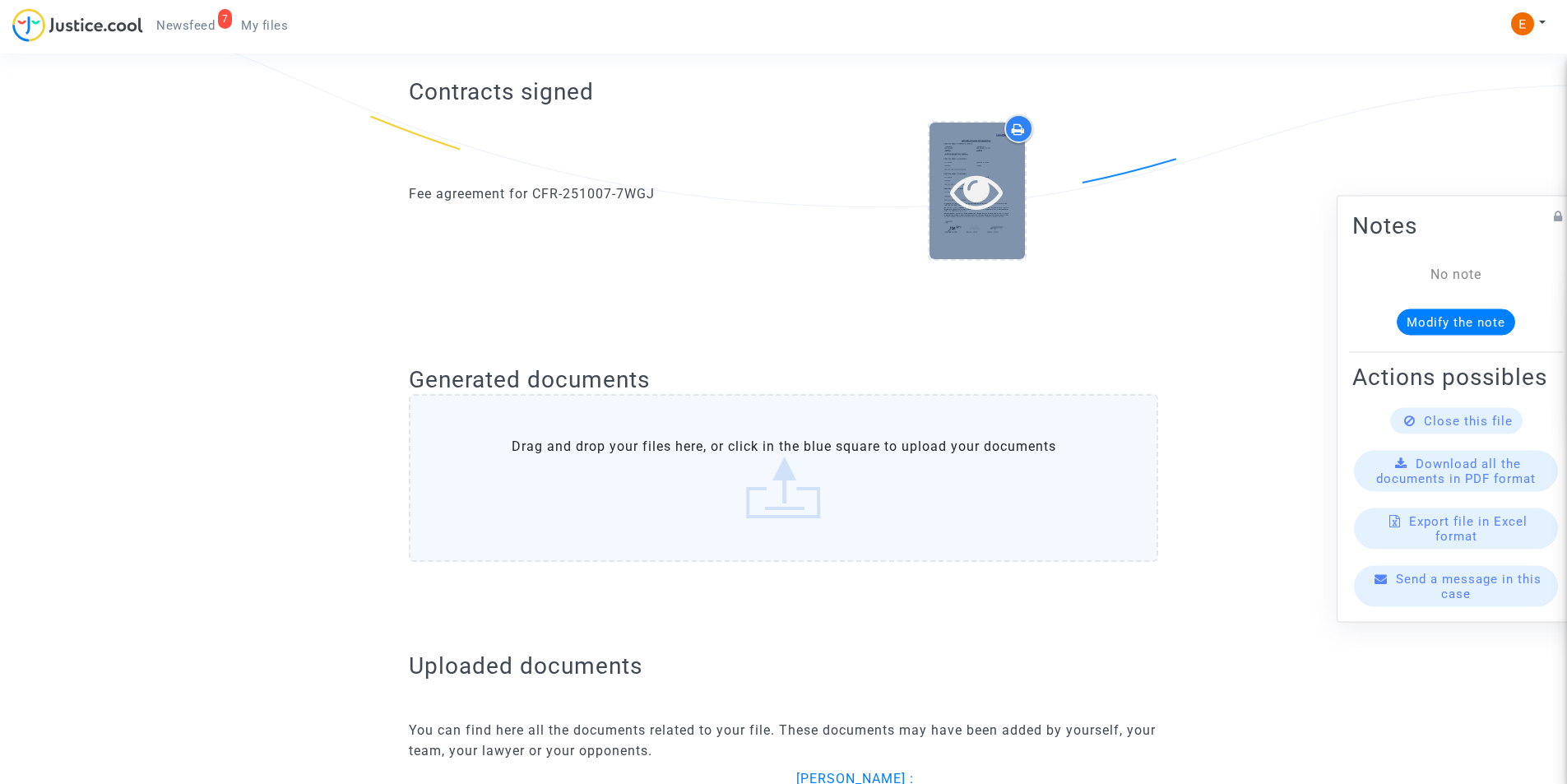
click at [996, 196] on icon at bounding box center [977, 191] width 54 height 53
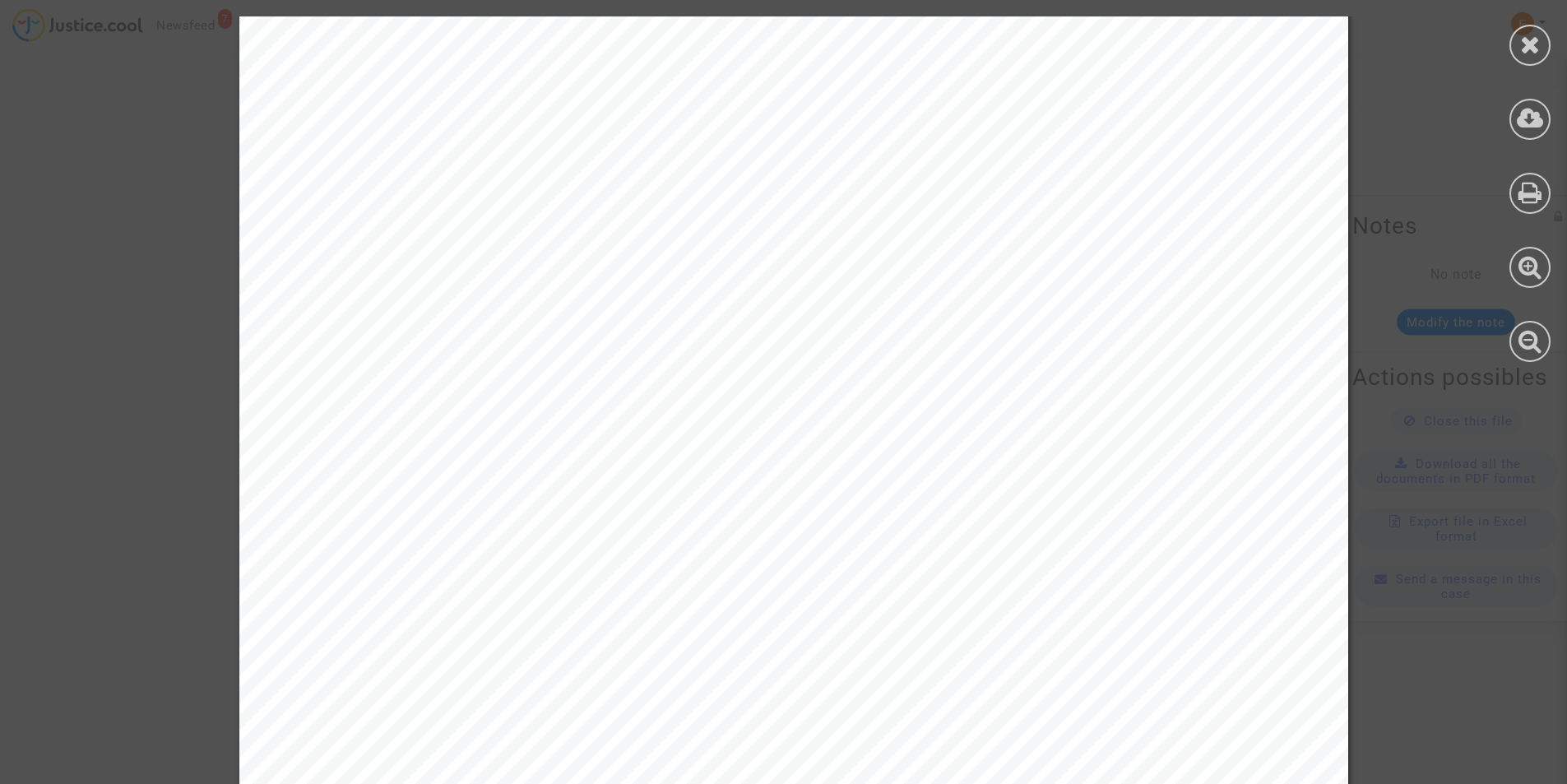
scroll to position [904, 0]
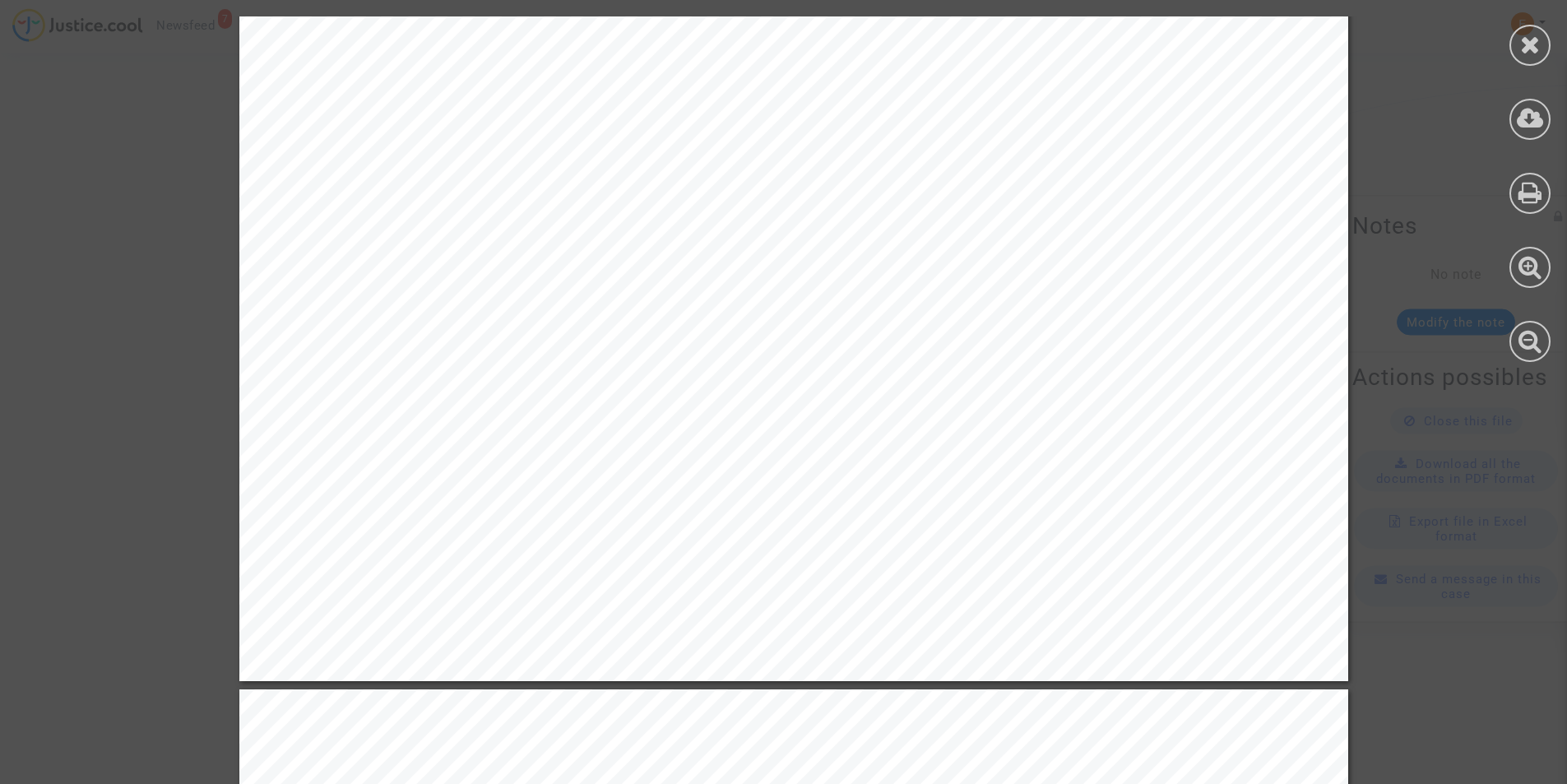
click at [1526, 48] on icon at bounding box center [1530, 45] width 20 height 25
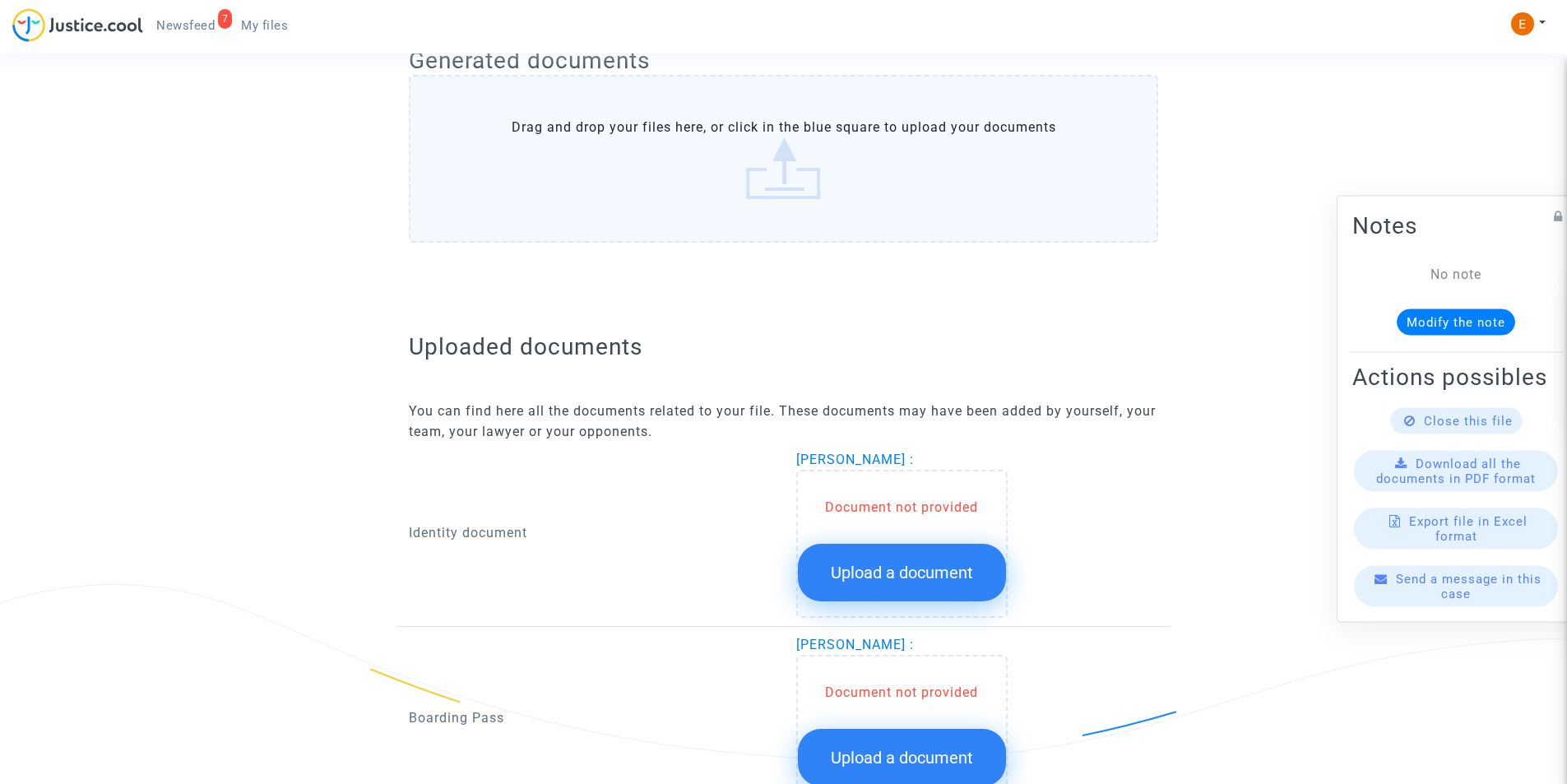
scroll to position [882, 0]
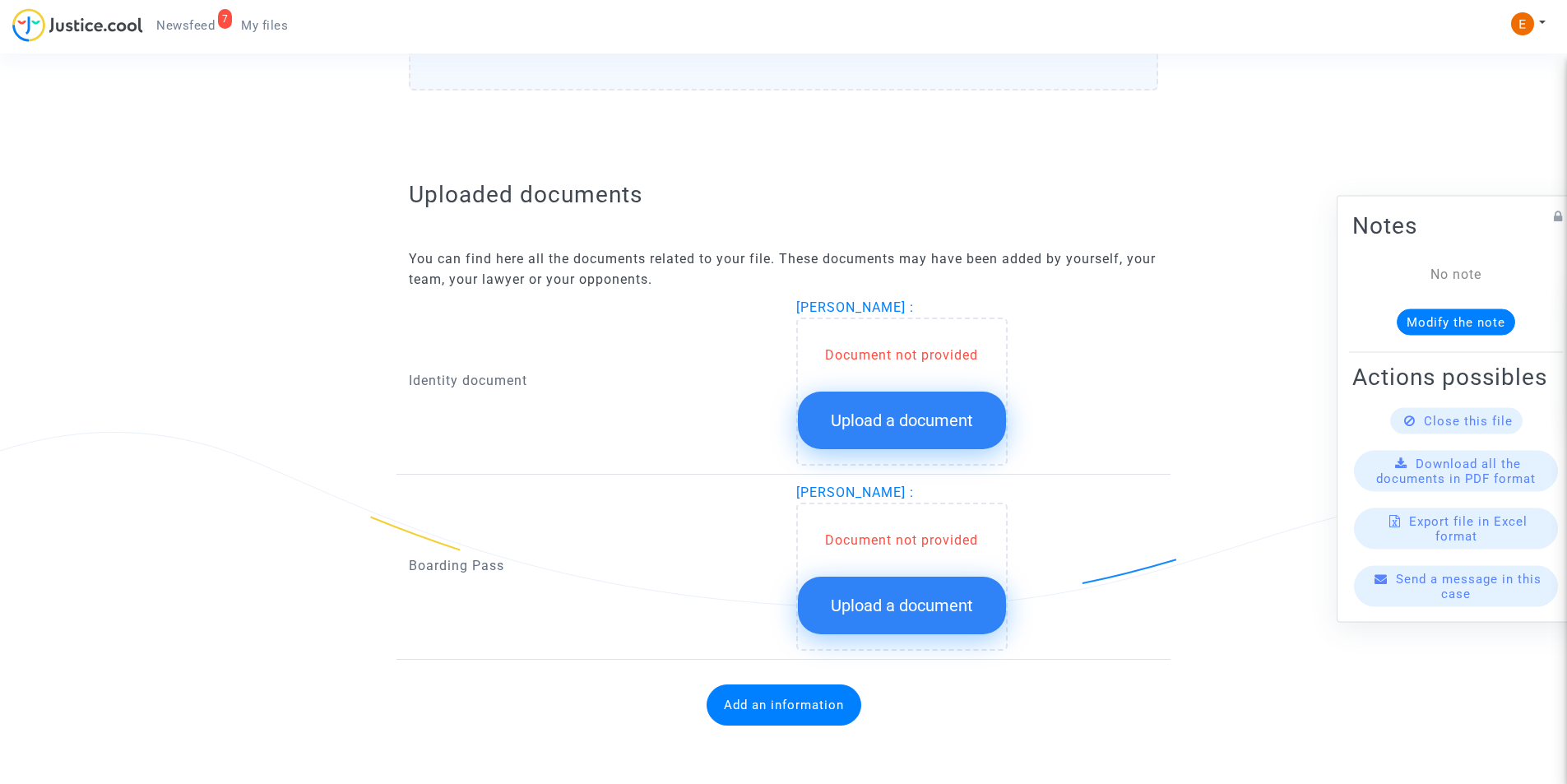
click at [865, 422] on span "Upload a document" at bounding box center [902, 420] width 142 height 19
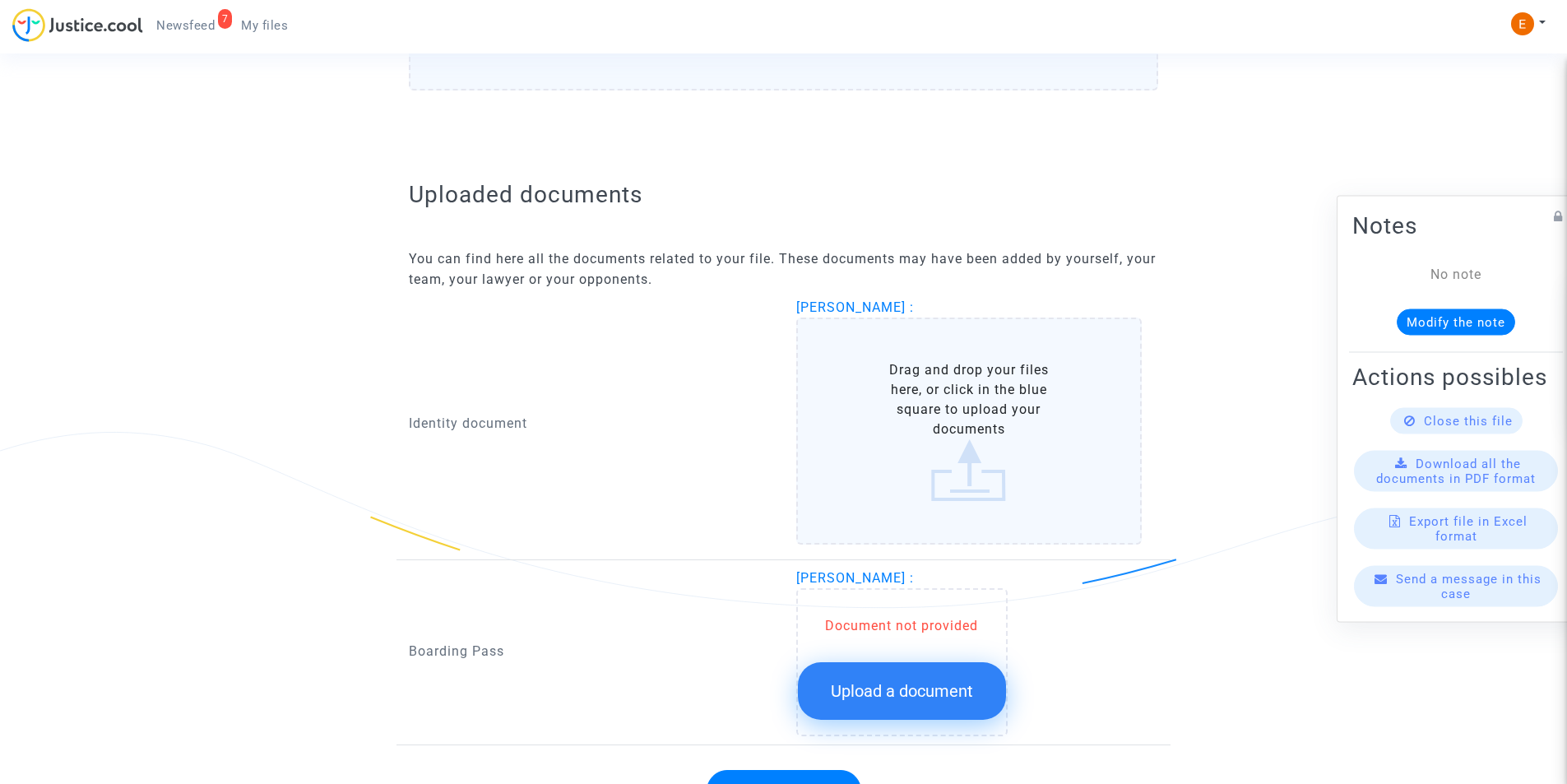
click at [928, 393] on label "Drag and drop your files here, or click in the blue square to upload your docum…" at bounding box center [970, 431] width 346 height 227
click at [0, 0] on input "Drag and drop your files here, or click in the blue square to upload your docum…" at bounding box center [0, 0] width 0 height 0
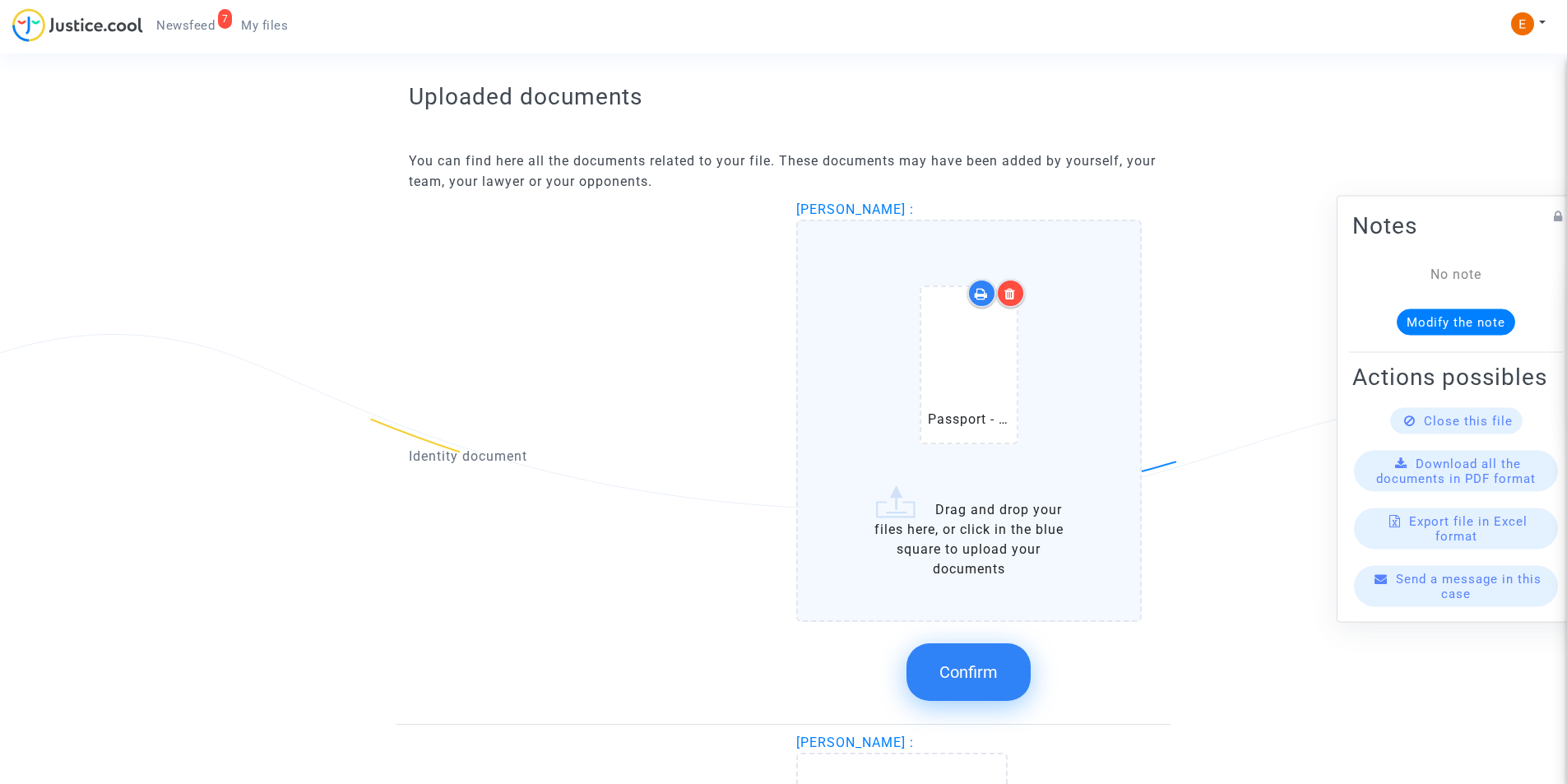
scroll to position [1212, 0]
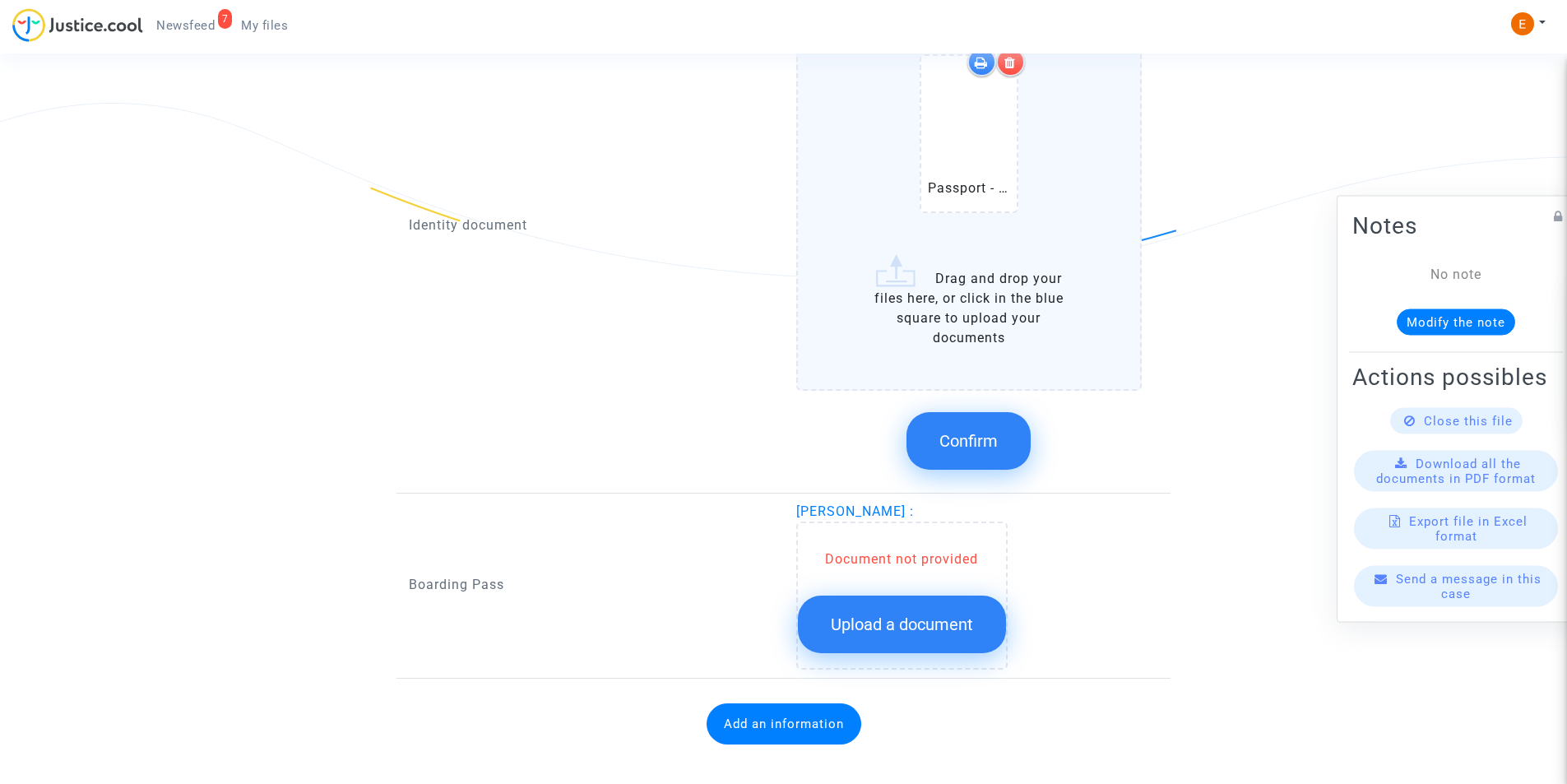
click at [969, 450] on span "Confirm" at bounding box center [969, 441] width 59 height 19
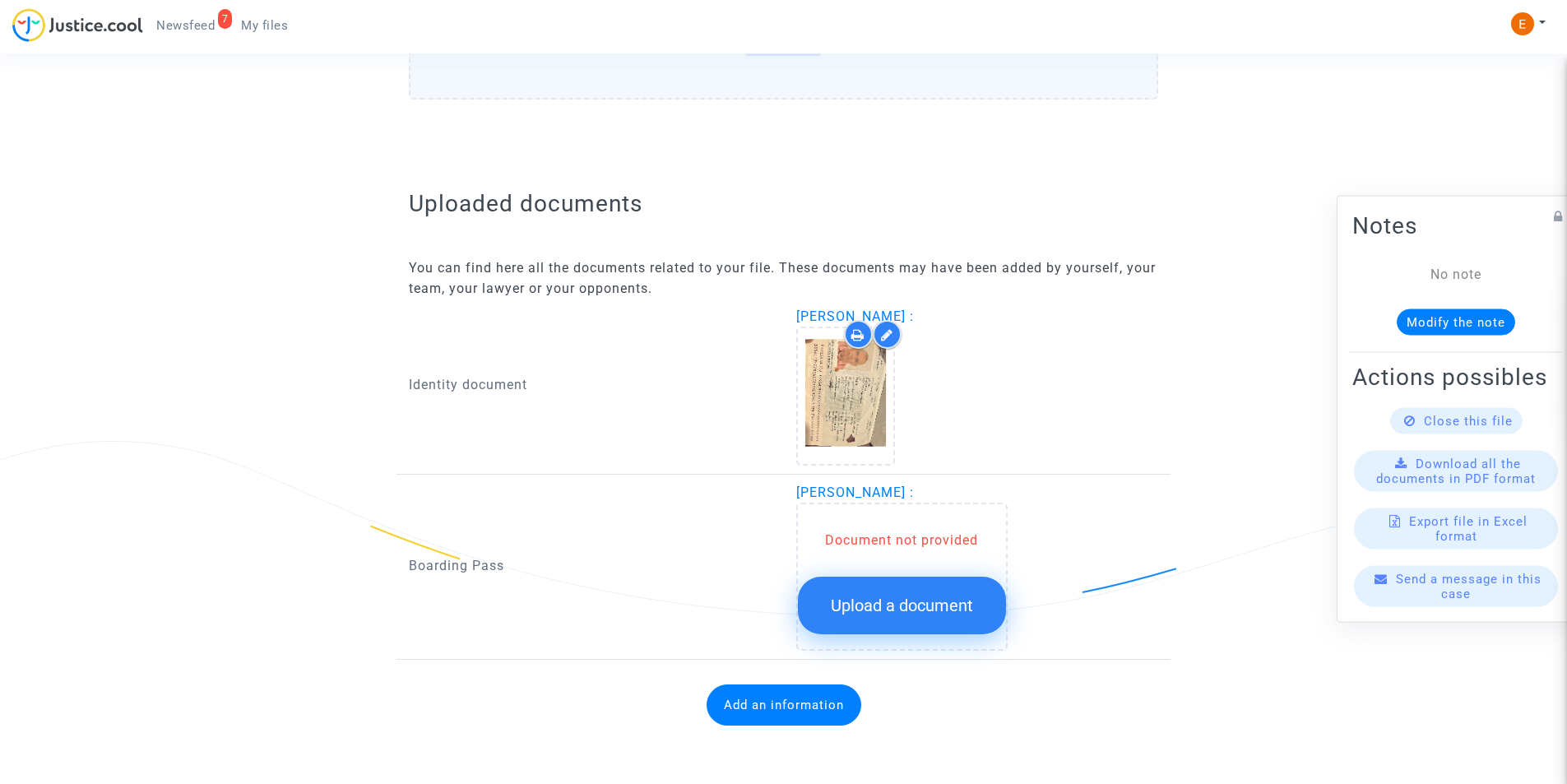
scroll to position [874, 0]
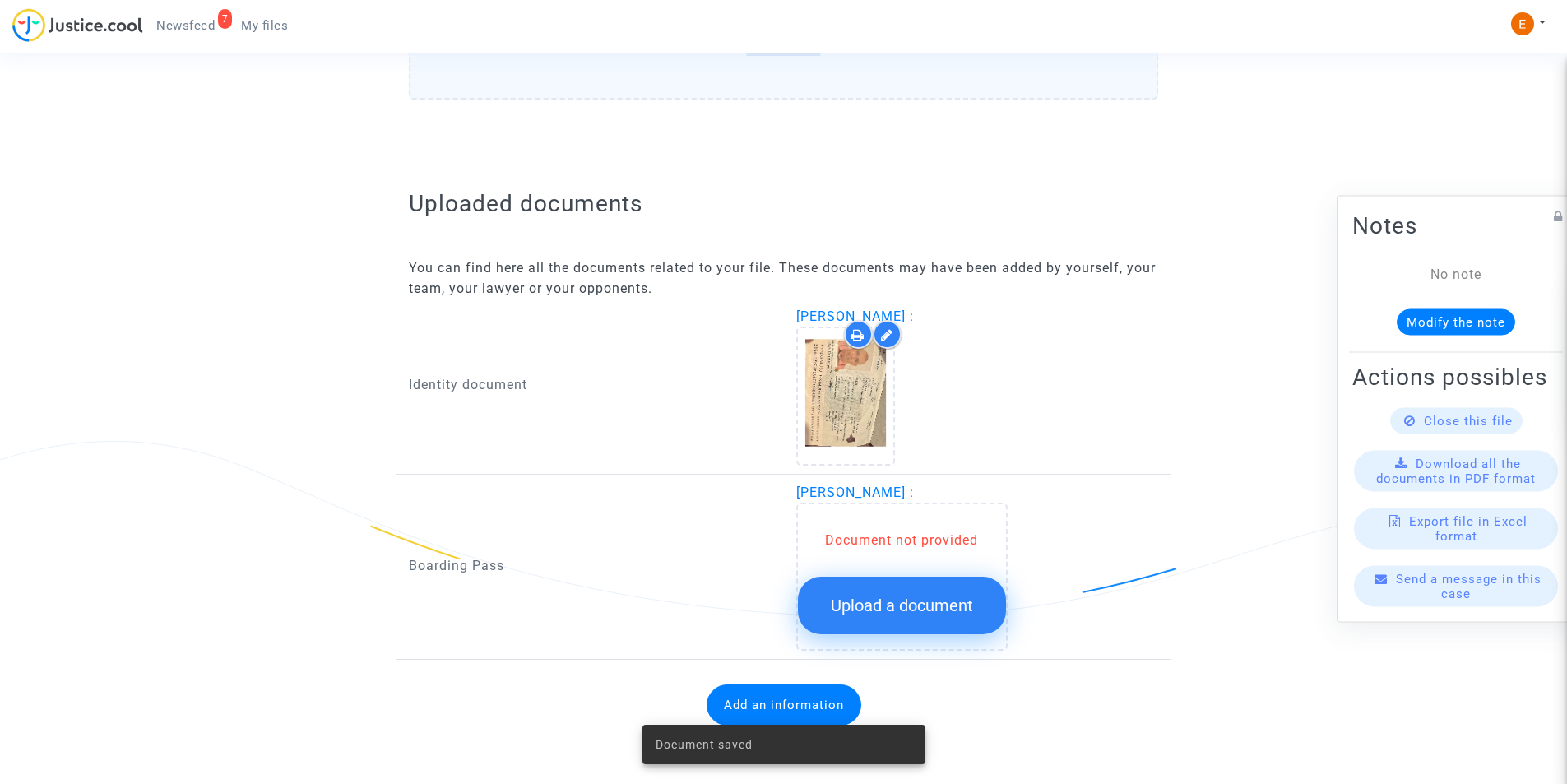
click at [951, 601] on span "Upload a document" at bounding box center [902, 605] width 142 height 19
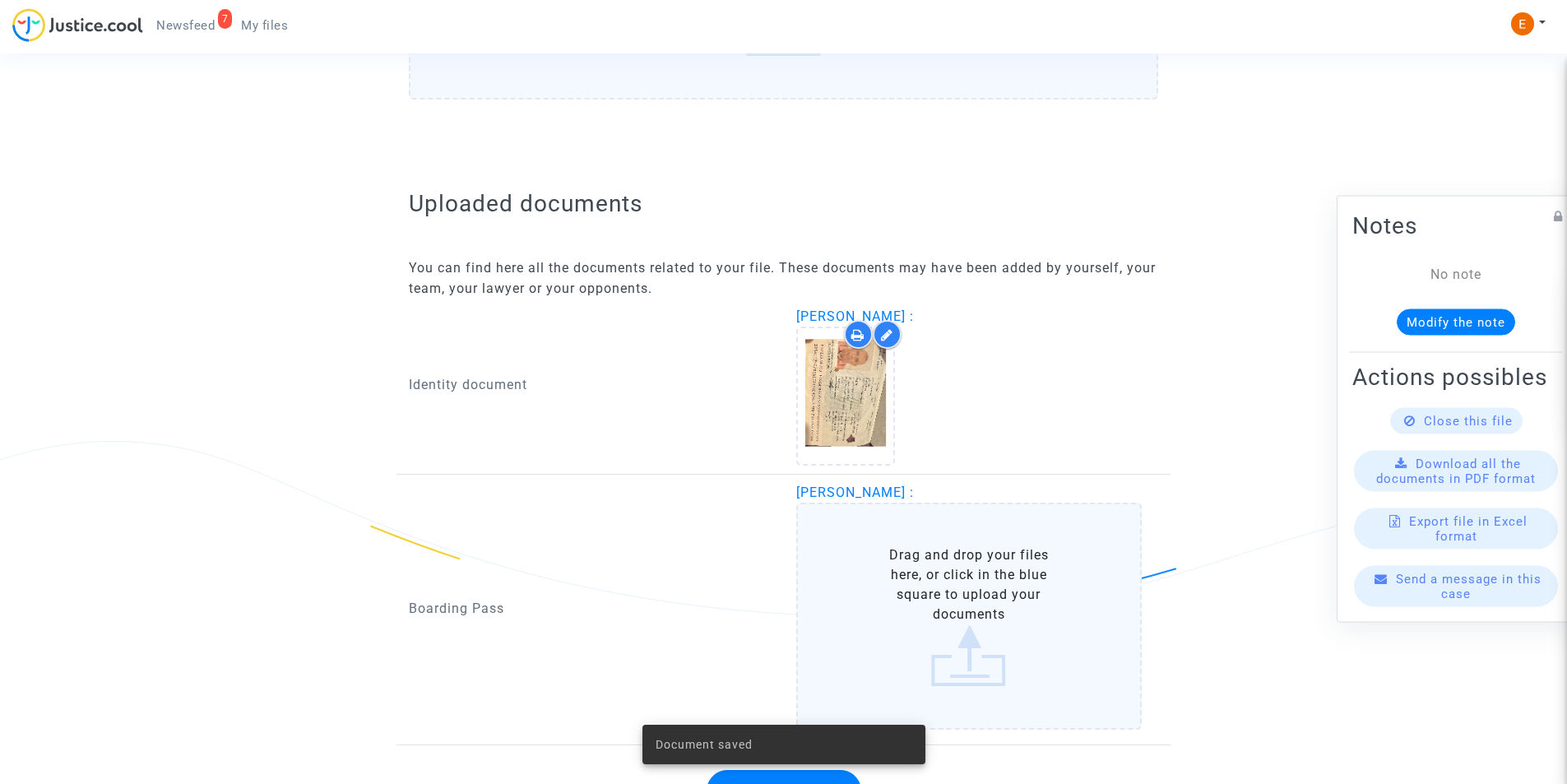
click at [957, 626] on label "Drag and drop your files here, or click in the blue square to upload your docum…" at bounding box center [970, 615] width 346 height 227
click at [0, 0] on input "Drag and drop your files here, or click in the blue square to upload your docum…" at bounding box center [0, 0] width 0 height 0
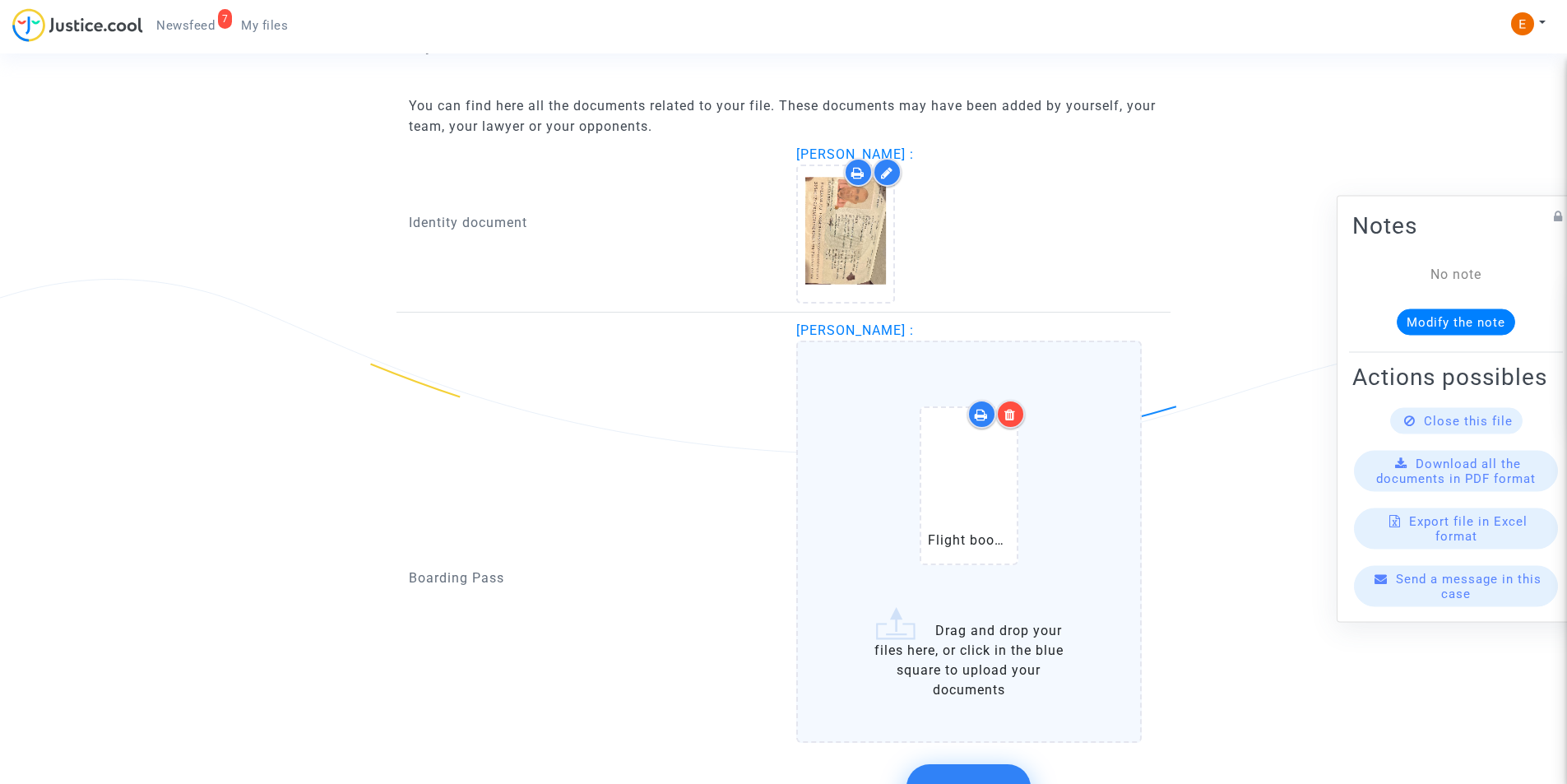
scroll to position [1221, 0]
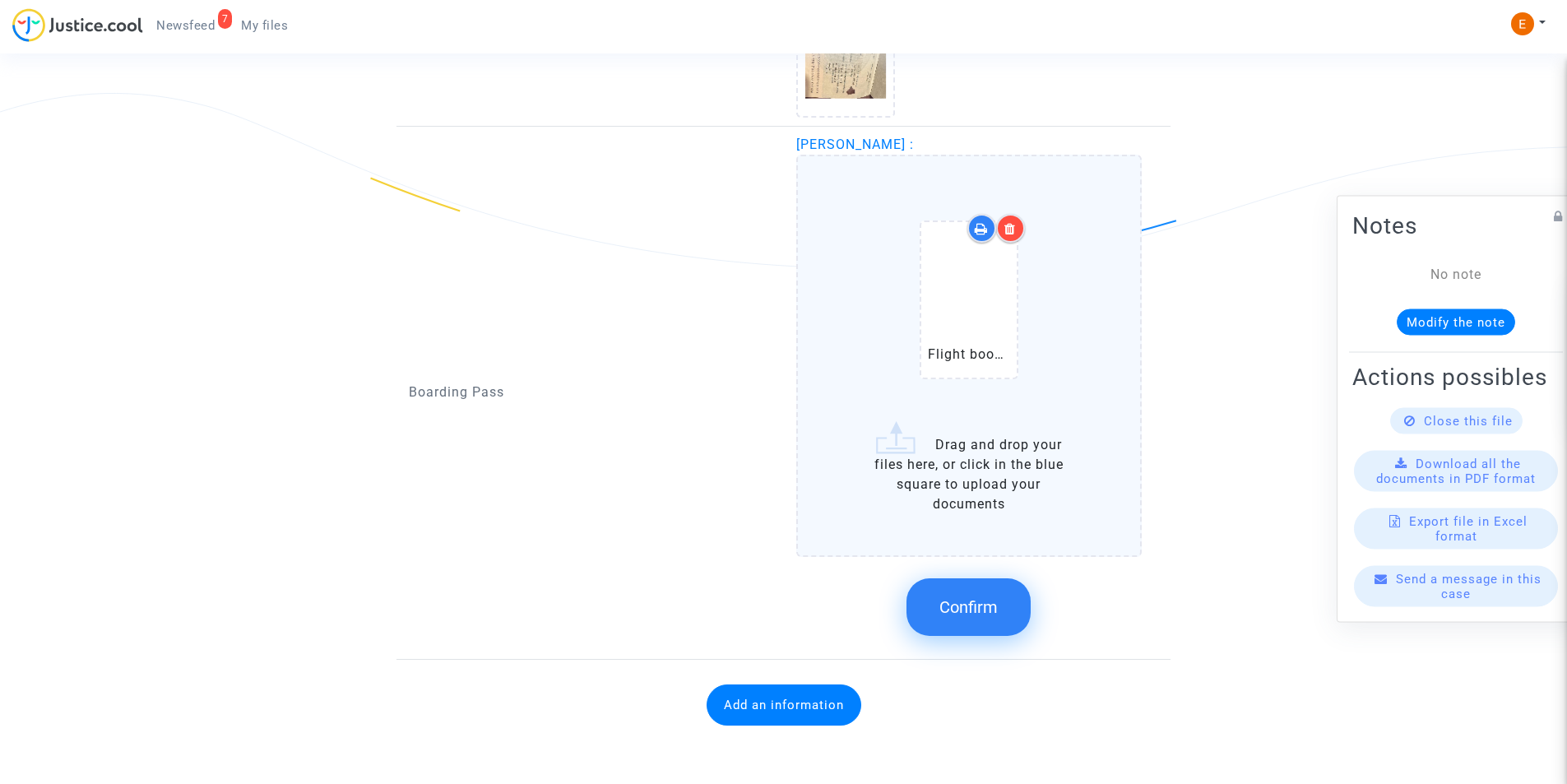
click at [1010, 596] on button "Confirm" at bounding box center [968, 607] width 124 height 58
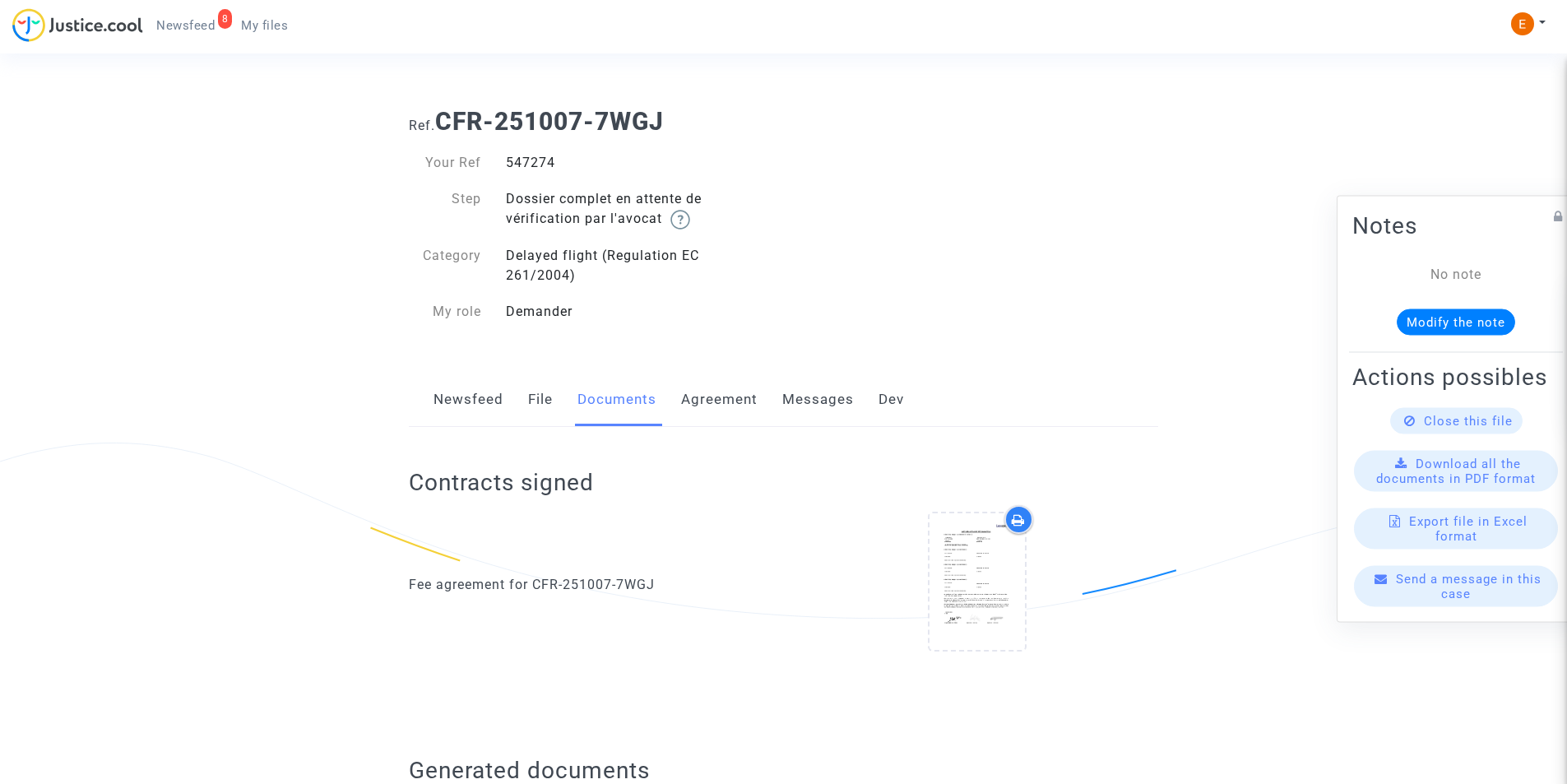
click at [716, 408] on link "Agreement" at bounding box center [719, 399] width 76 height 54
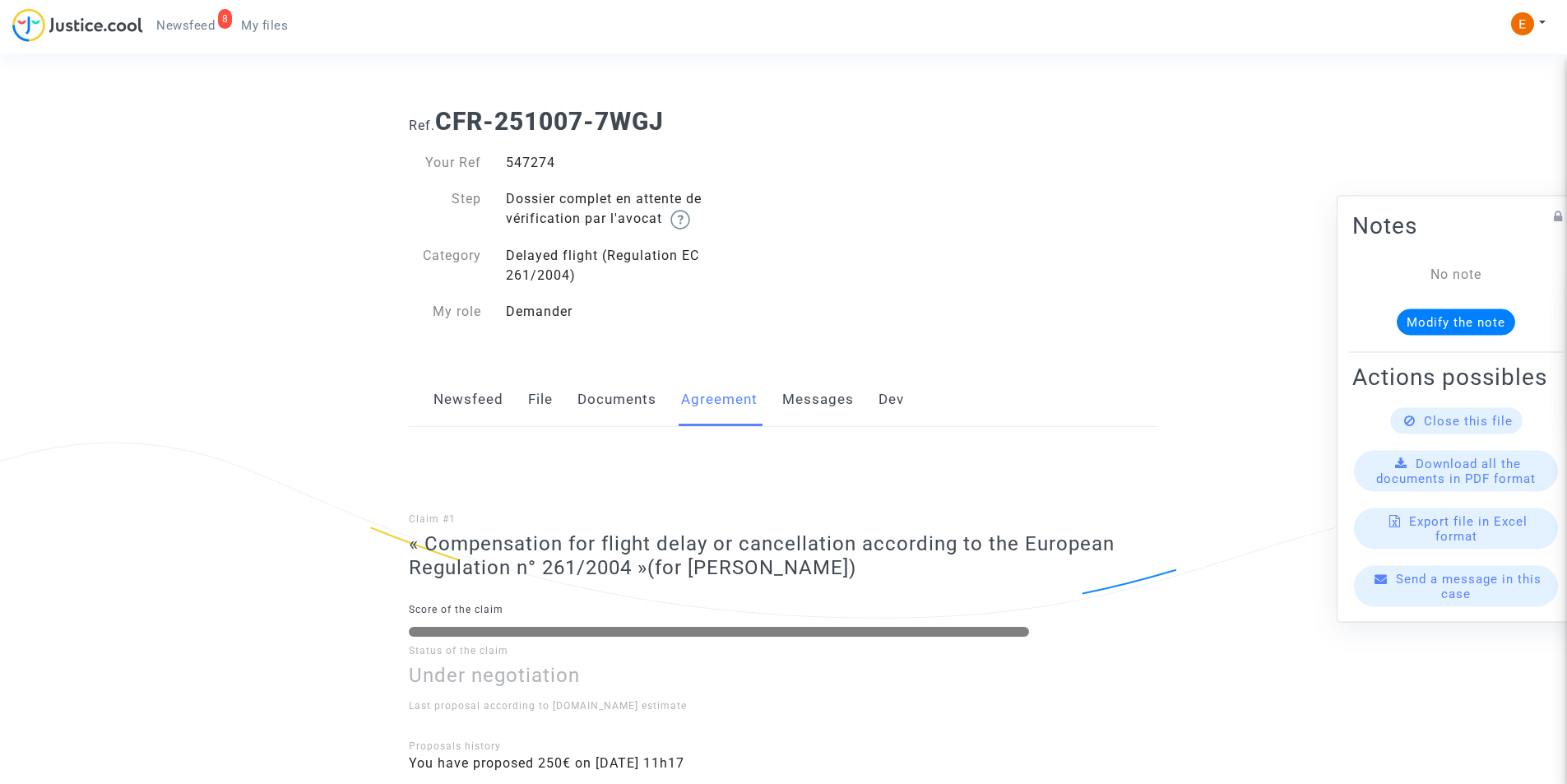
click at [812, 397] on link "Messages" at bounding box center [818, 399] width 71 height 54
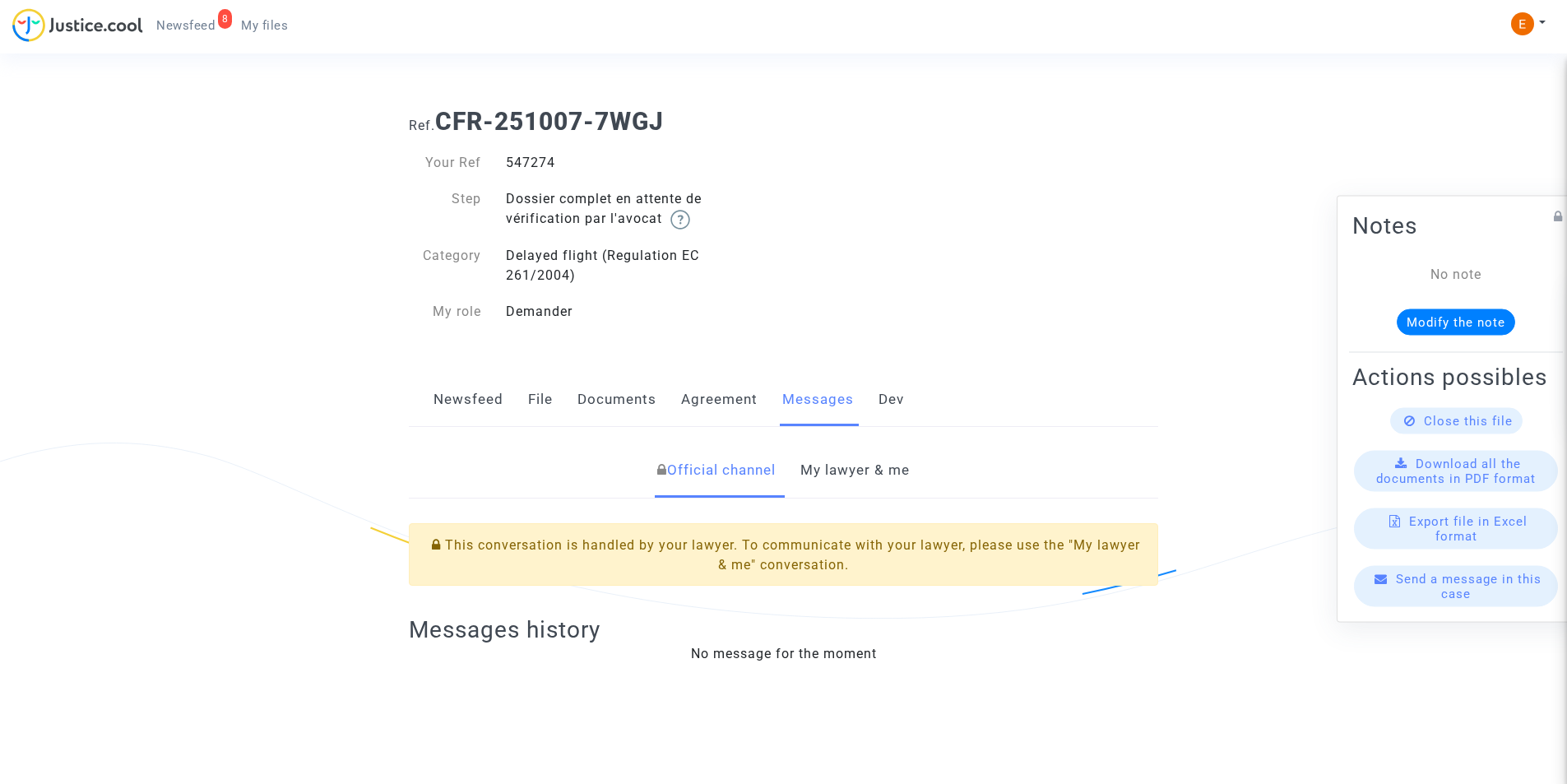
click at [646, 394] on link "Documents" at bounding box center [617, 399] width 79 height 54
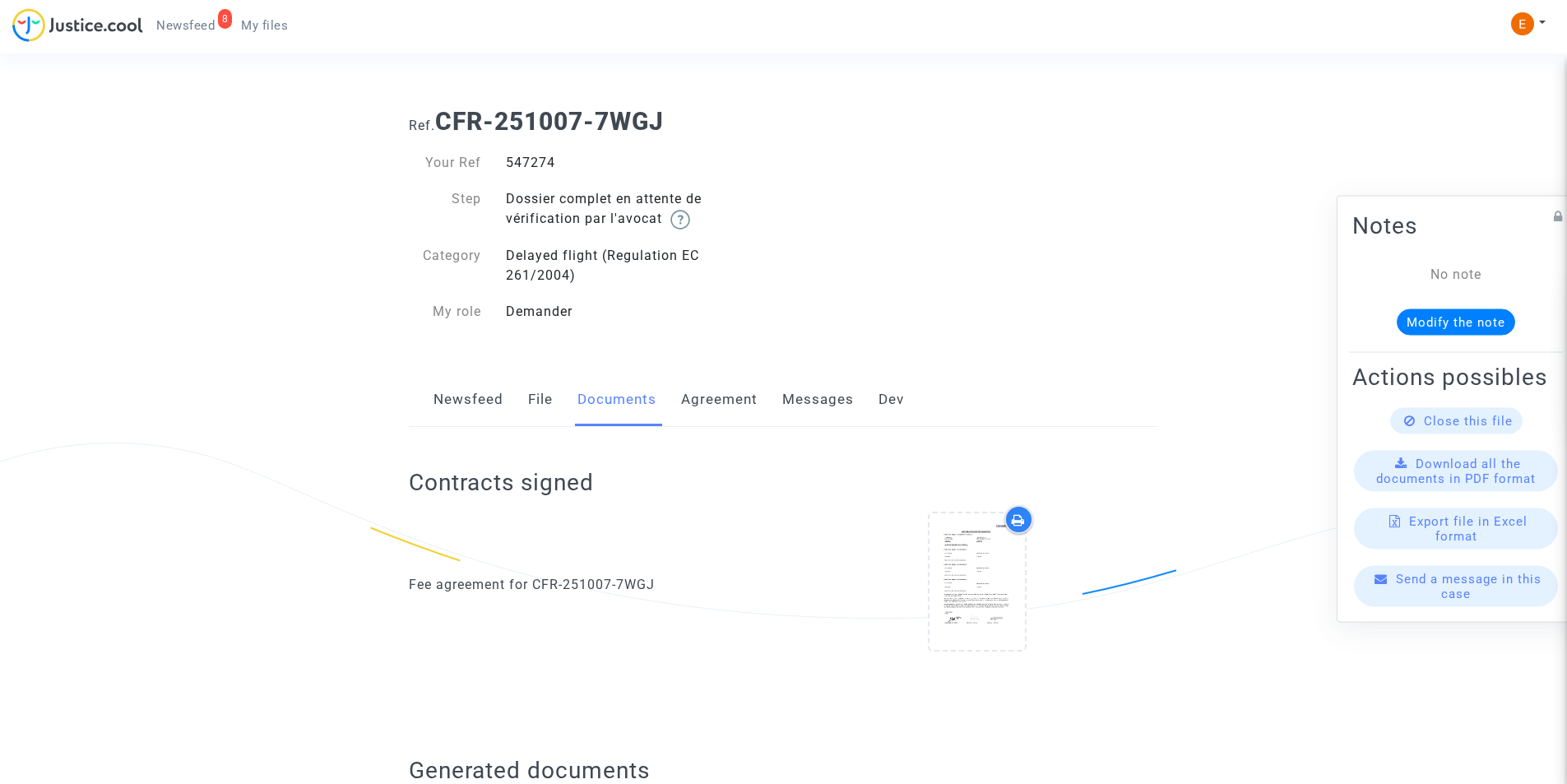
click at [531, 397] on link "File" at bounding box center [540, 399] width 25 height 54
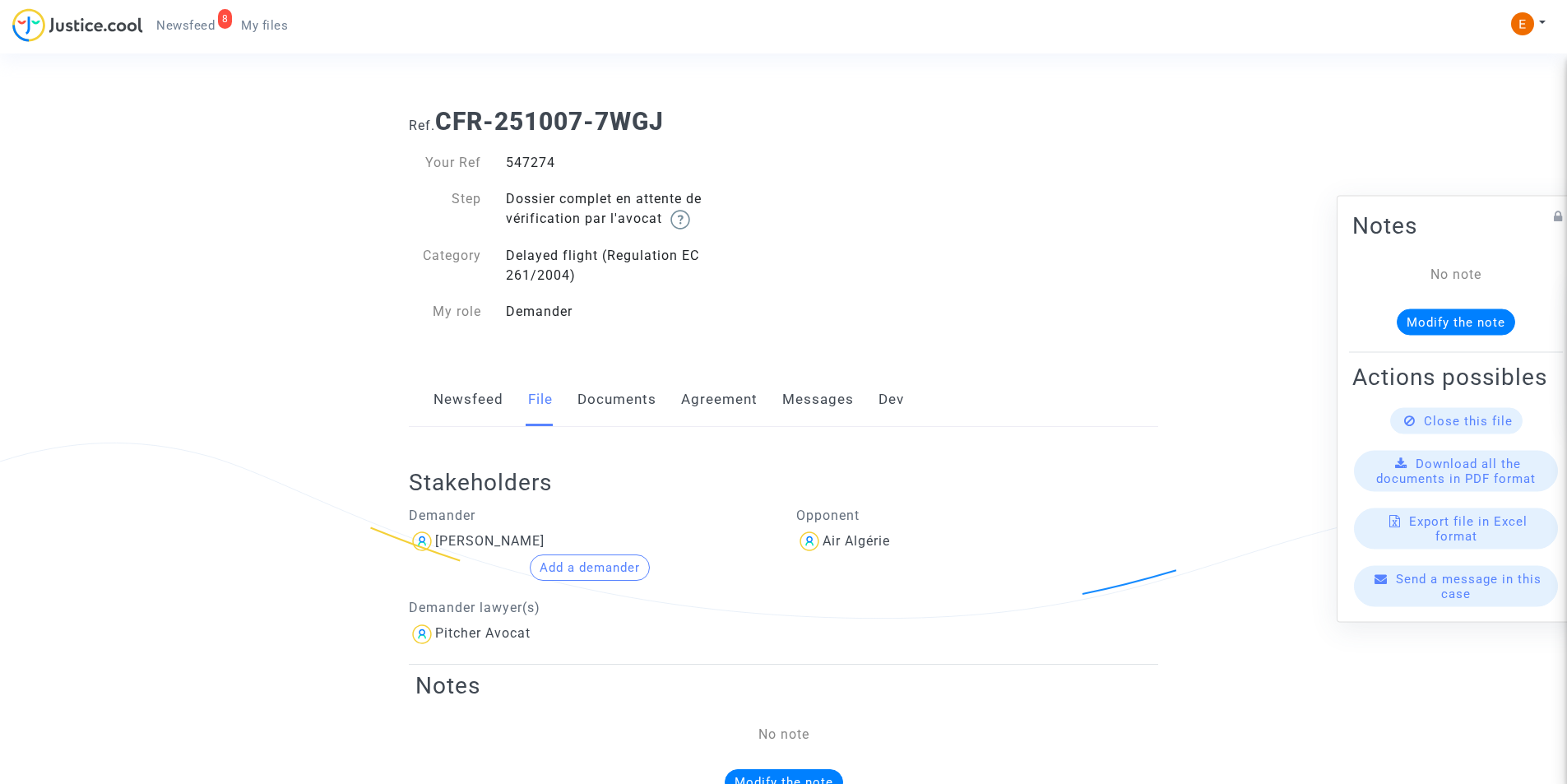
click at [610, 404] on link "Documents" at bounding box center [617, 399] width 79 height 54
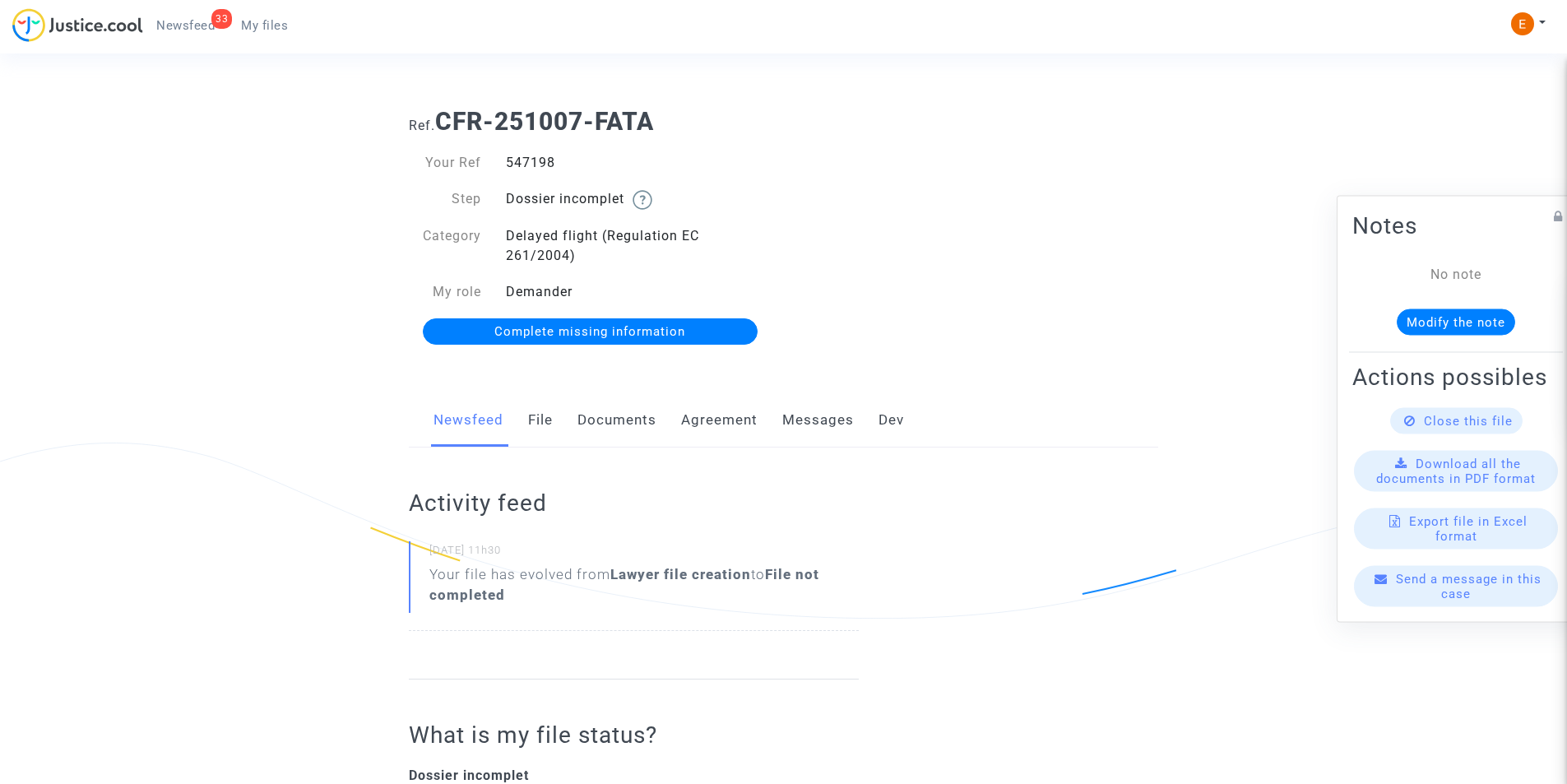
click at [610, 428] on link "Documents" at bounding box center [617, 421] width 79 height 54
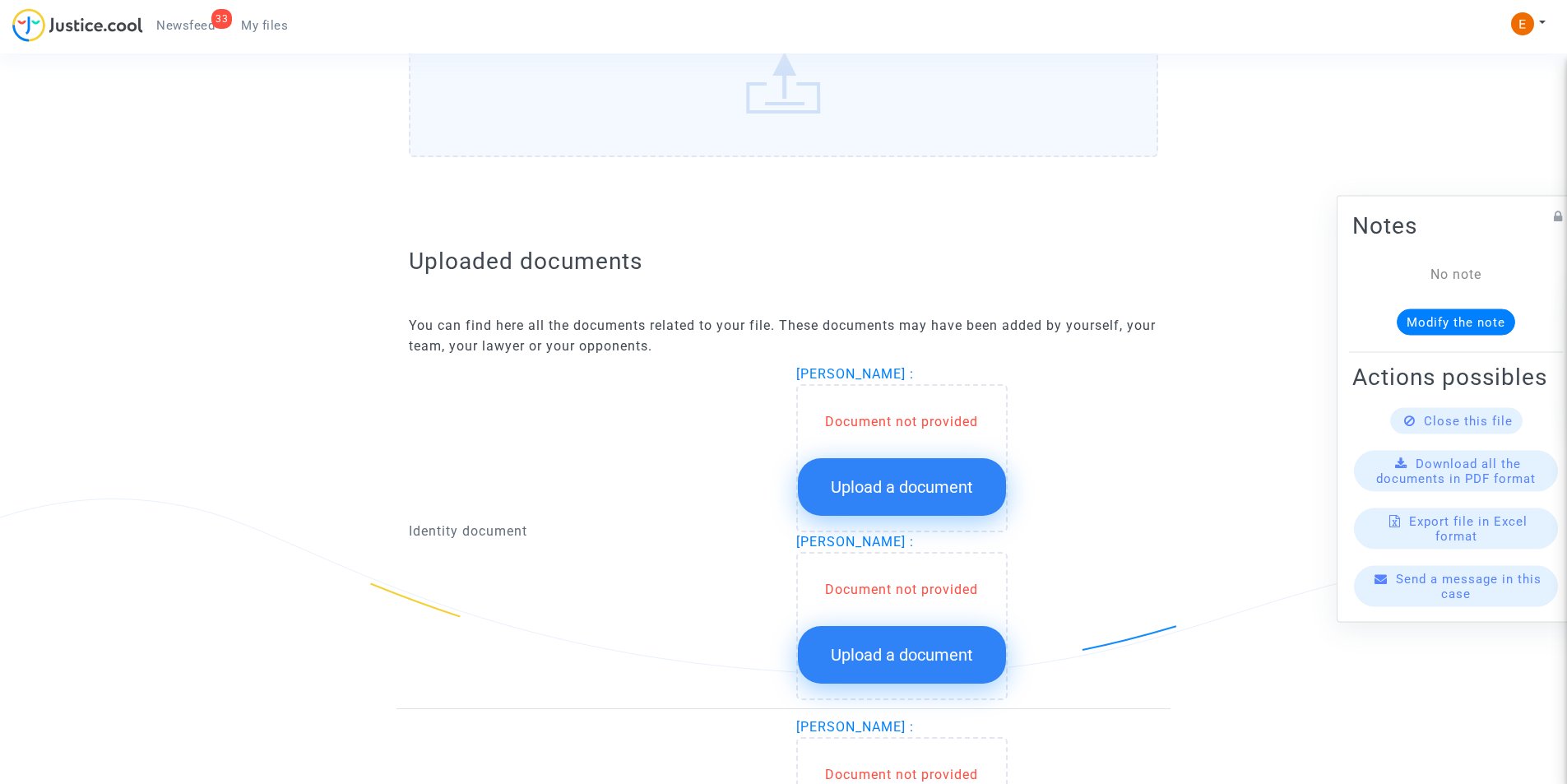
scroll to position [807, 0]
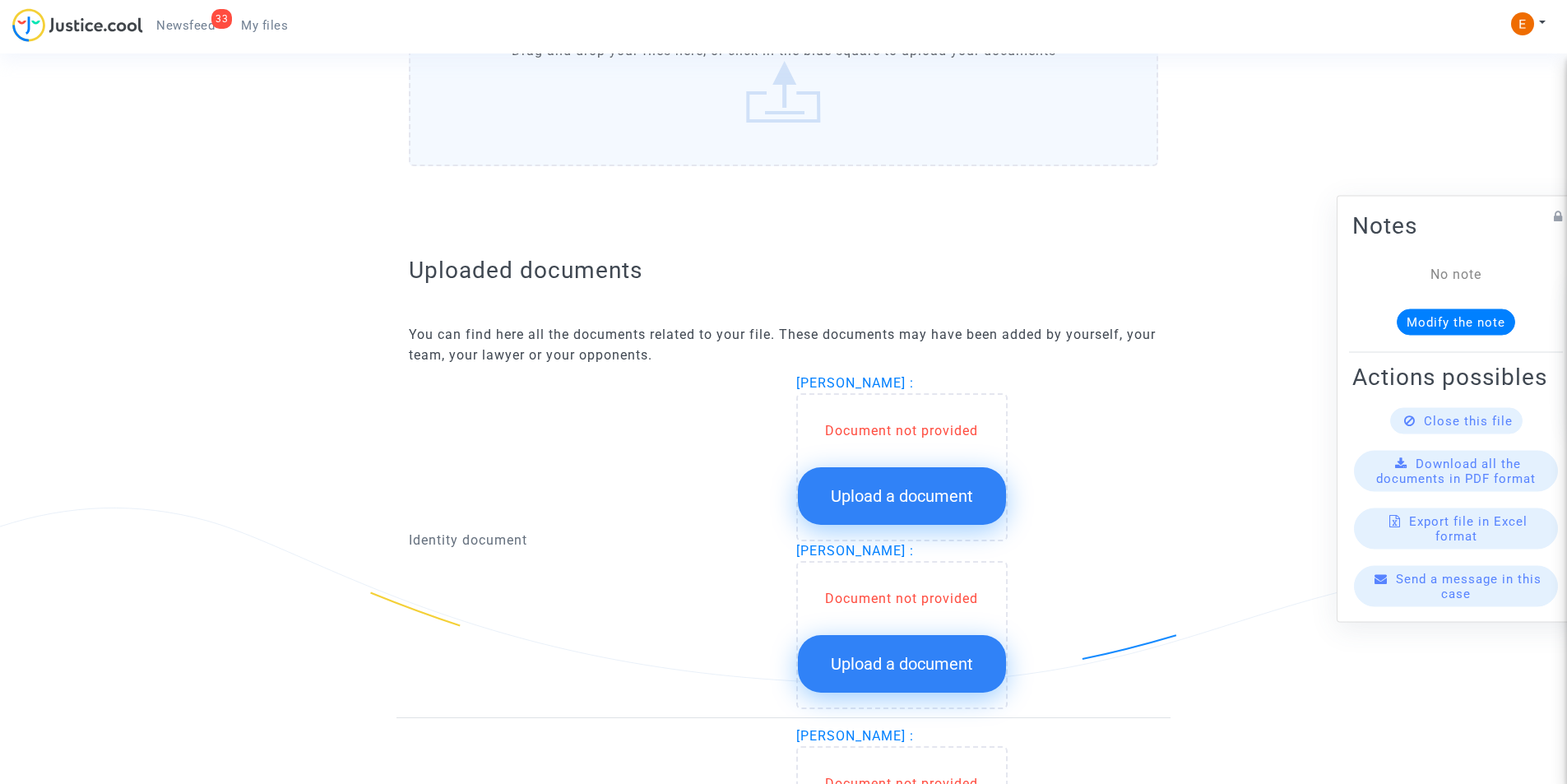
click at [887, 493] on span "Upload a document" at bounding box center [902, 496] width 142 height 19
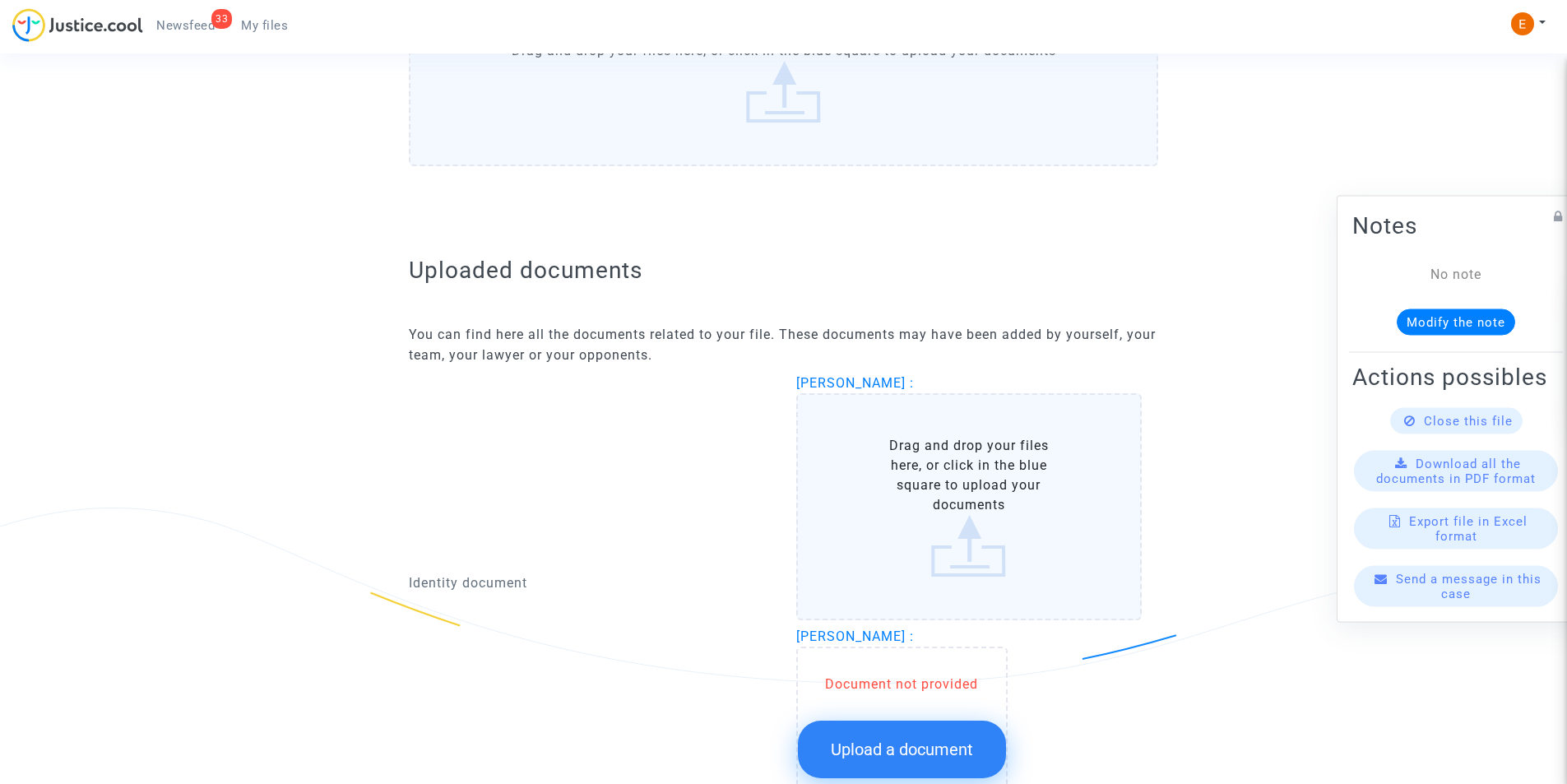
click at [946, 511] on label "Drag and drop your files here, or click in the blue square to upload your docum…" at bounding box center [970, 507] width 346 height 227
click at [0, 0] on input "Drag and drop your files here, or click in the blue square to upload your docum…" at bounding box center [0, 0] width 0 height 0
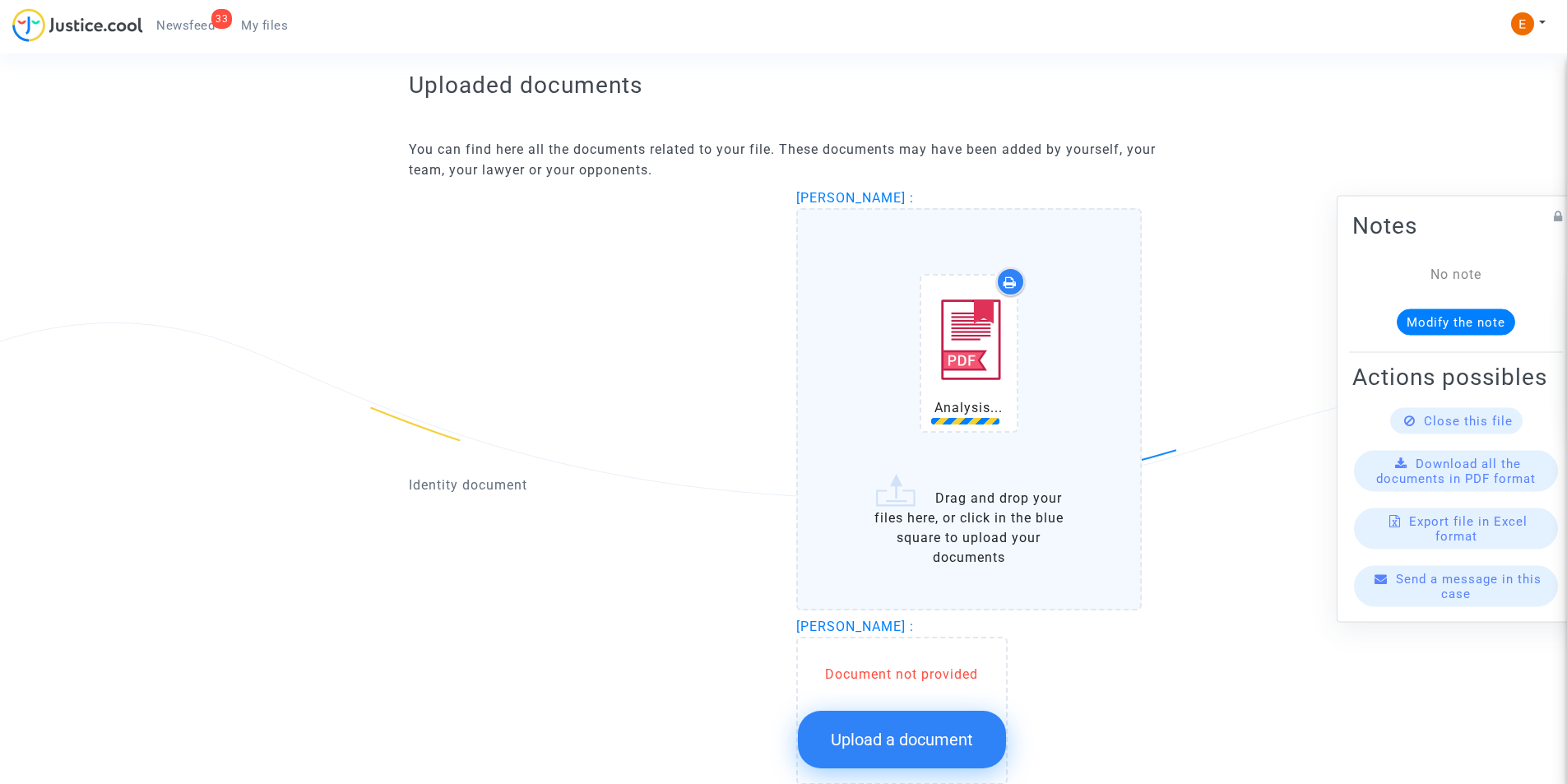
scroll to position [1218, 0]
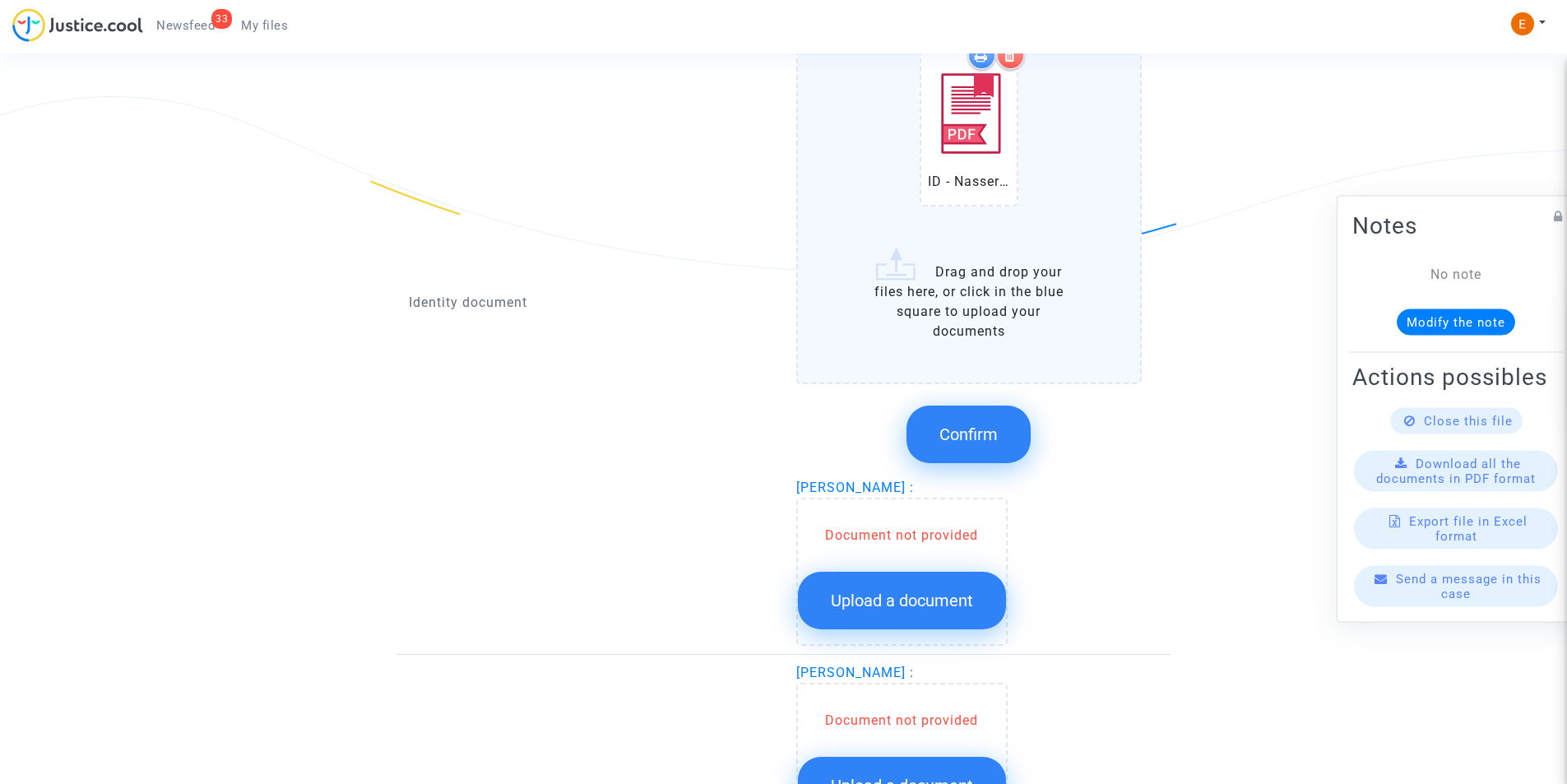
click at [899, 595] on span "Upload a document" at bounding box center [902, 601] width 142 height 19
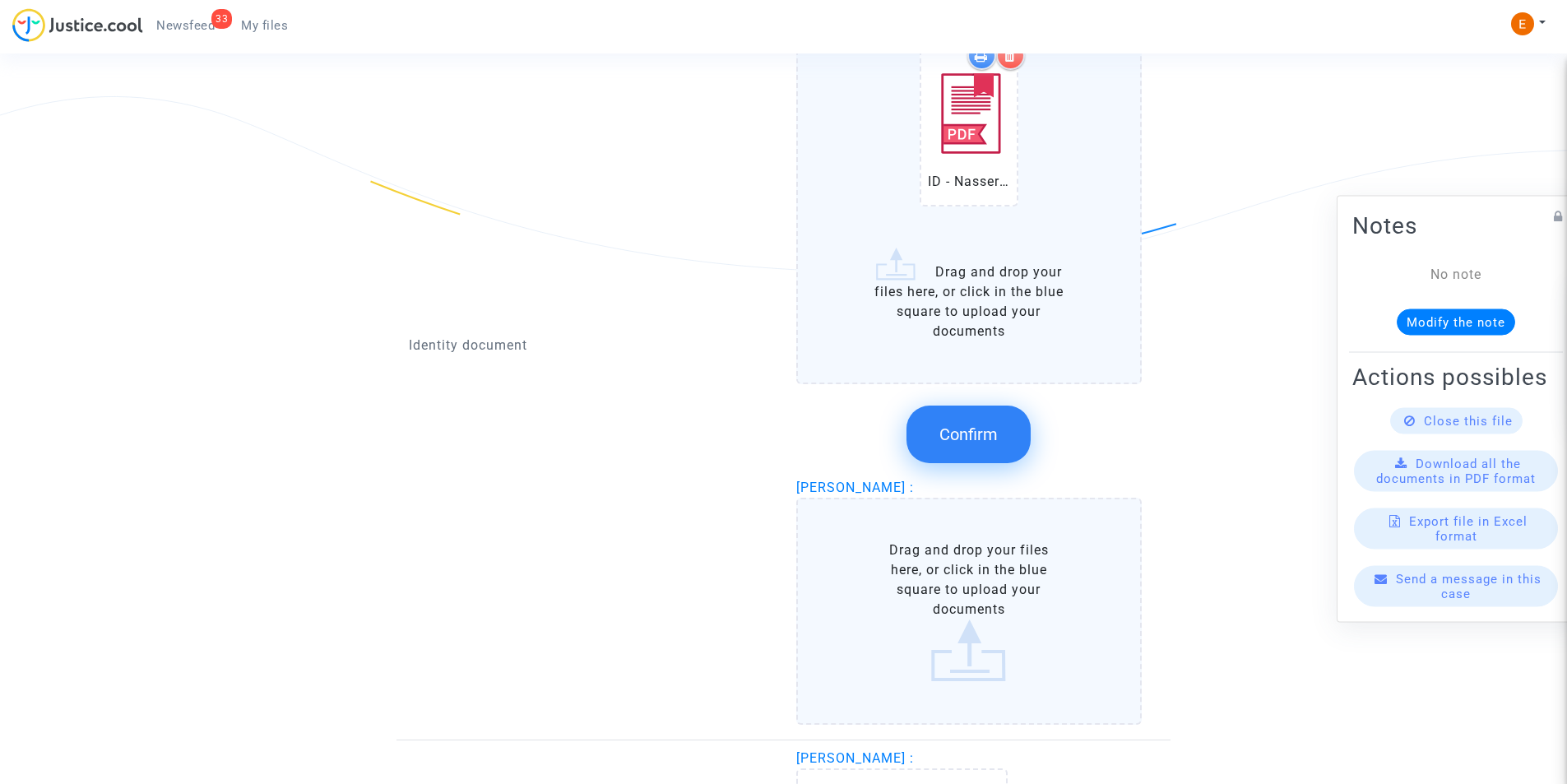
click at [963, 595] on label "Drag and drop your files here, or click in the blue square to upload your docum…" at bounding box center [970, 611] width 346 height 227
click at [0, 0] on input "Drag and drop your files here, or click in the blue square to upload your docum…" at bounding box center [0, 0] width 0 height 0
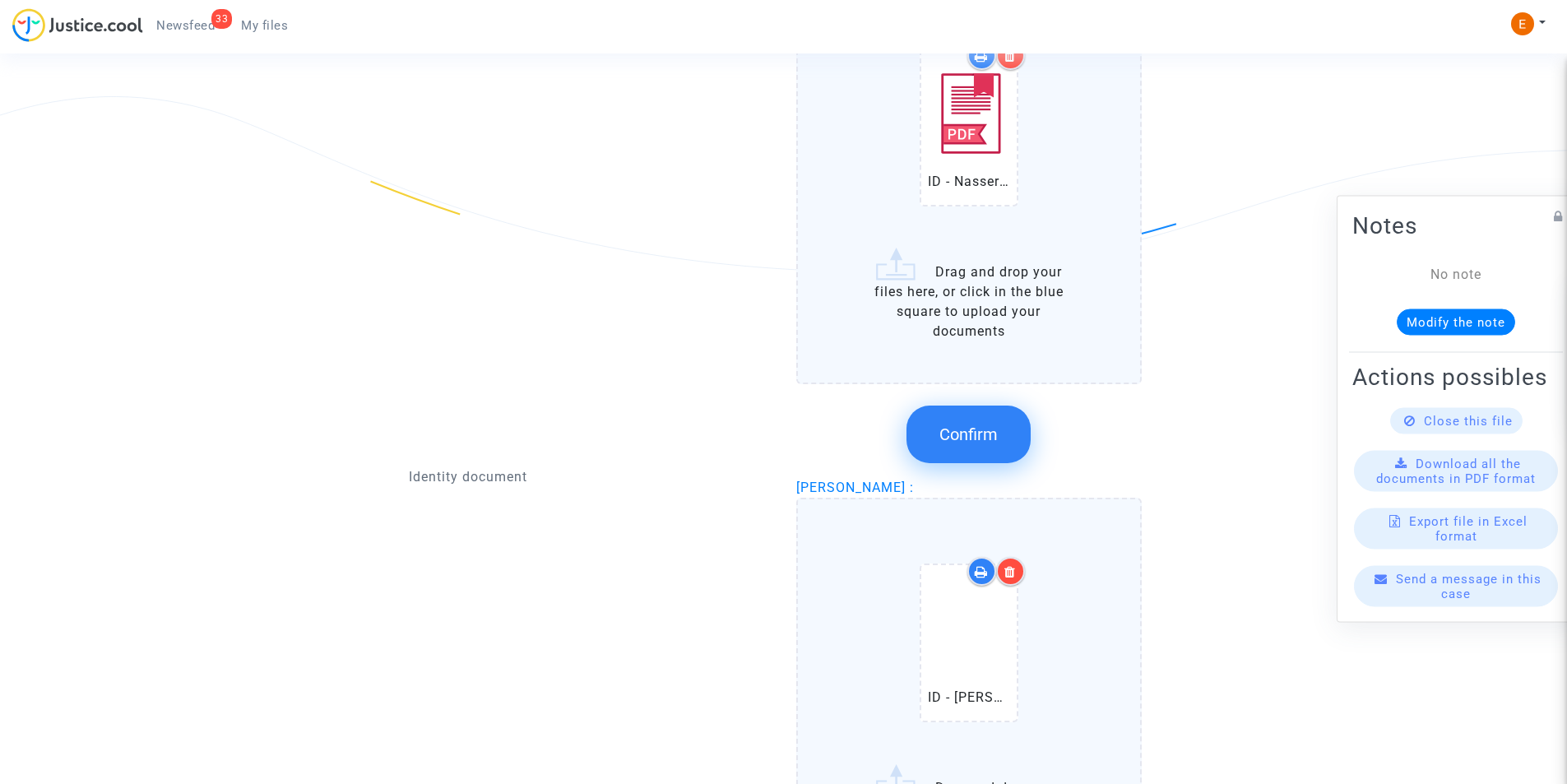
click at [968, 422] on button "Confirm" at bounding box center [968, 435] width 124 height 58
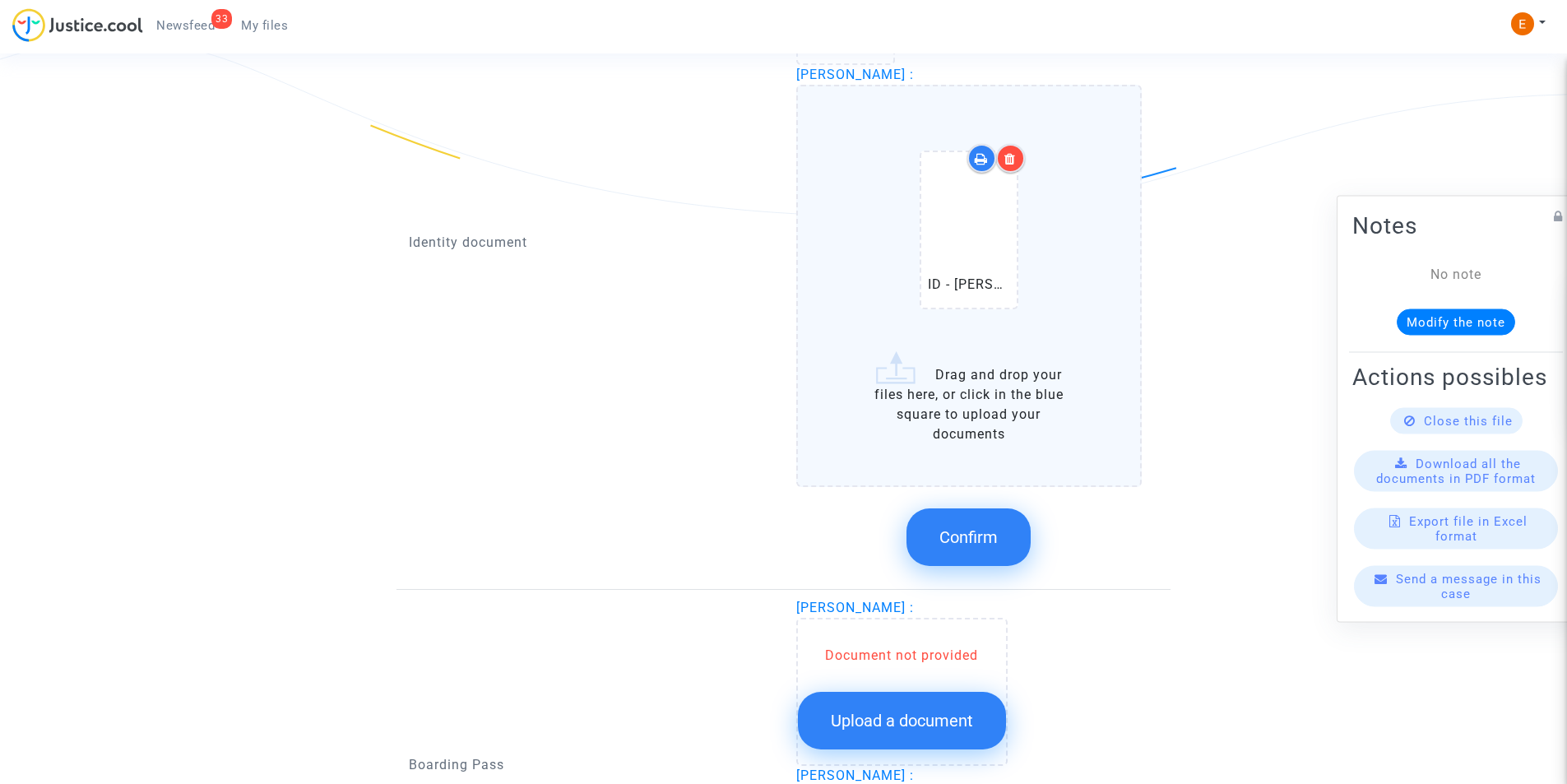
scroll to position [1300, 0]
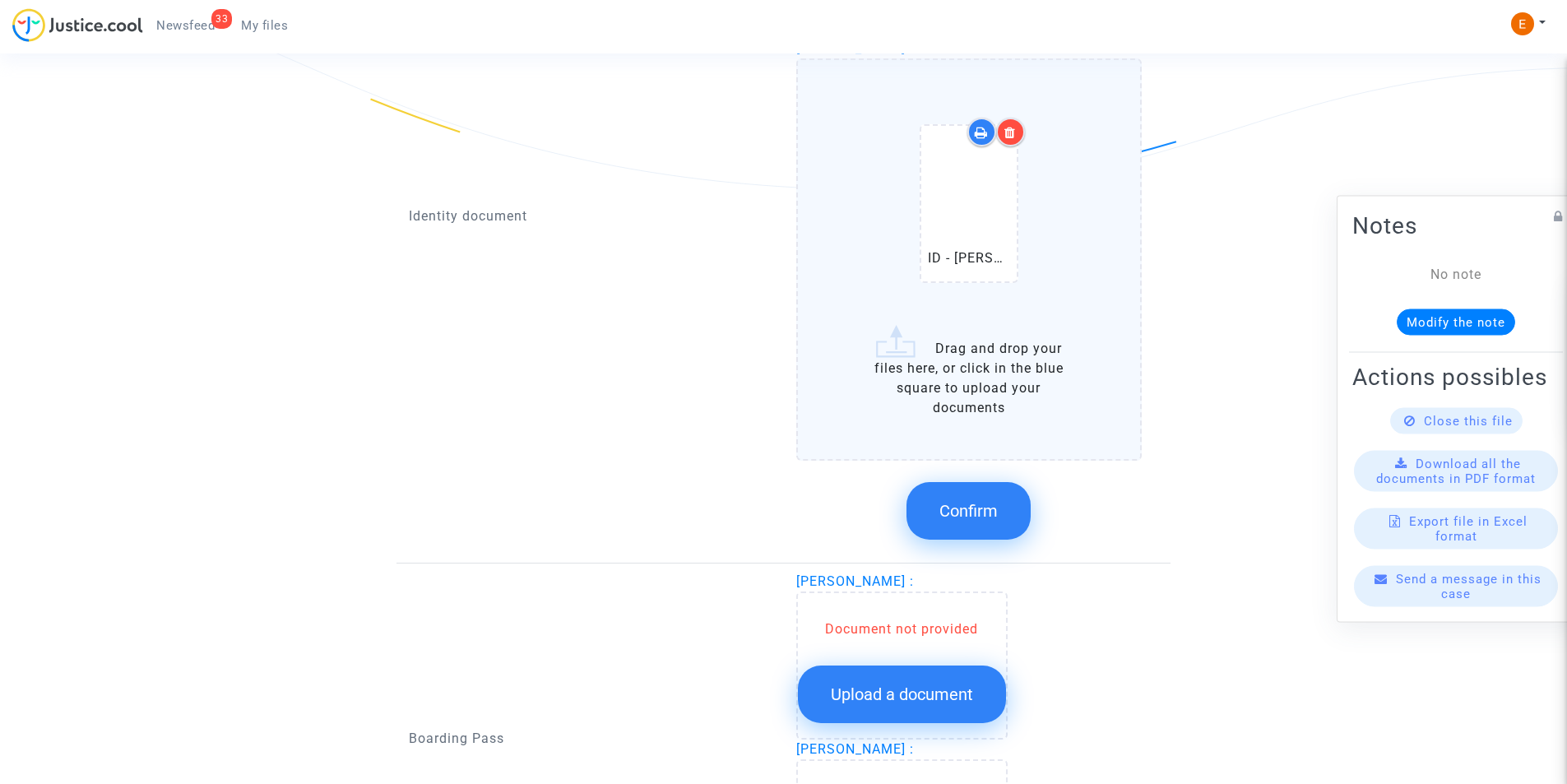
click at [987, 507] on span "Confirm" at bounding box center [969, 510] width 59 height 19
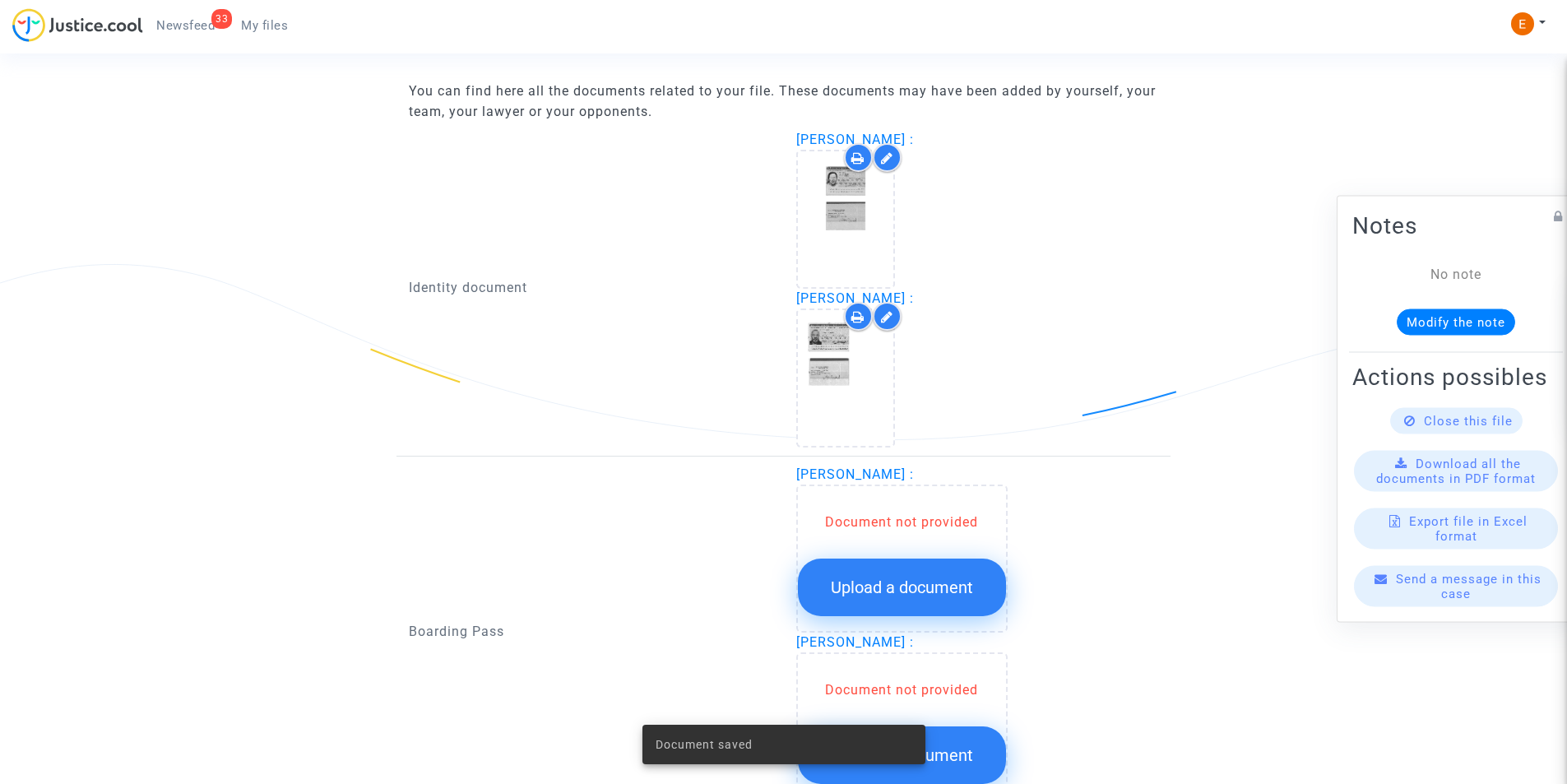
scroll to position [1200, 0]
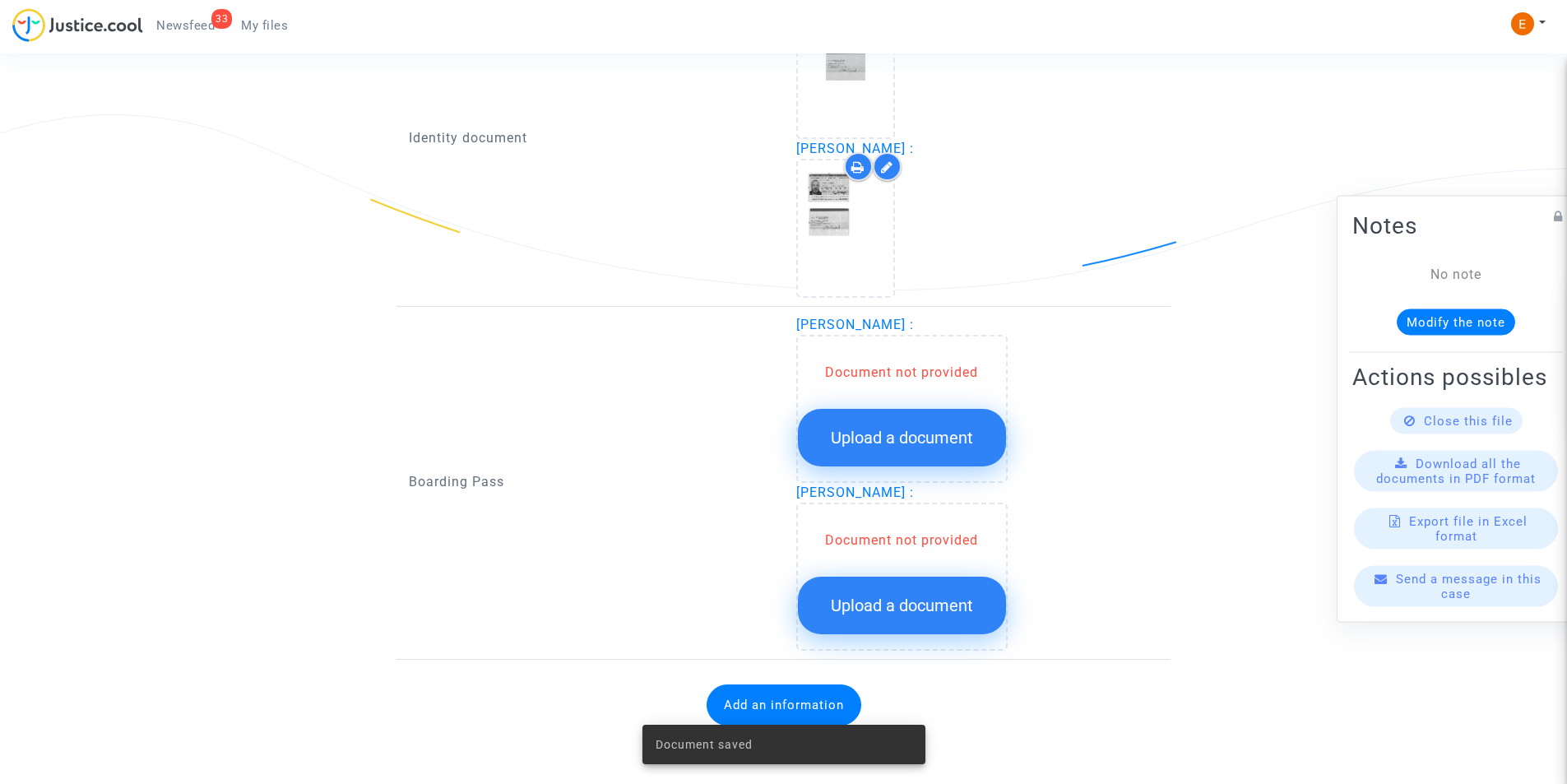
click at [915, 427] on button "Upload a document" at bounding box center [902, 438] width 208 height 58
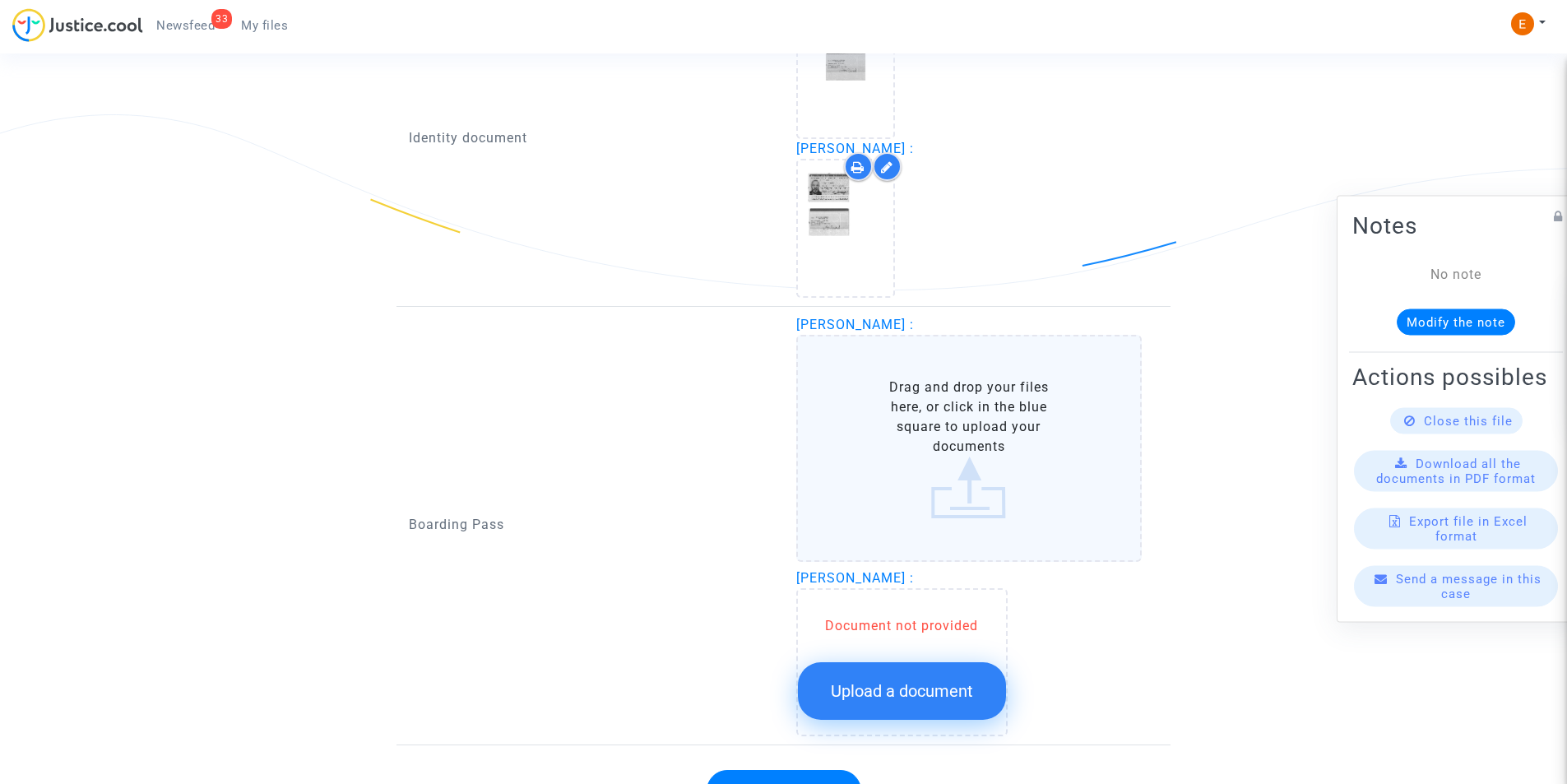
click at [939, 457] on label "Drag and drop your files here, or click in the blue square to upload your docum…" at bounding box center [970, 448] width 346 height 227
click at [0, 0] on input "Drag and drop your files here, or click in the blue square to upload your docum…" at bounding box center [0, 0] width 0 height 0
click at [970, 490] on label "Drag and drop your files here, or click in the blue square to upload your docum…" at bounding box center [970, 448] width 346 height 227
click at [0, 0] on input "Drag and drop your files here, or click in the blue square to upload your docum…" at bounding box center [0, 0] width 0 height 0
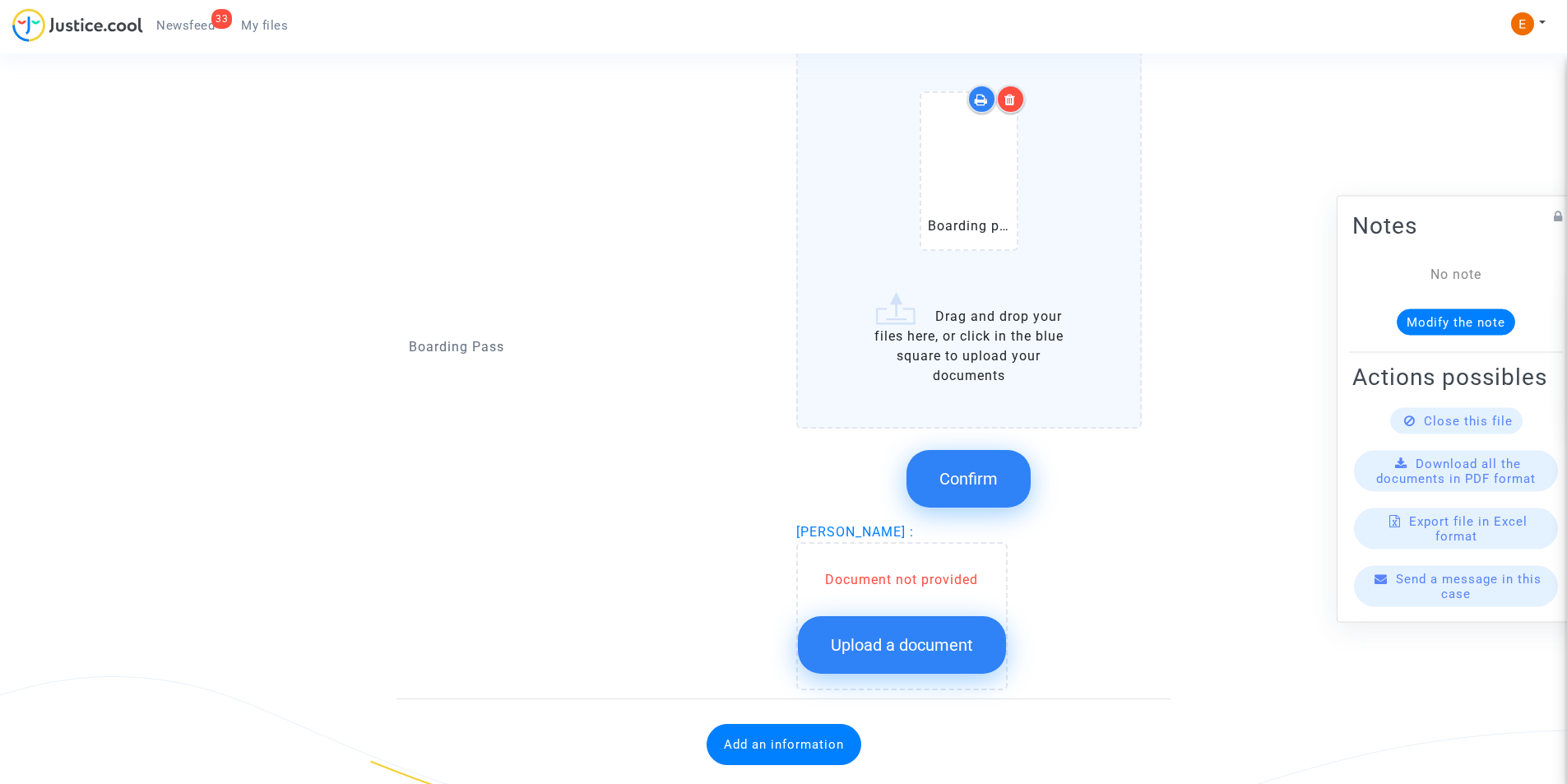
scroll to position [1549, 0]
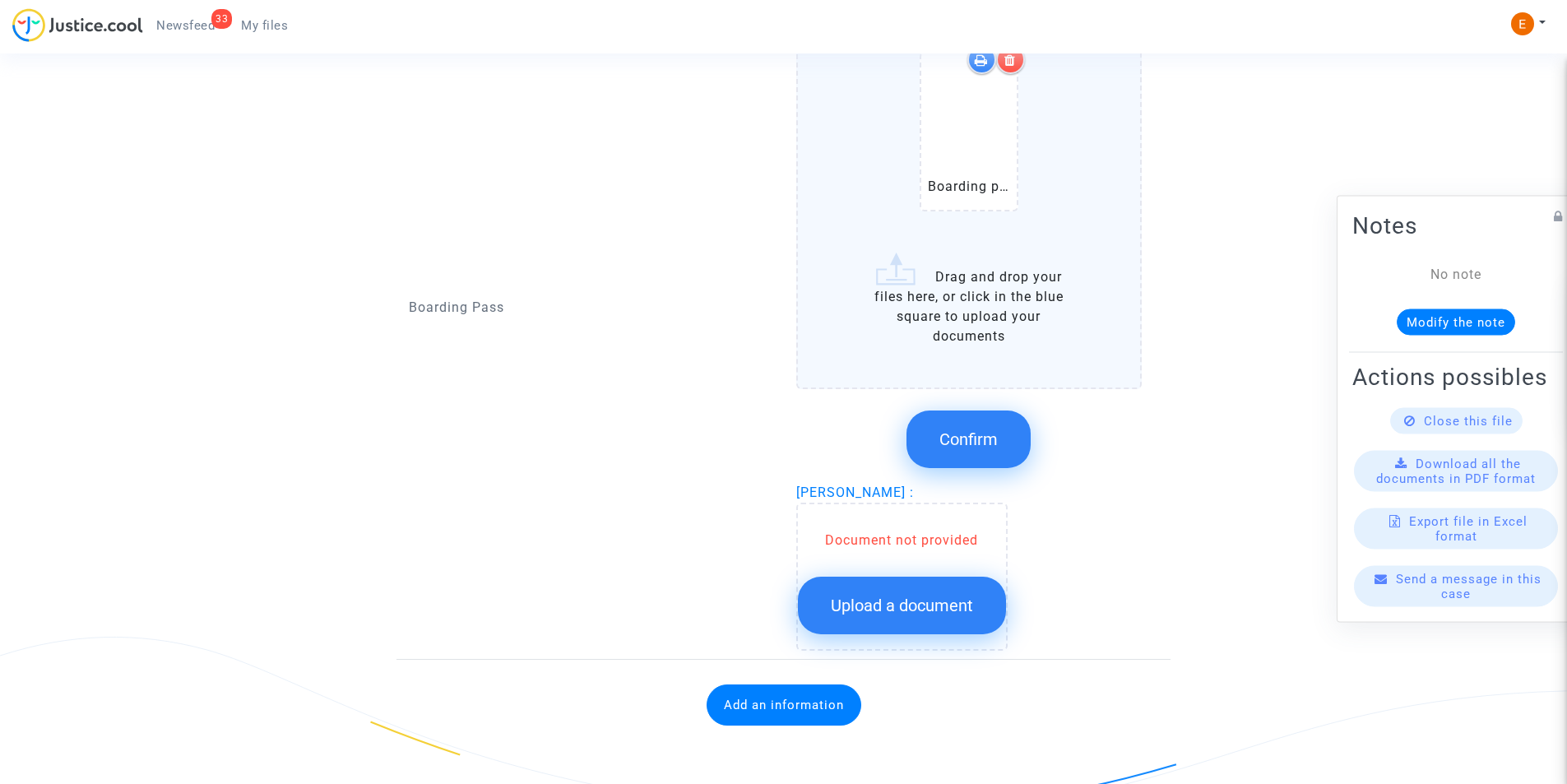
click at [992, 435] on span "Confirm" at bounding box center [969, 439] width 59 height 19
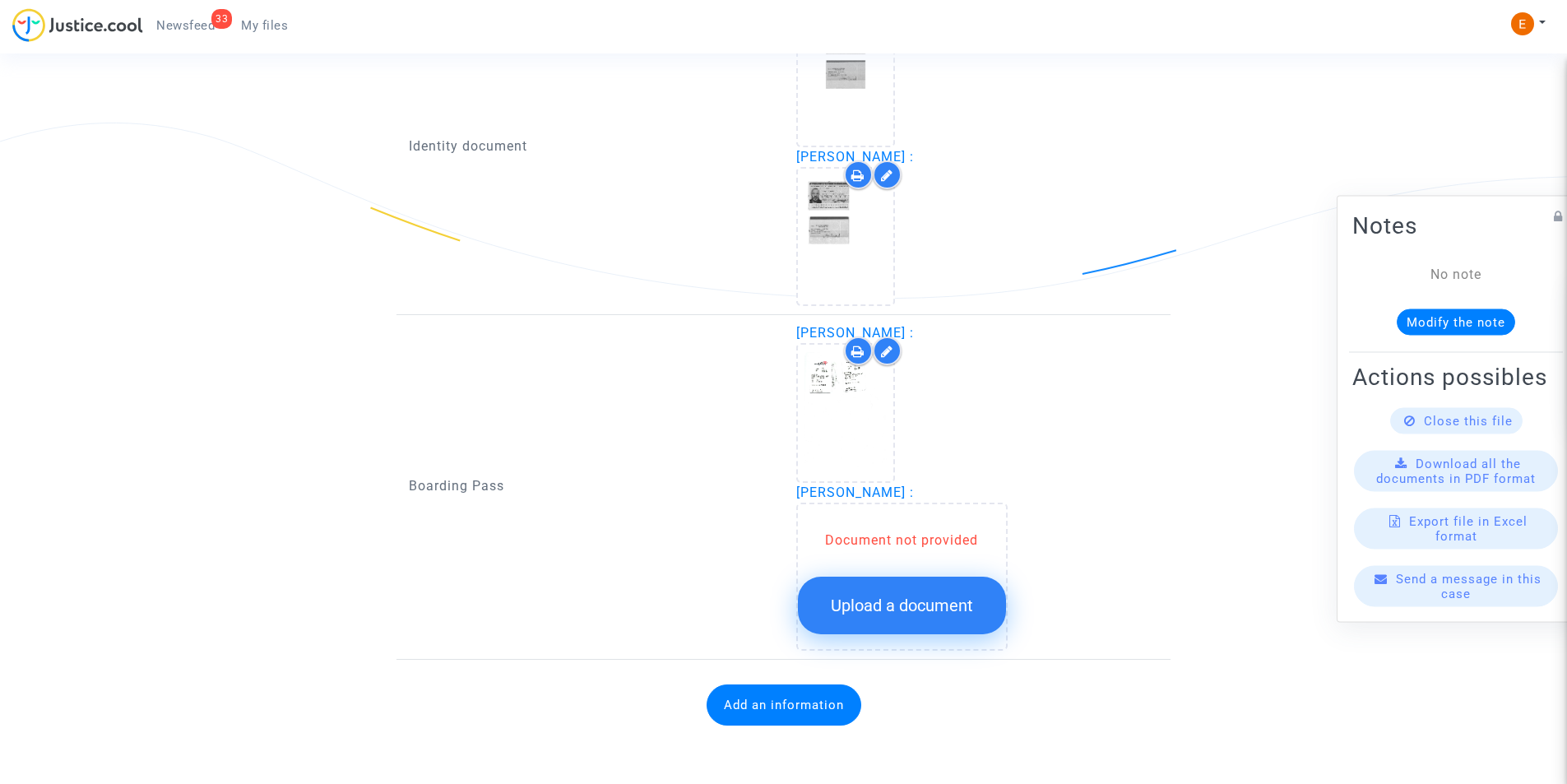
click at [892, 602] on span "Upload a document" at bounding box center [902, 605] width 142 height 19
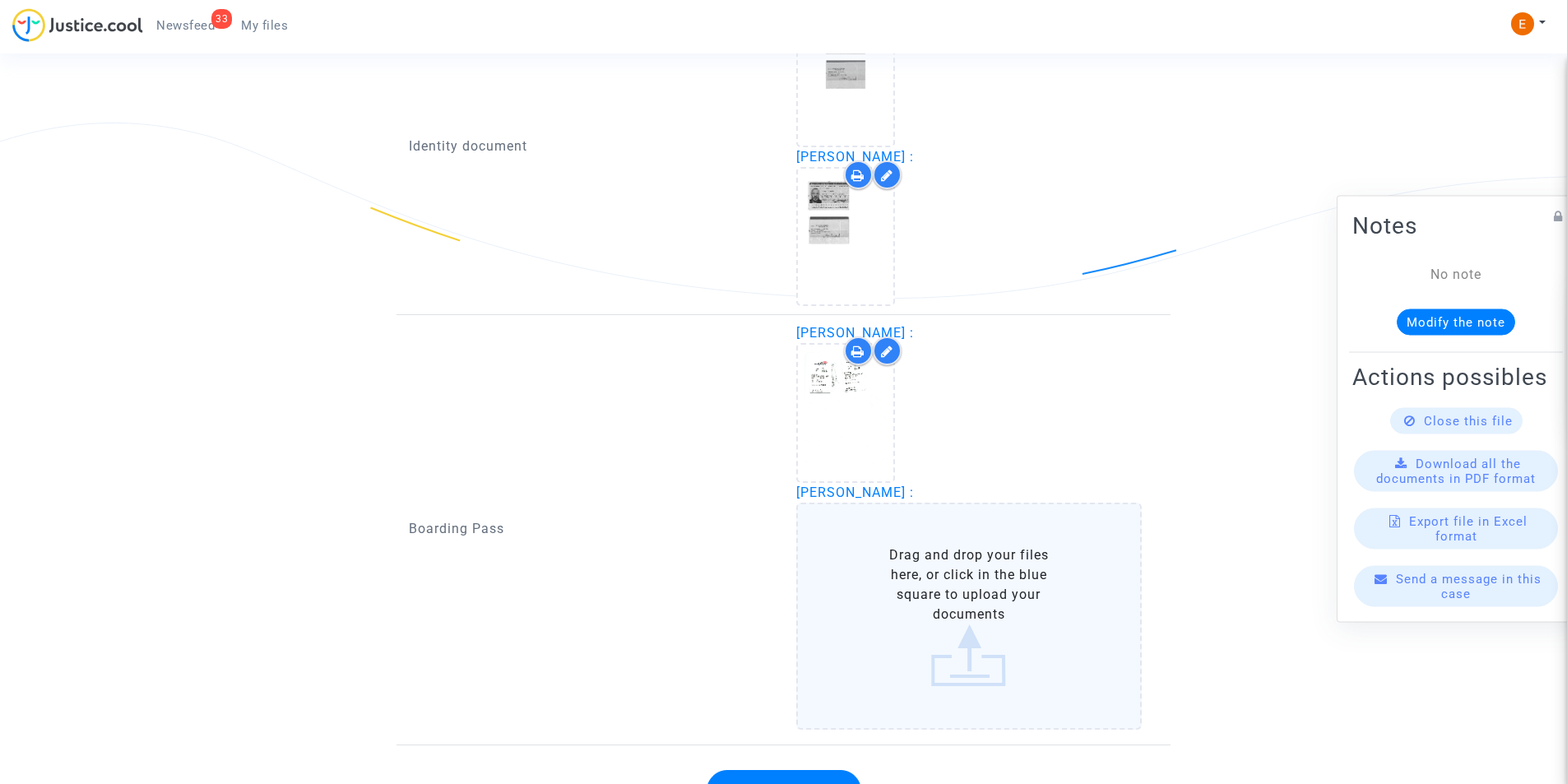
click at [950, 575] on label "Drag and drop your files here, or click in the blue square to upload your docum…" at bounding box center [970, 615] width 346 height 227
click at [0, 0] on input "Drag and drop your files here, or click in the blue square to upload your docum…" at bounding box center [0, 0] width 0 height 0
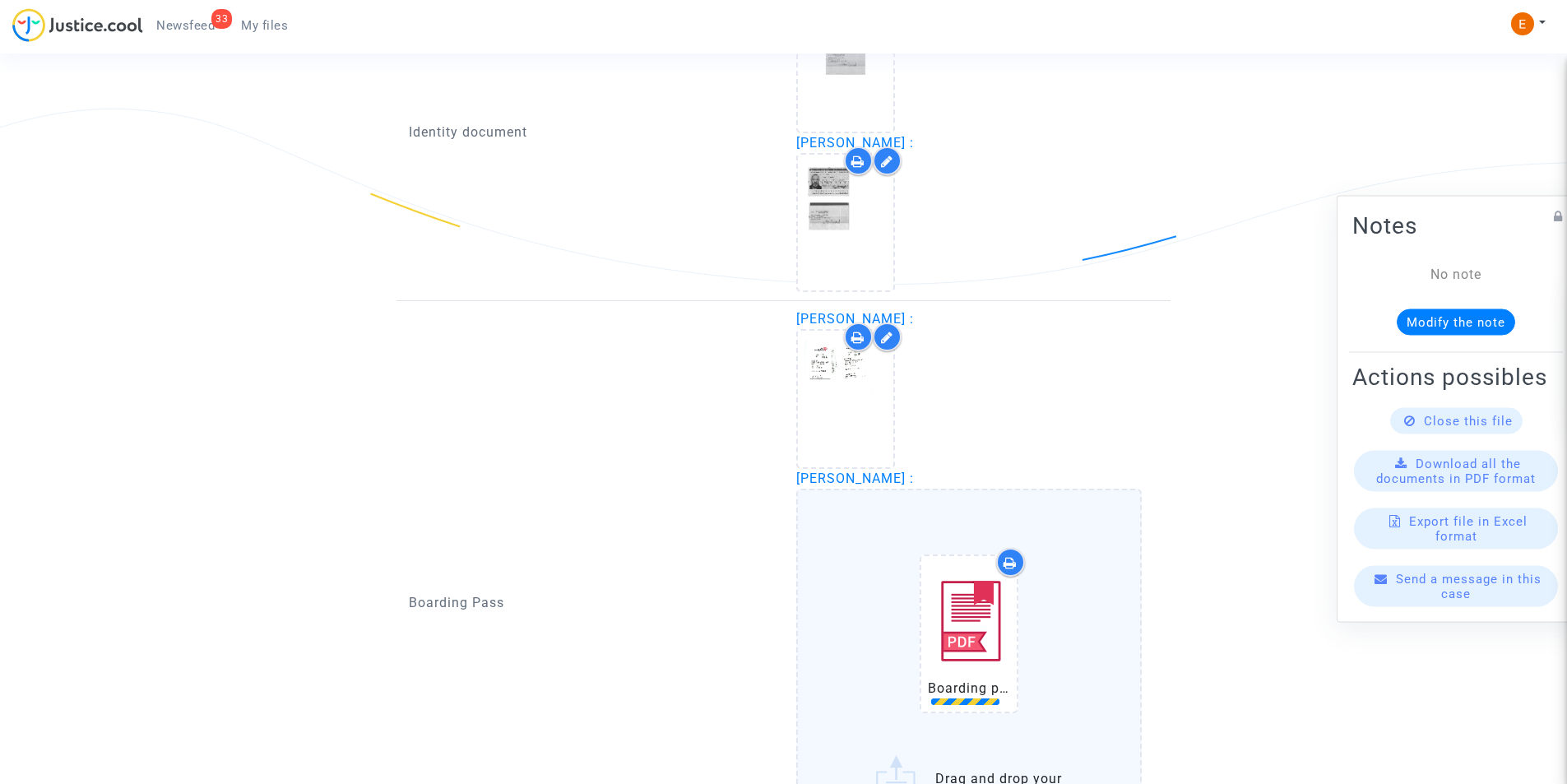
scroll to position [1452, 0]
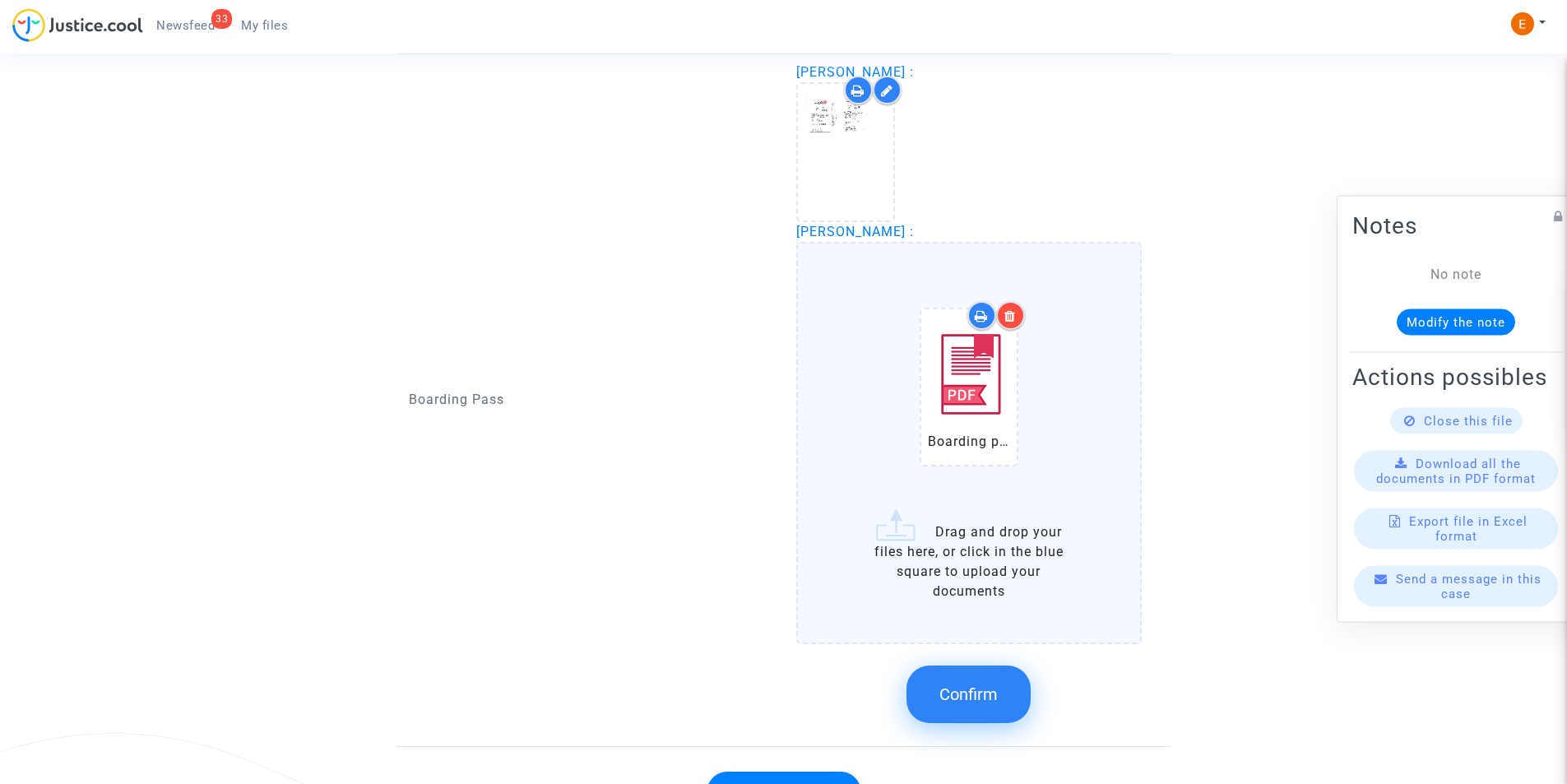
click at [1005, 689] on button "Confirm" at bounding box center [968, 694] width 124 height 58
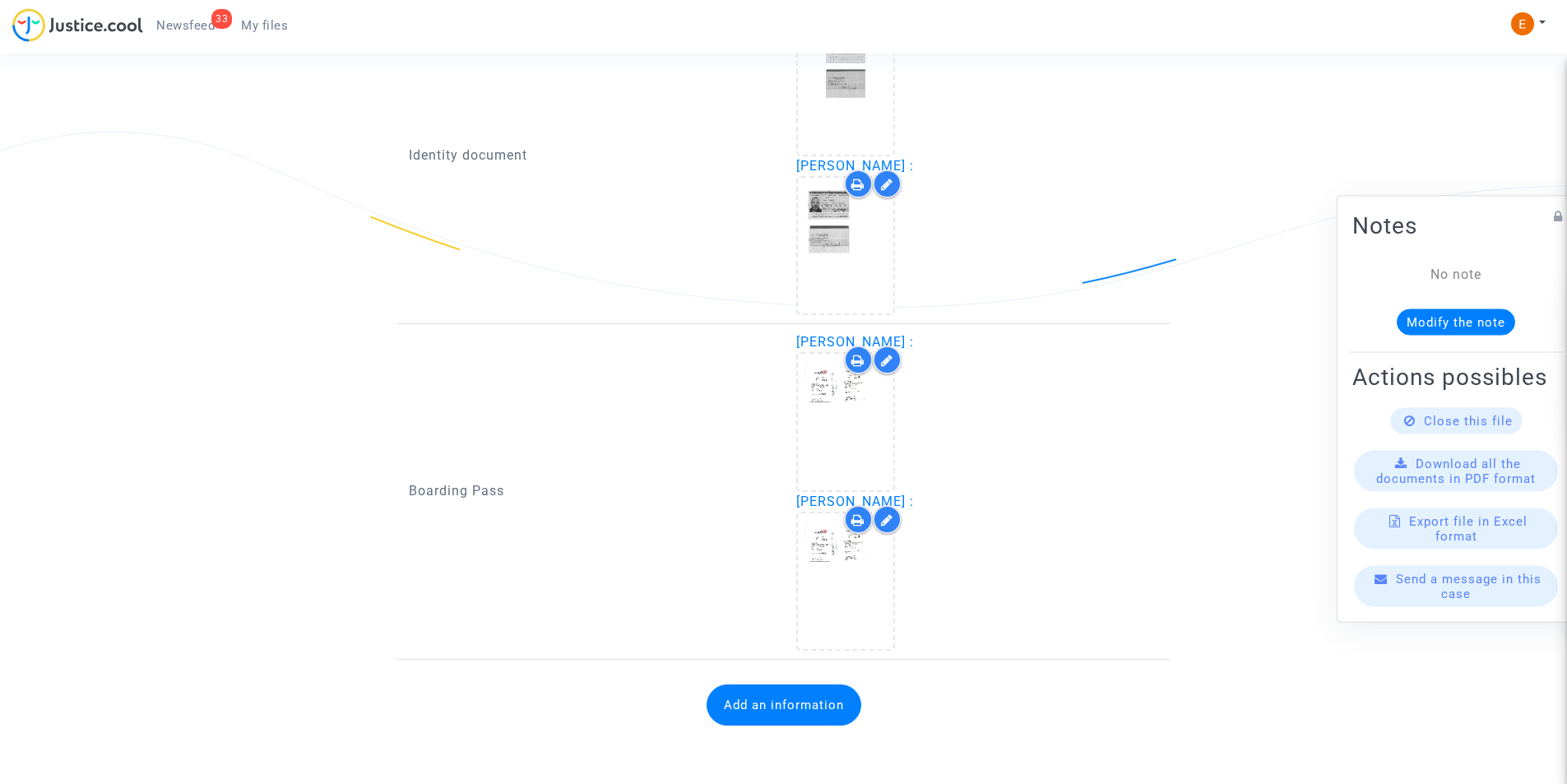
scroll to position [1183, 0]
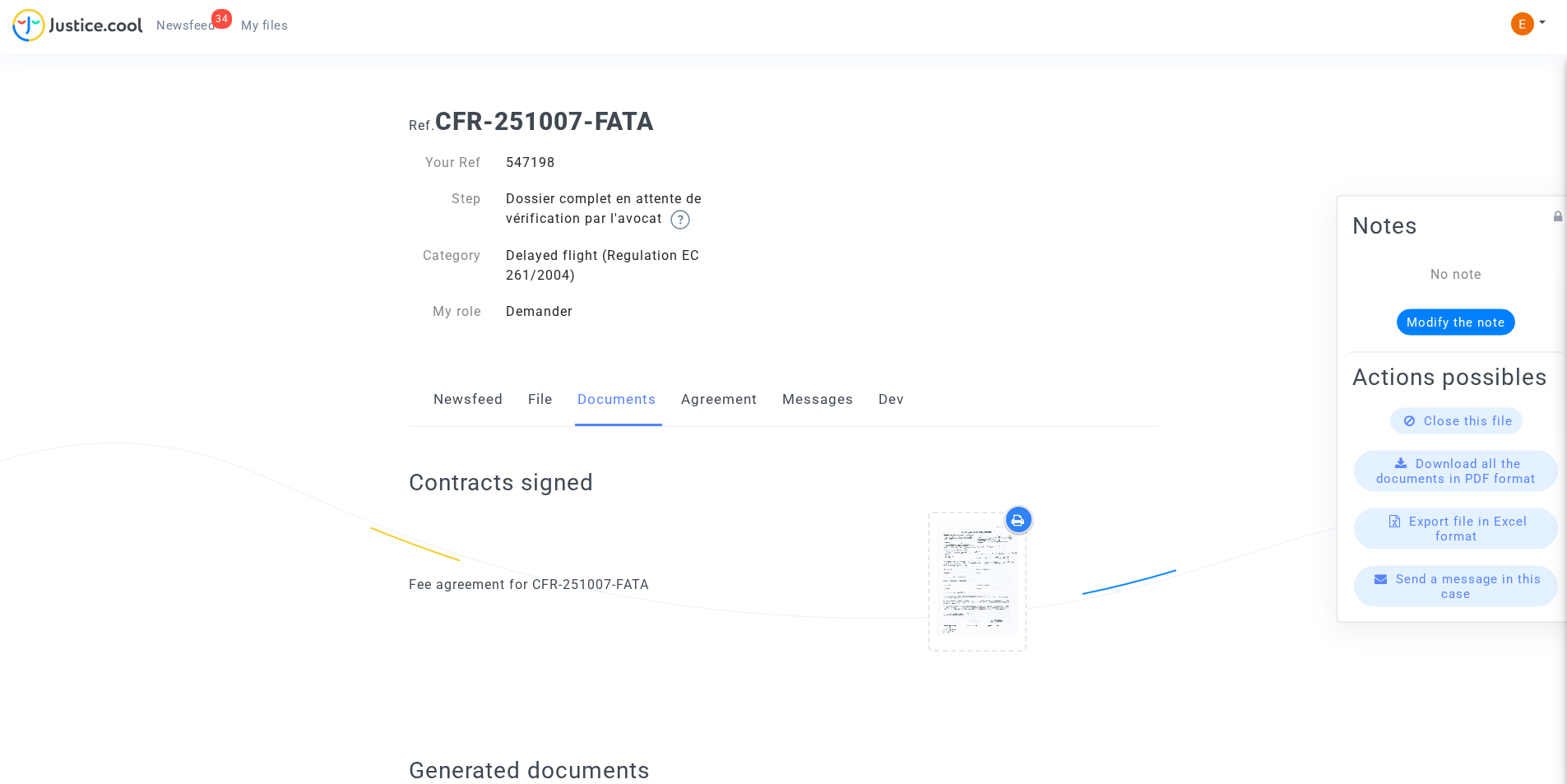
click at [179, 19] on span "Newsfeed" at bounding box center [185, 25] width 59 height 15
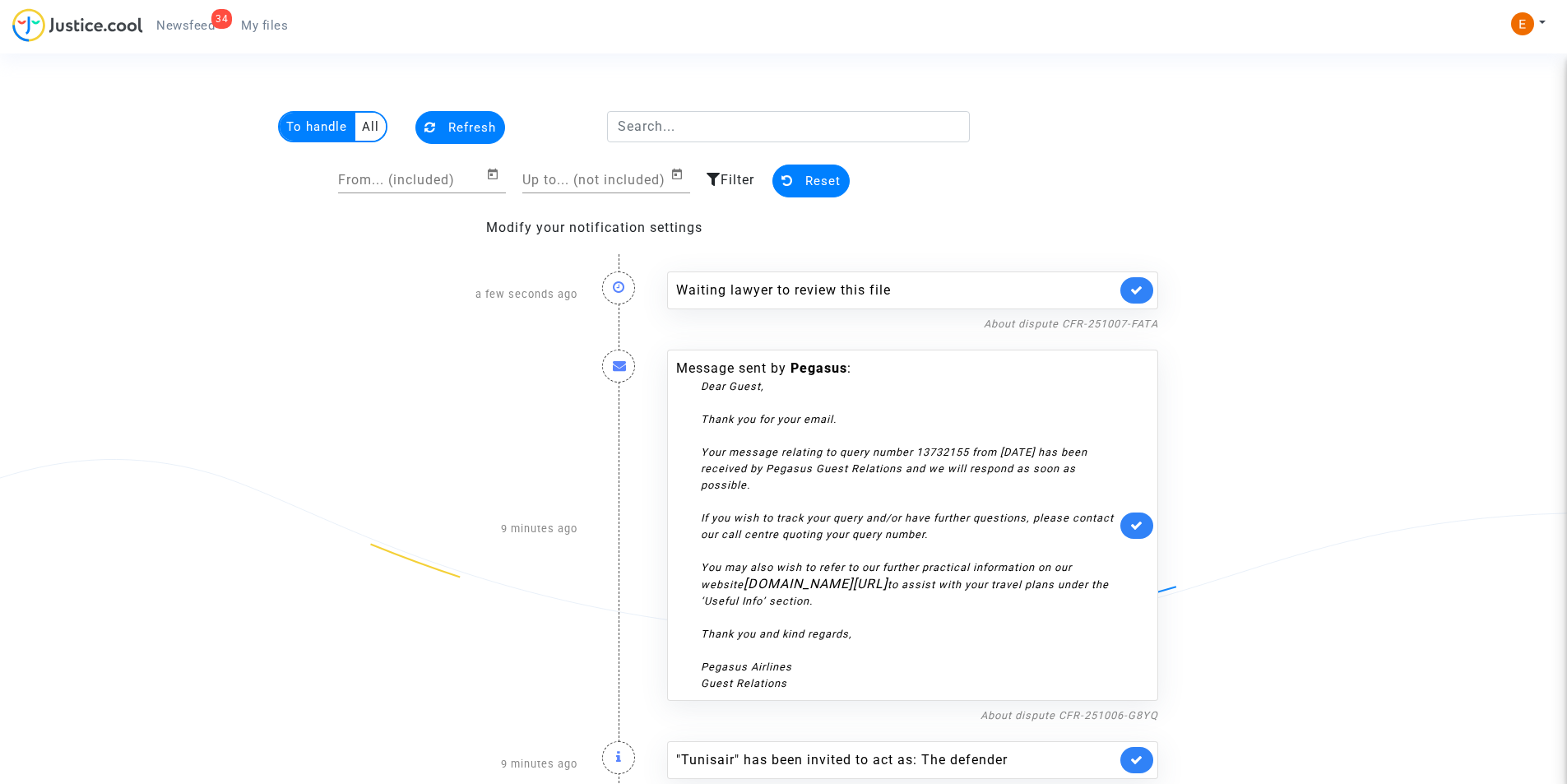
click at [268, 29] on span "My files" at bounding box center [264, 25] width 47 height 15
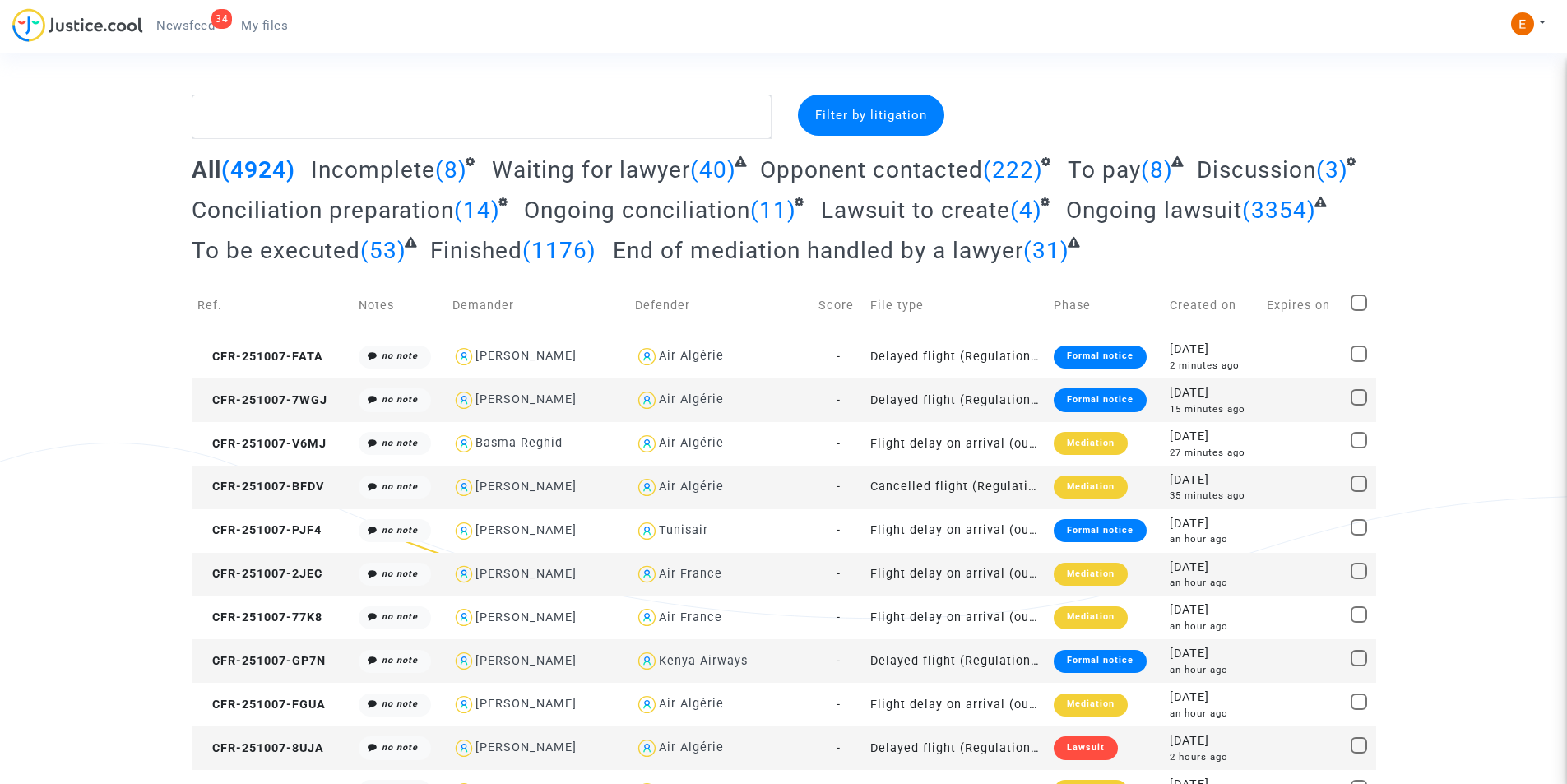
click at [278, 28] on span "My files" at bounding box center [264, 25] width 47 height 15
click at [198, 27] on span "Newsfeed" at bounding box center [185, 25] width 59 height 15
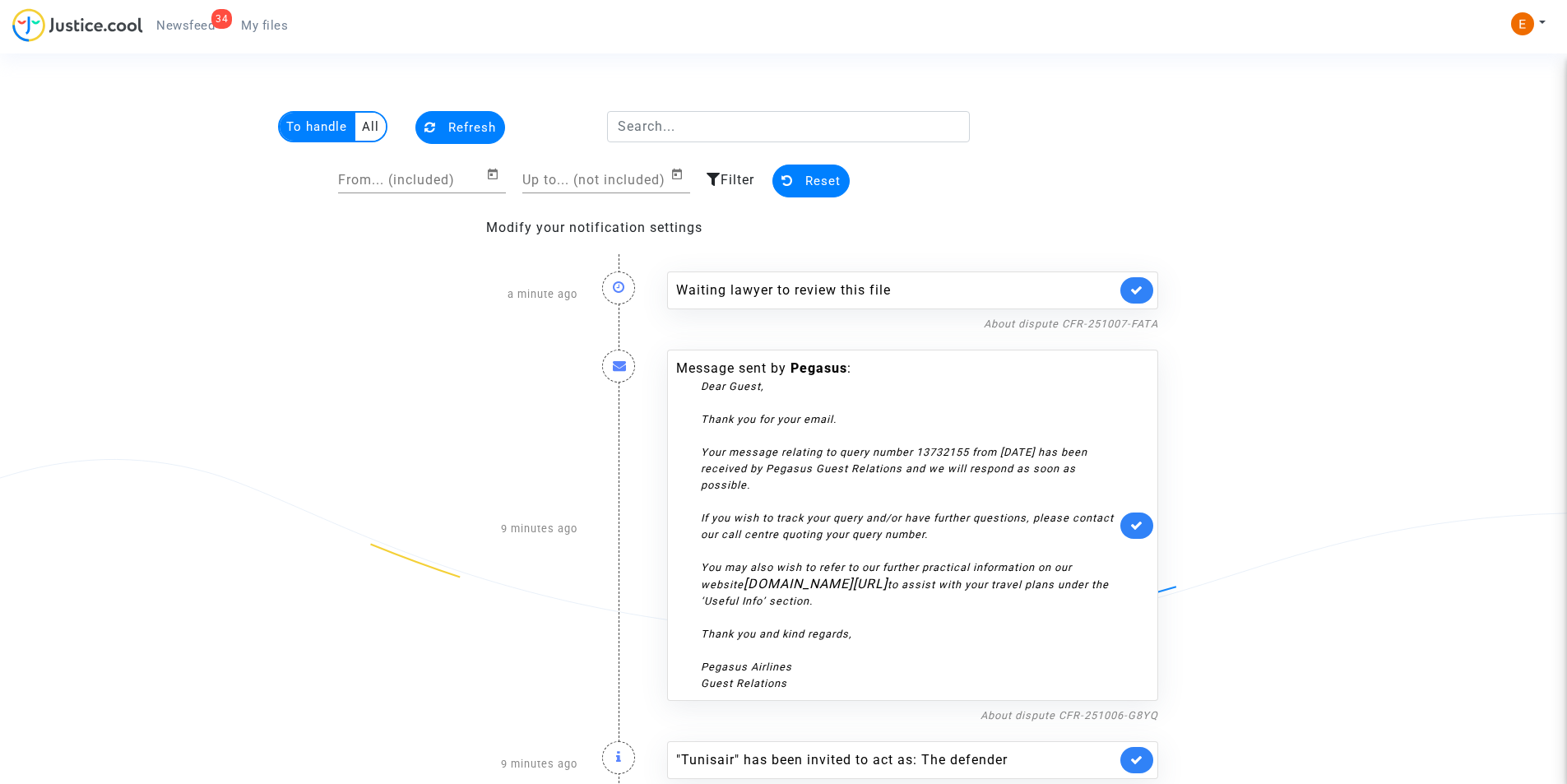
click at [279, 33] on link "My files" at bounding box center [264, 25] width 73 height 25
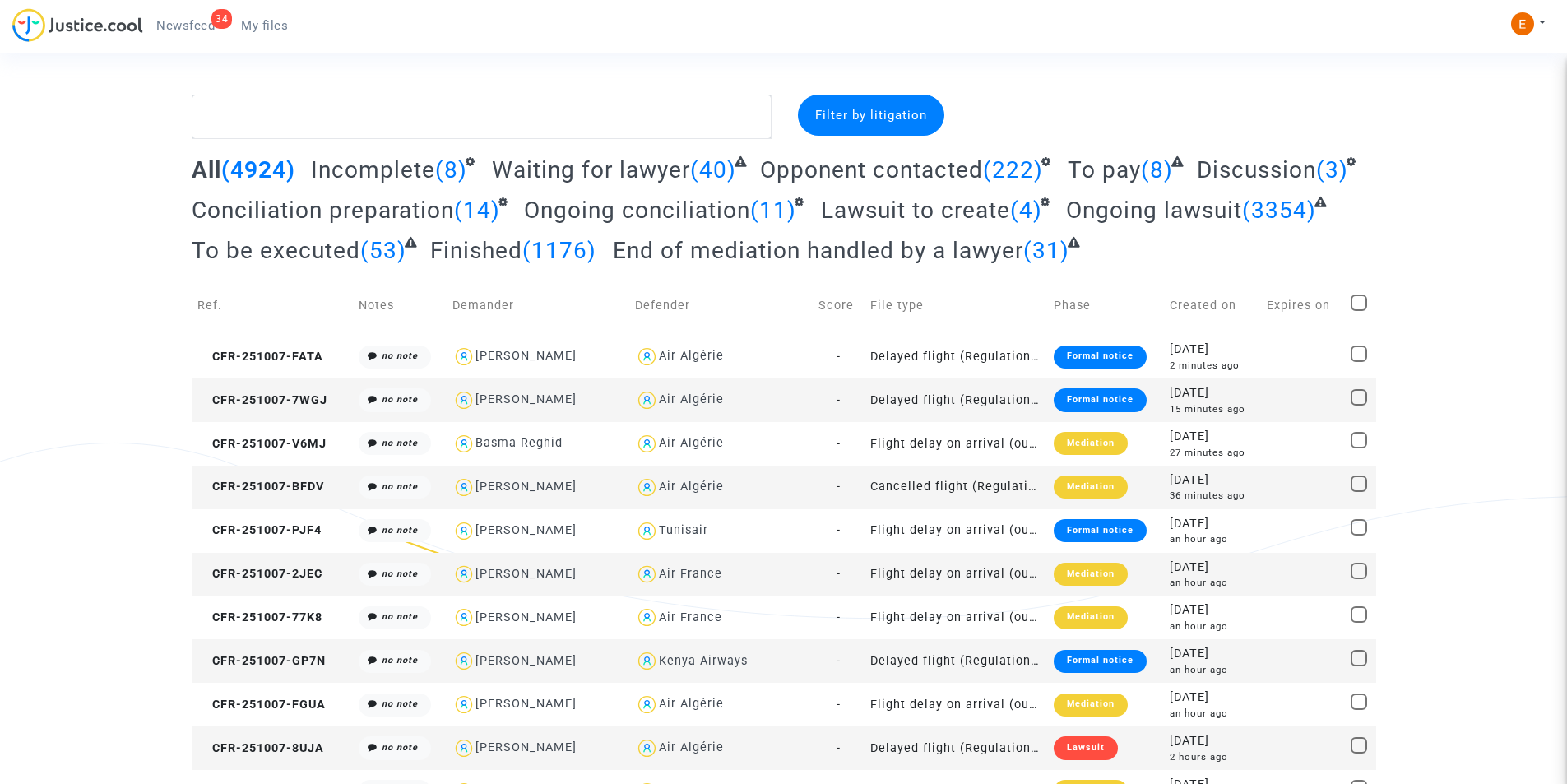
click at [274, 21] on span "My files" at bounding box center [264, 25] width 47 height 15
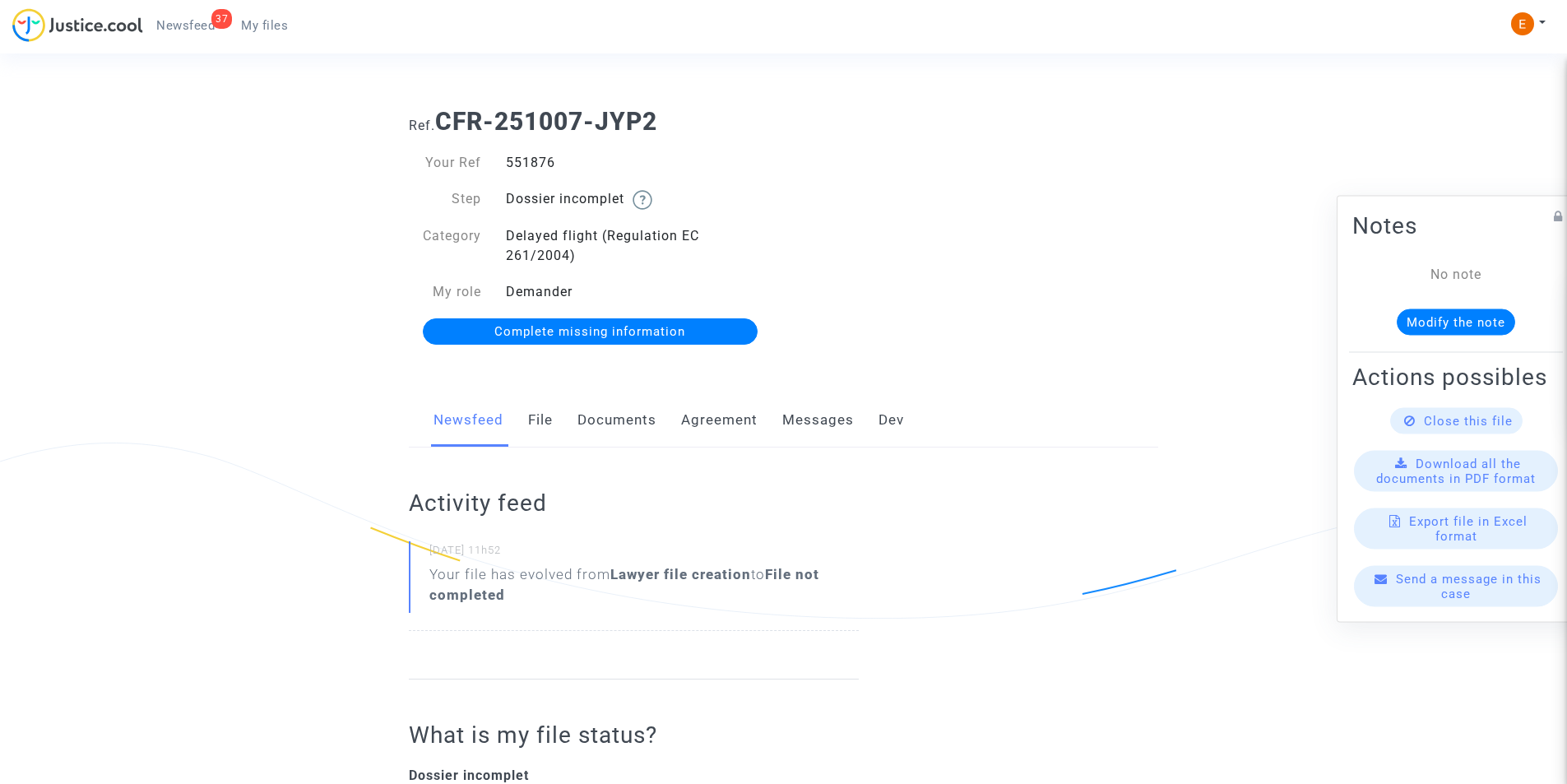
click at [613, 420] on link "Documents" at bounding box center [617, 421] width 79 height 54
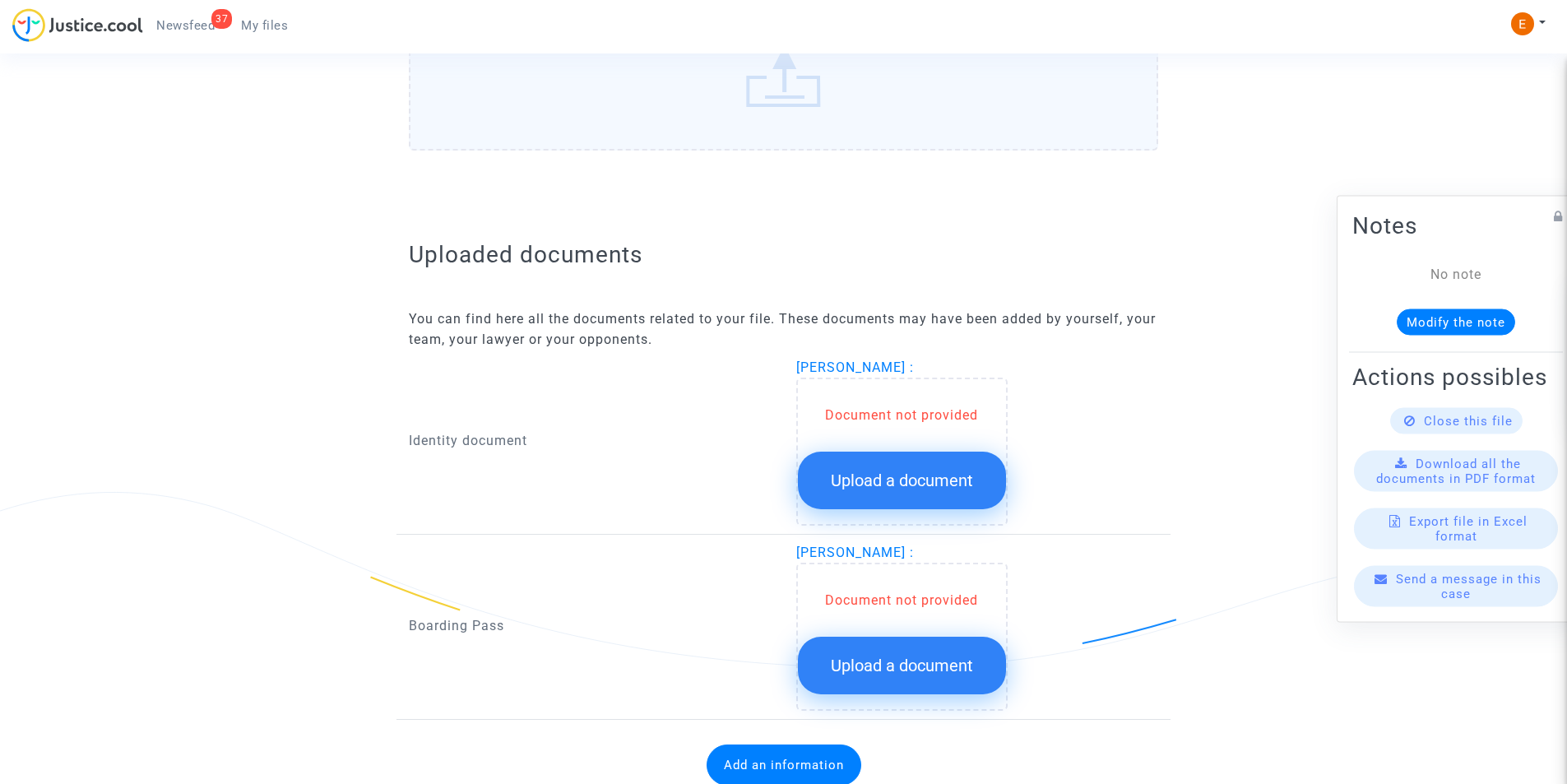
scroll to position [882, 0]
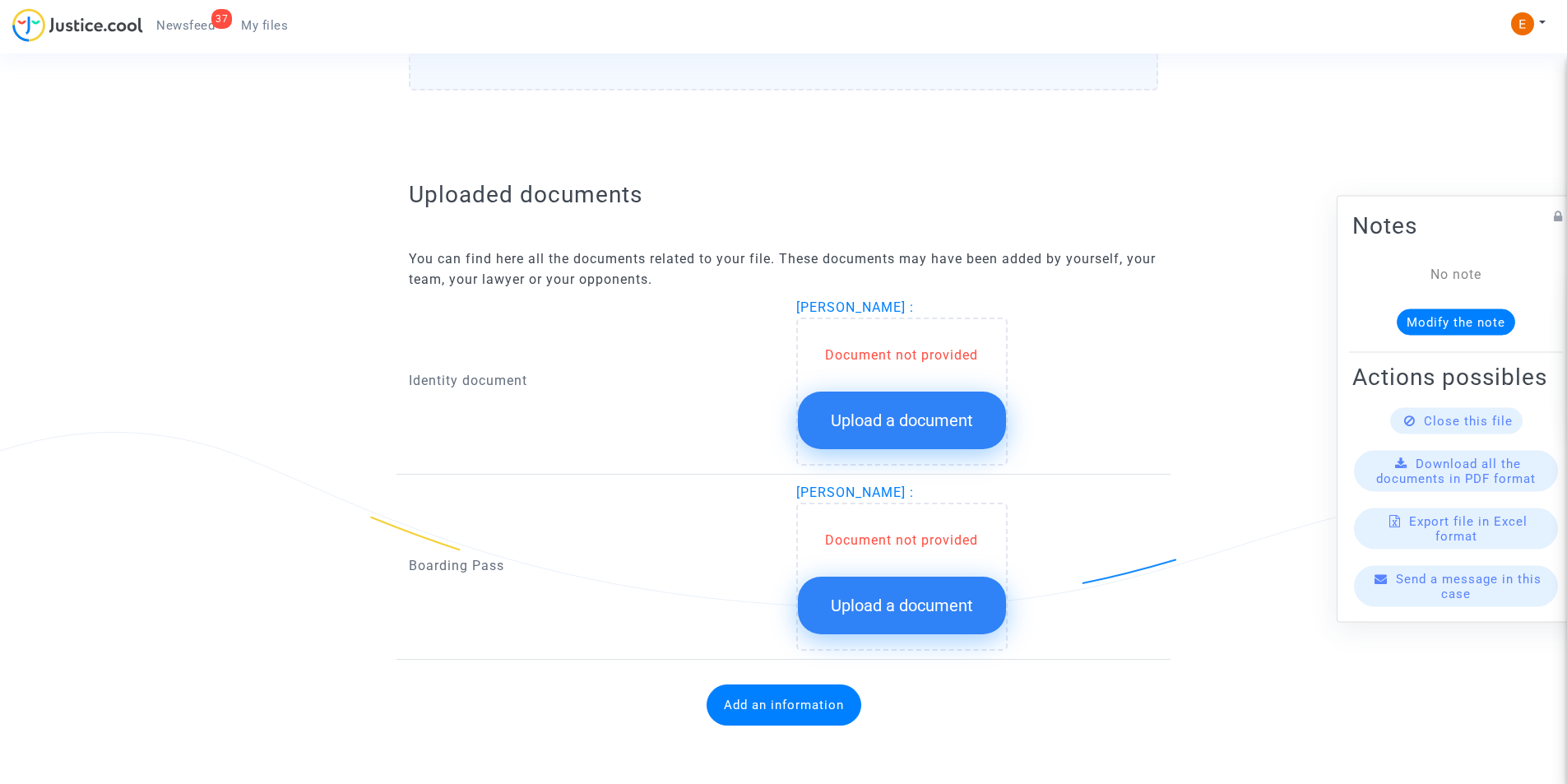
click at [864, 429] on span "Upload a document" at bounding box center [902, 420] width 142 height 19
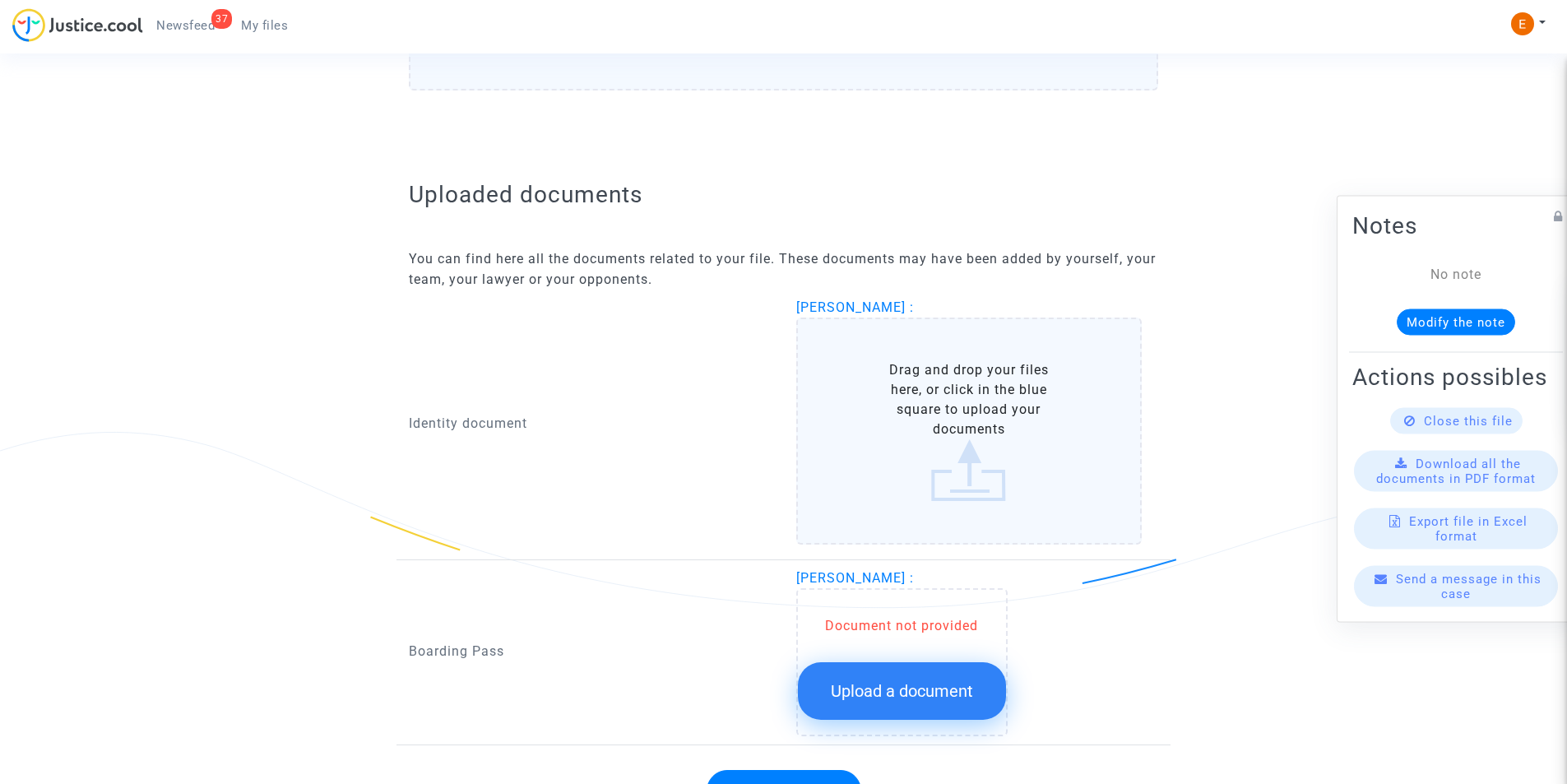
click at [956, 465] on label "Drag and drop your files here, or click in the blue square to upload your docum…" at bounding box center [970, 431] width 346 height 227
click at [0, 0] on input "Drag and drop your files here, or click in the blue square to upload your docum…" at bounding box center [0, 0] width 0 height 0
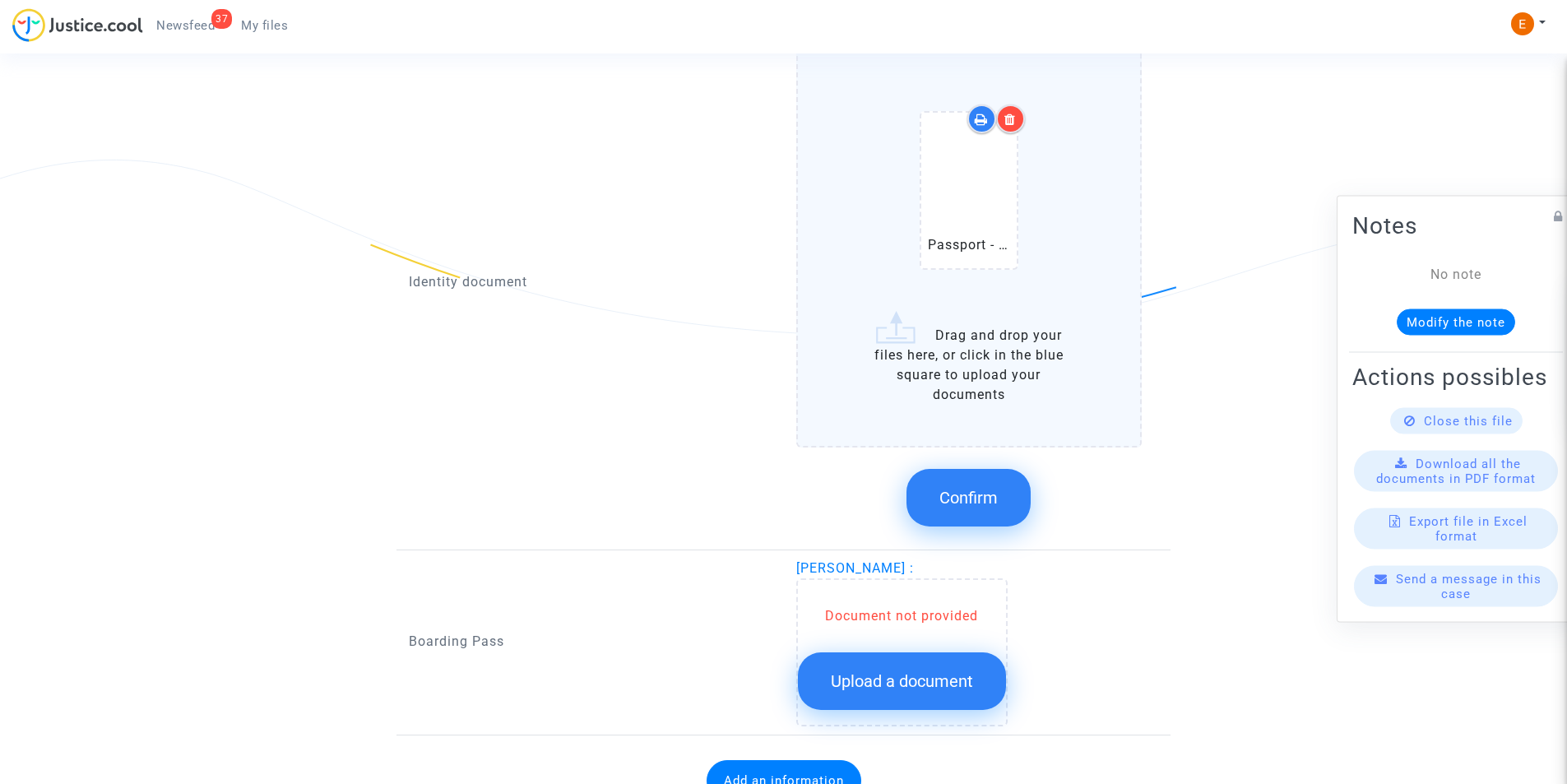
scroll to position [1212, 0]
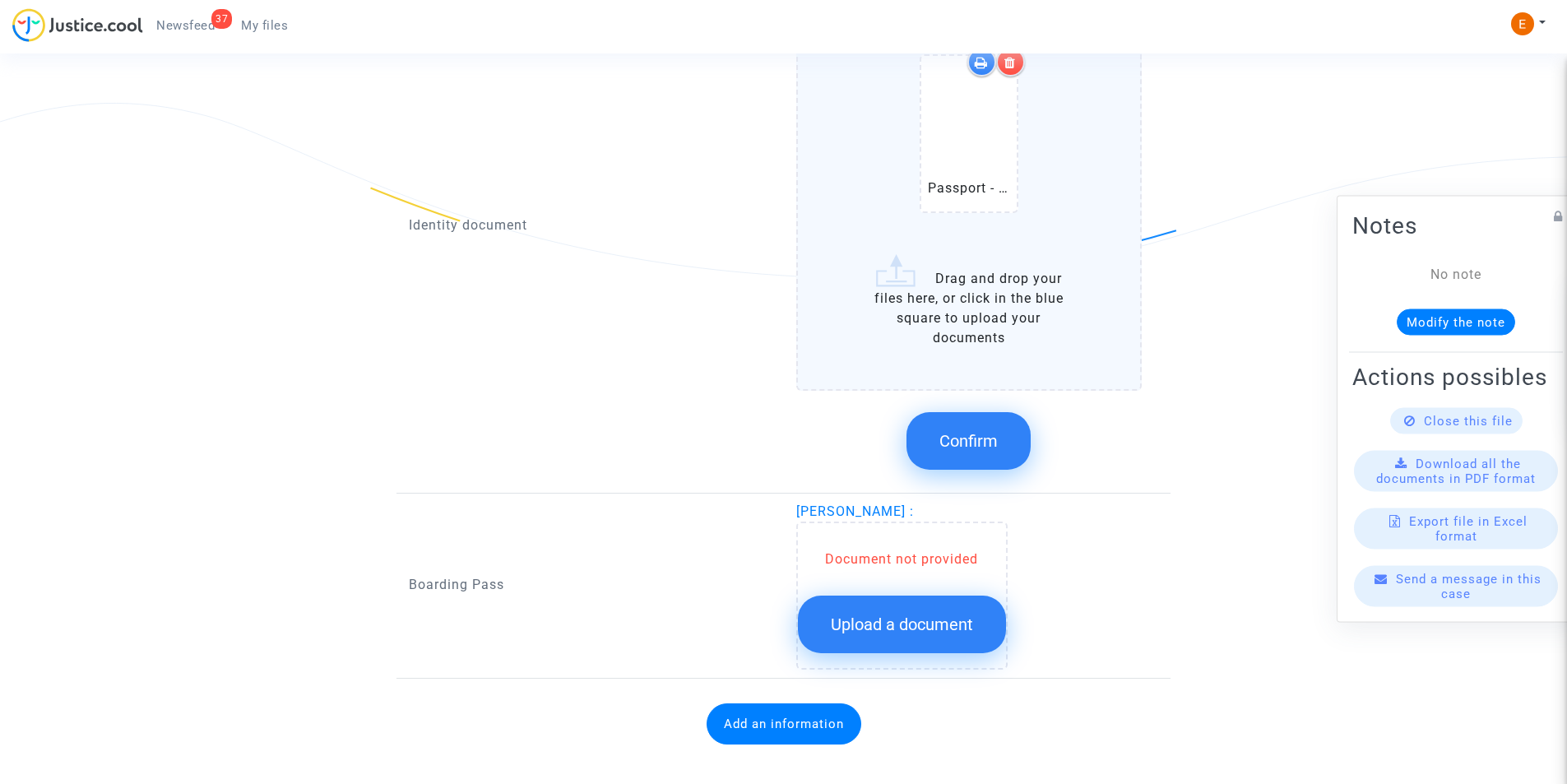
click at [948, 446] on span "Confirm" at bounding box center [969, 441] width 59 height 19
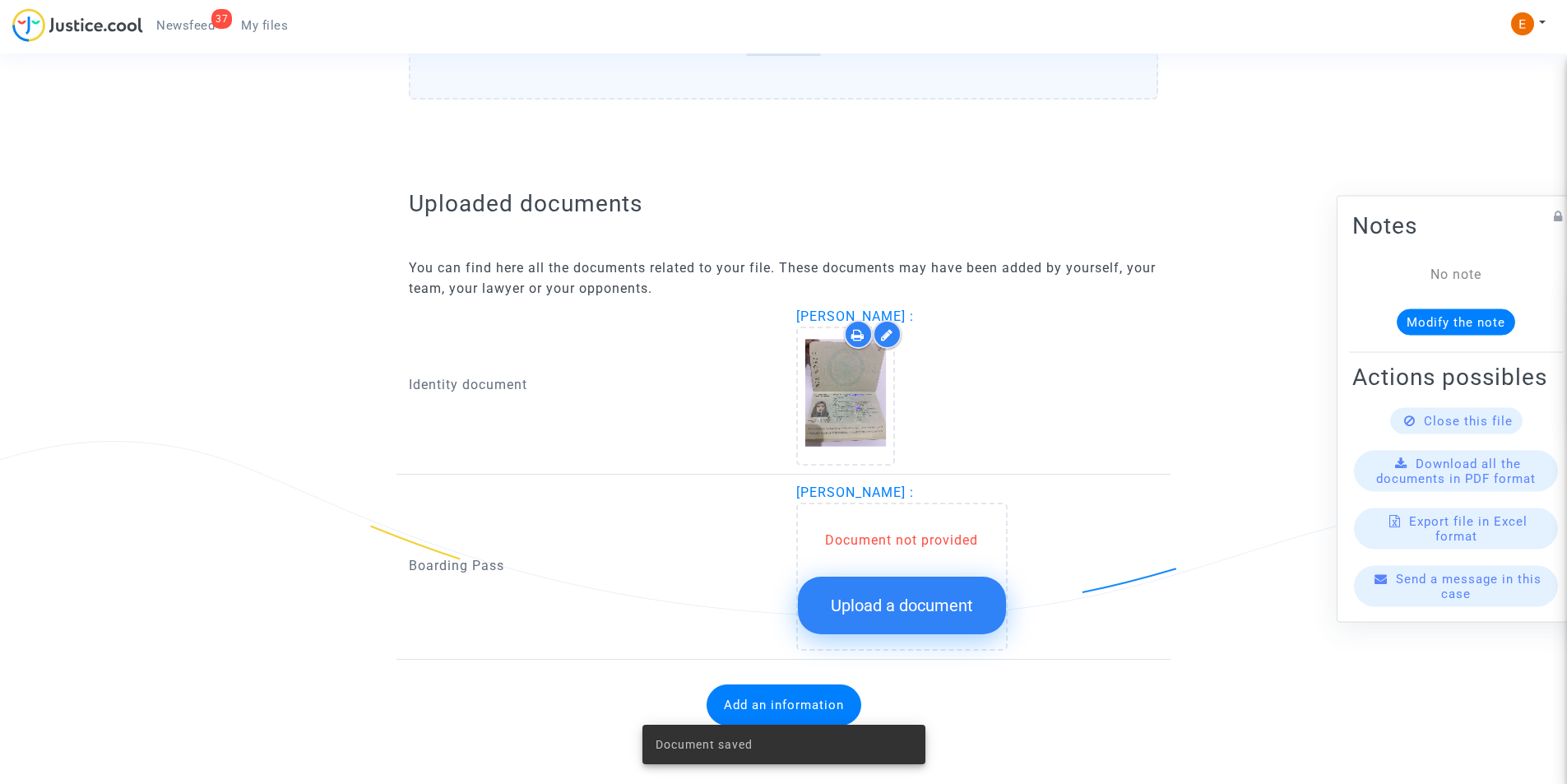
click at [919, 605] on span "Upload a document" at bounding box center [902, 605] width 142 height 19
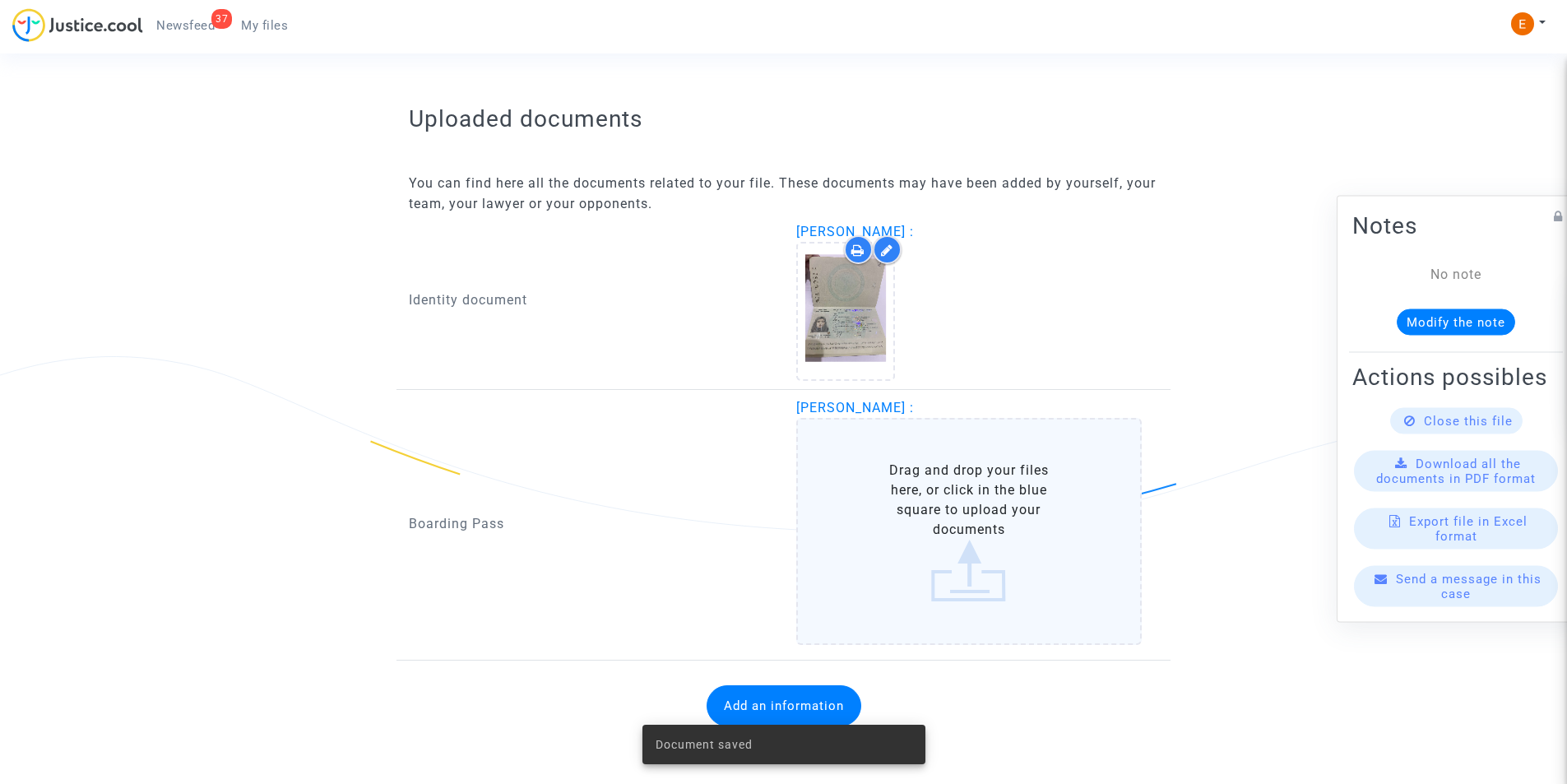
scroll to position [959, 0]
click at [1029, 473] on label "Drag and drop your files here, or click in the blue square to upload your docum…" at bounding box center [970, 530] width 346 height 227
click at [0, 0] on input "Drag and drop your files here, or click in the blue square to upload your docum…" at bounding box center [0, 0] width 0 height 0
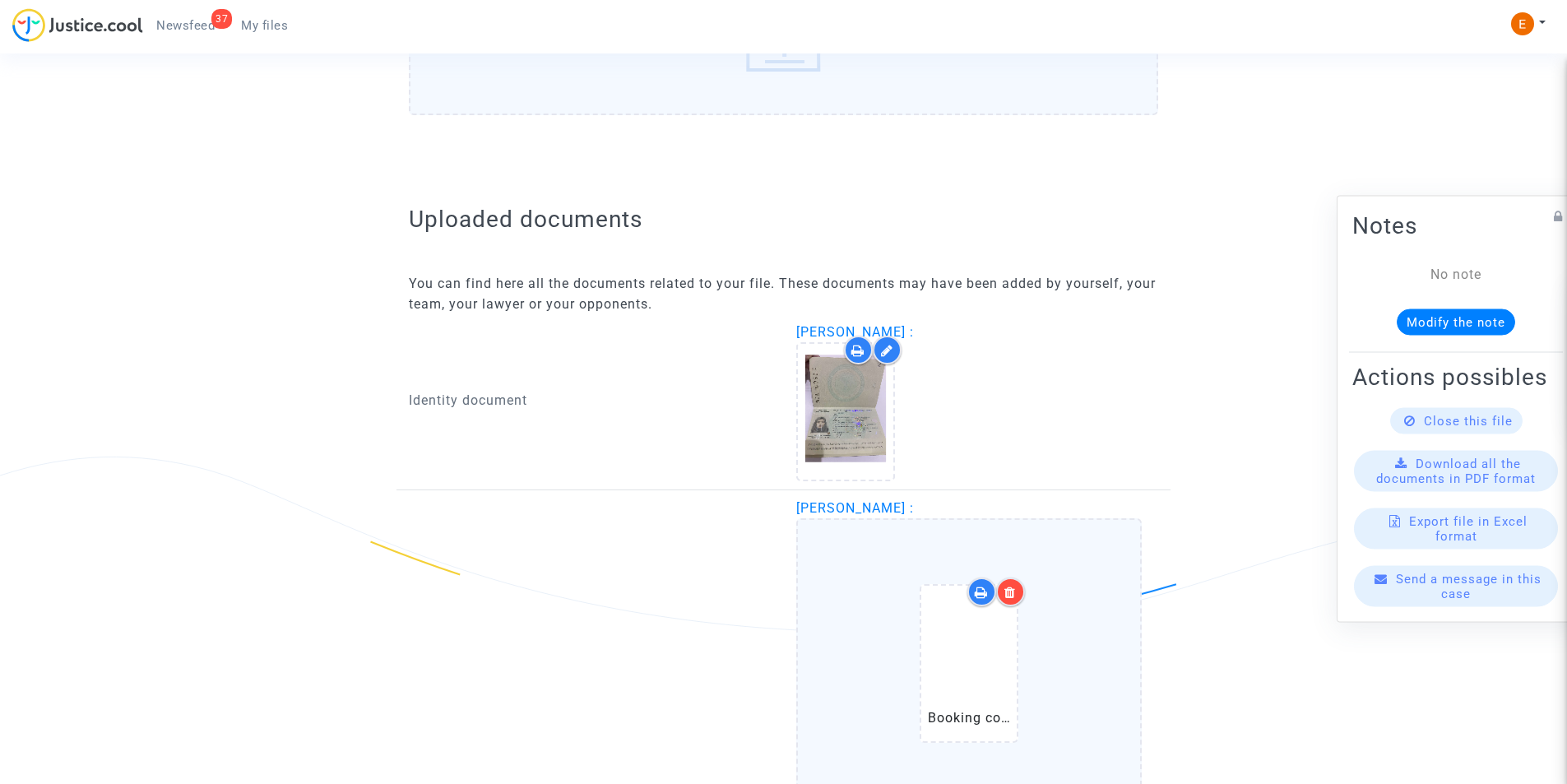
scroll to position [1434, 0]
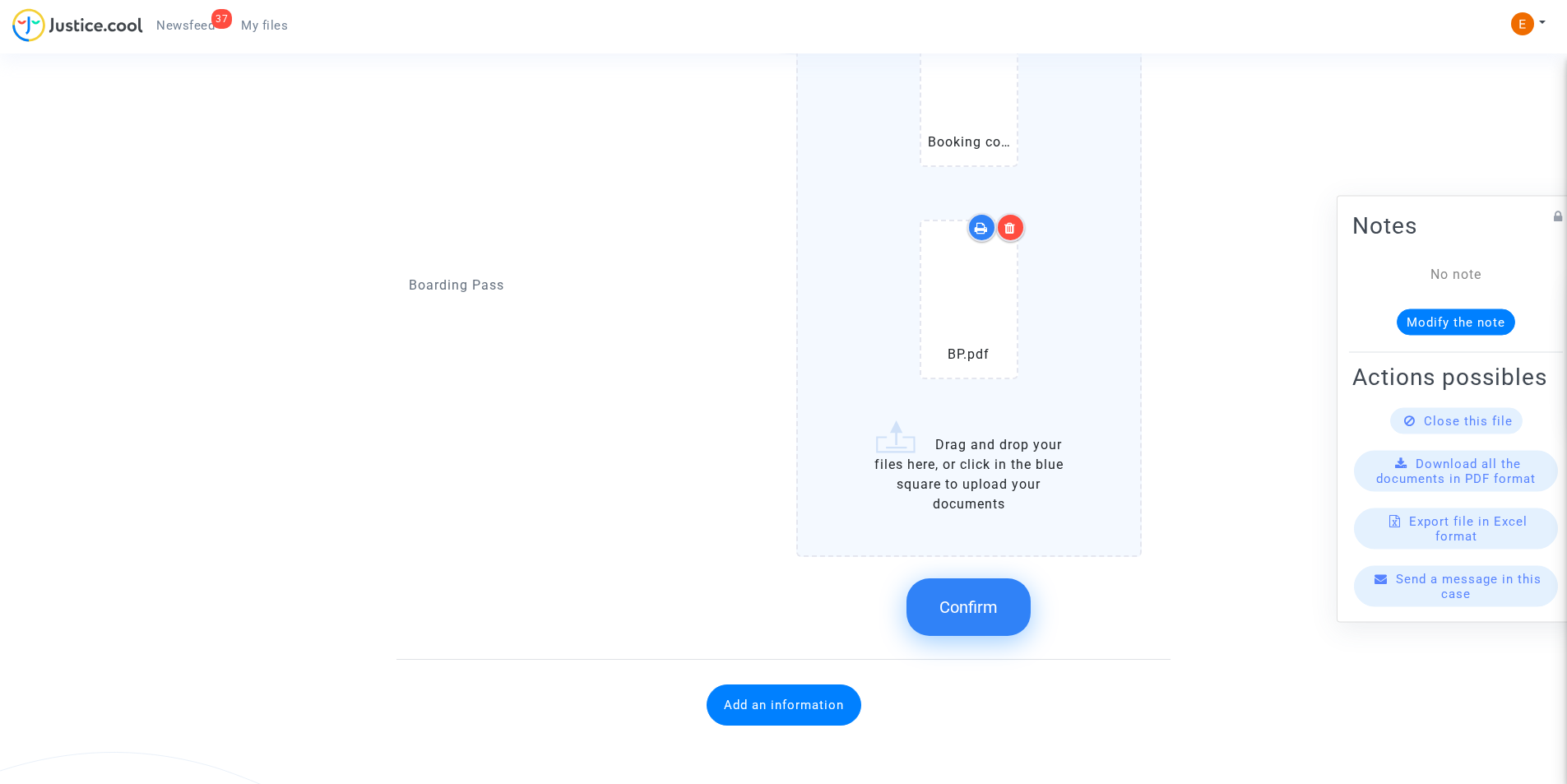
click at [983, 605] on span "Confirm" at bounding box center [969, 607] width 59 height 19
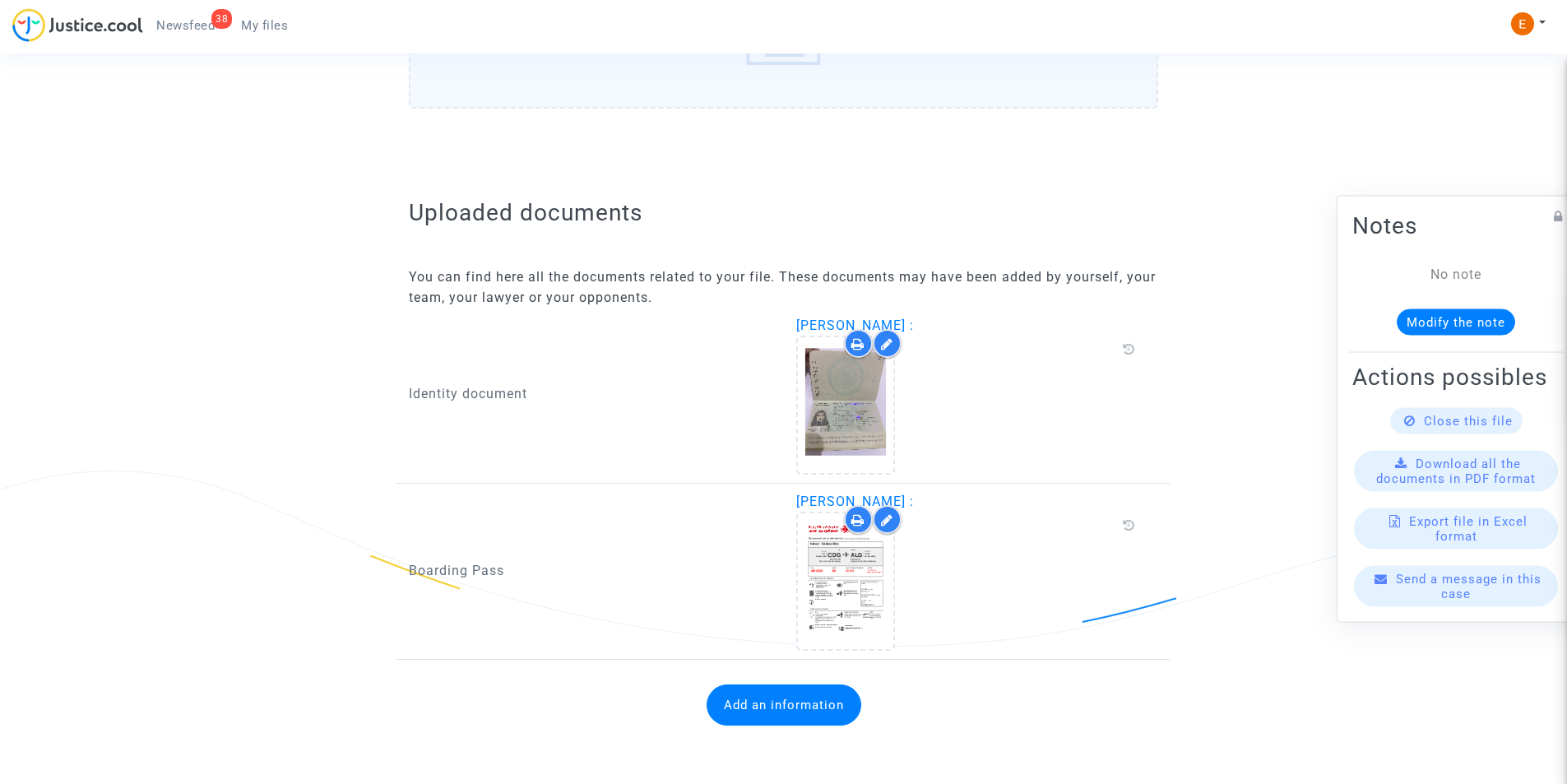
click at [176, 29] on span "Newsfeed" at bounding box center [185, 25] width 59 height 15
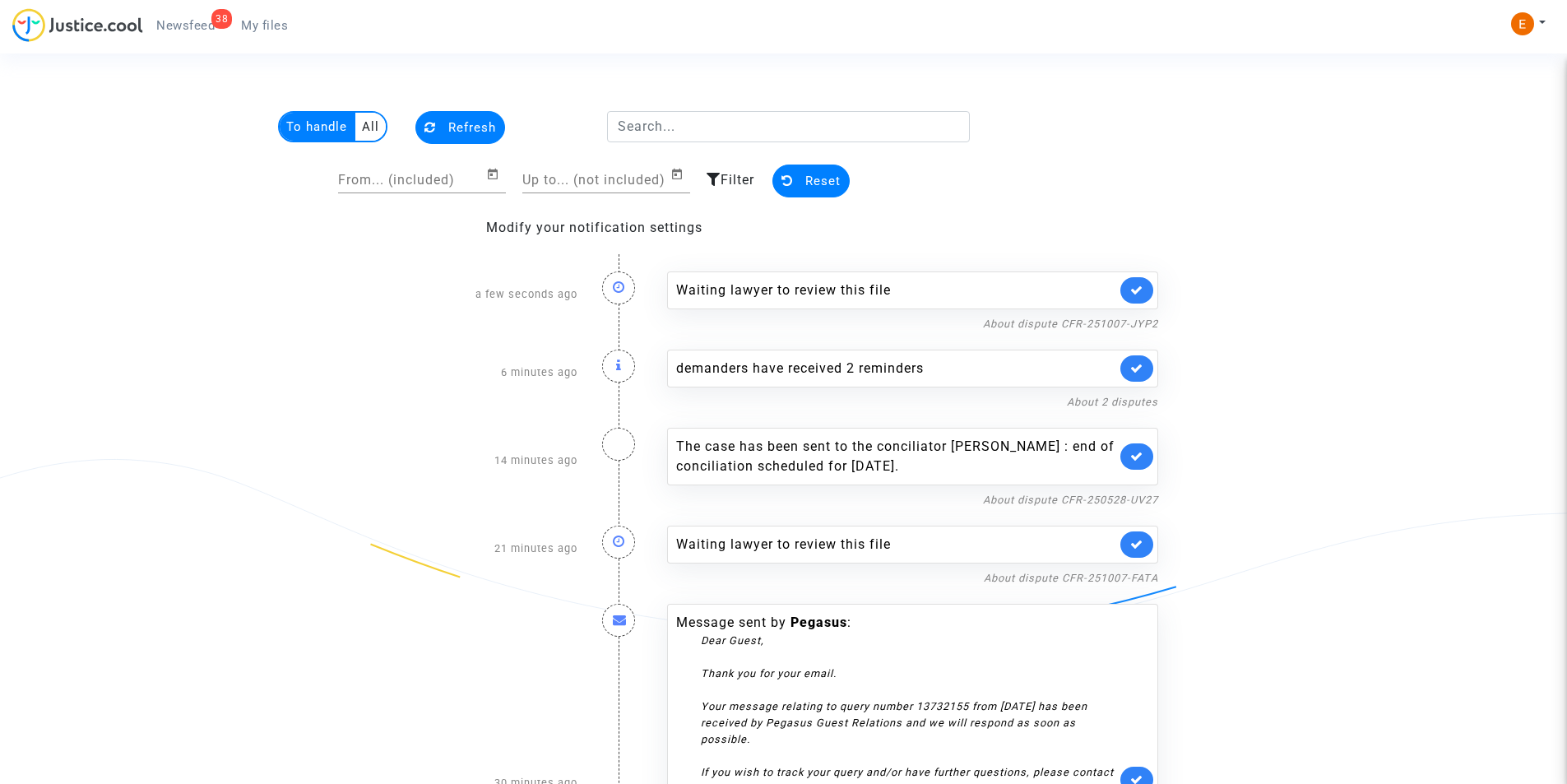
click at [273, 28] on span "My files" at bounding box center [264, 25] width 47 height 15
